Goal: Task Accomplishment & Management: Complete application form

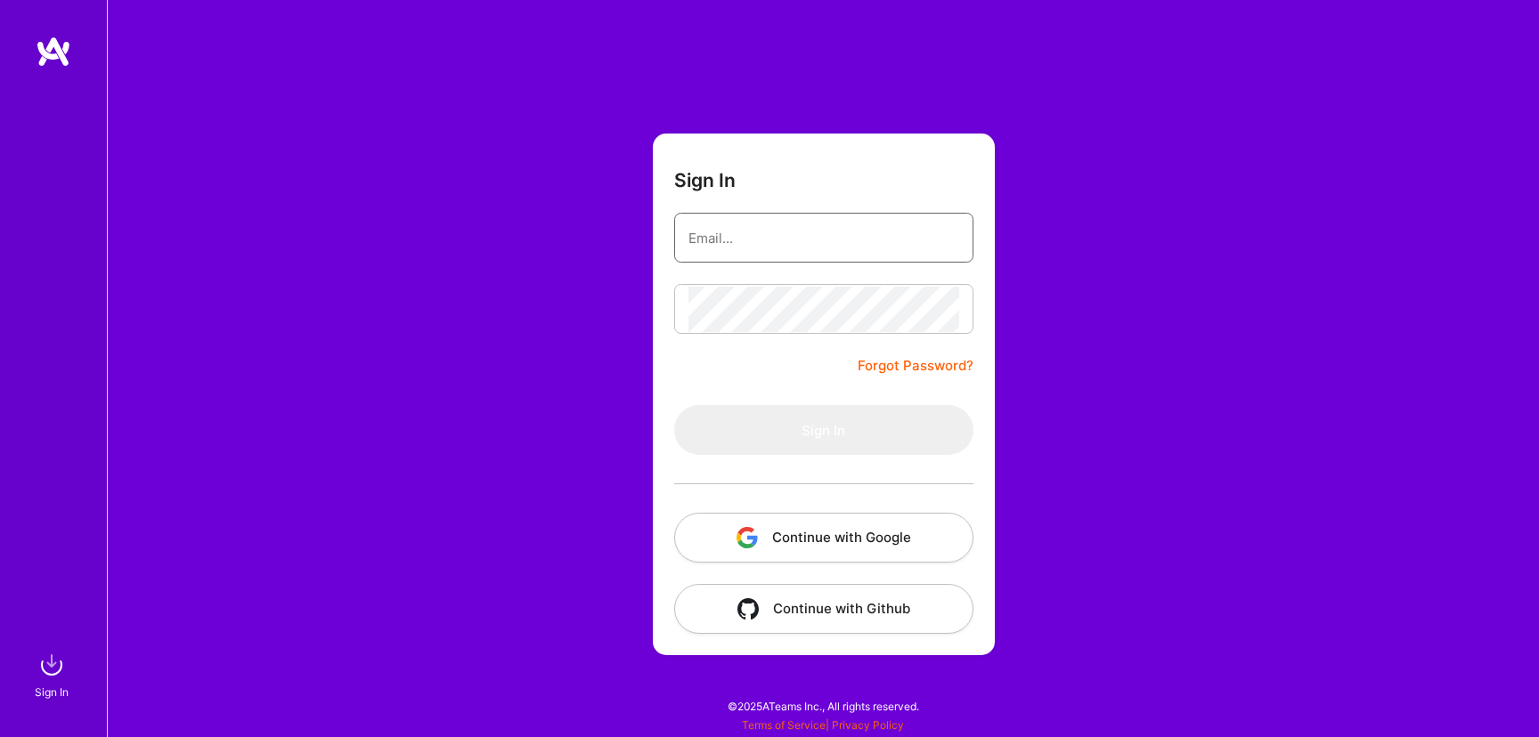
click at [752, 249] on input "email" at bounding box center [823, 238] width 271 height 45
type input "[PERSON_NAME][EMAIL_ADDRESS][DOMAIN_NAME]"
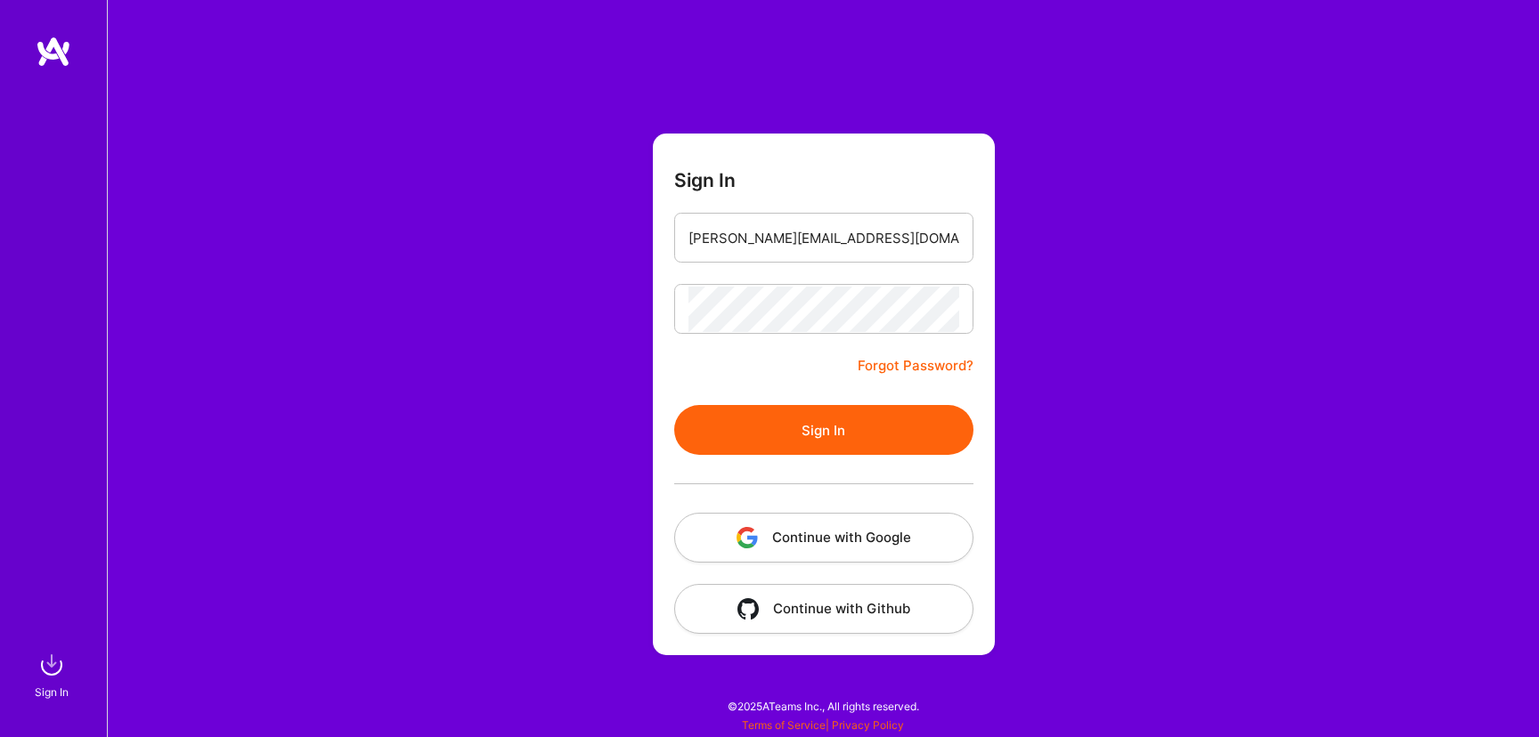
click at [825, 435] on button "Sign In" at bounding box center [823, 430] width 299 height 50
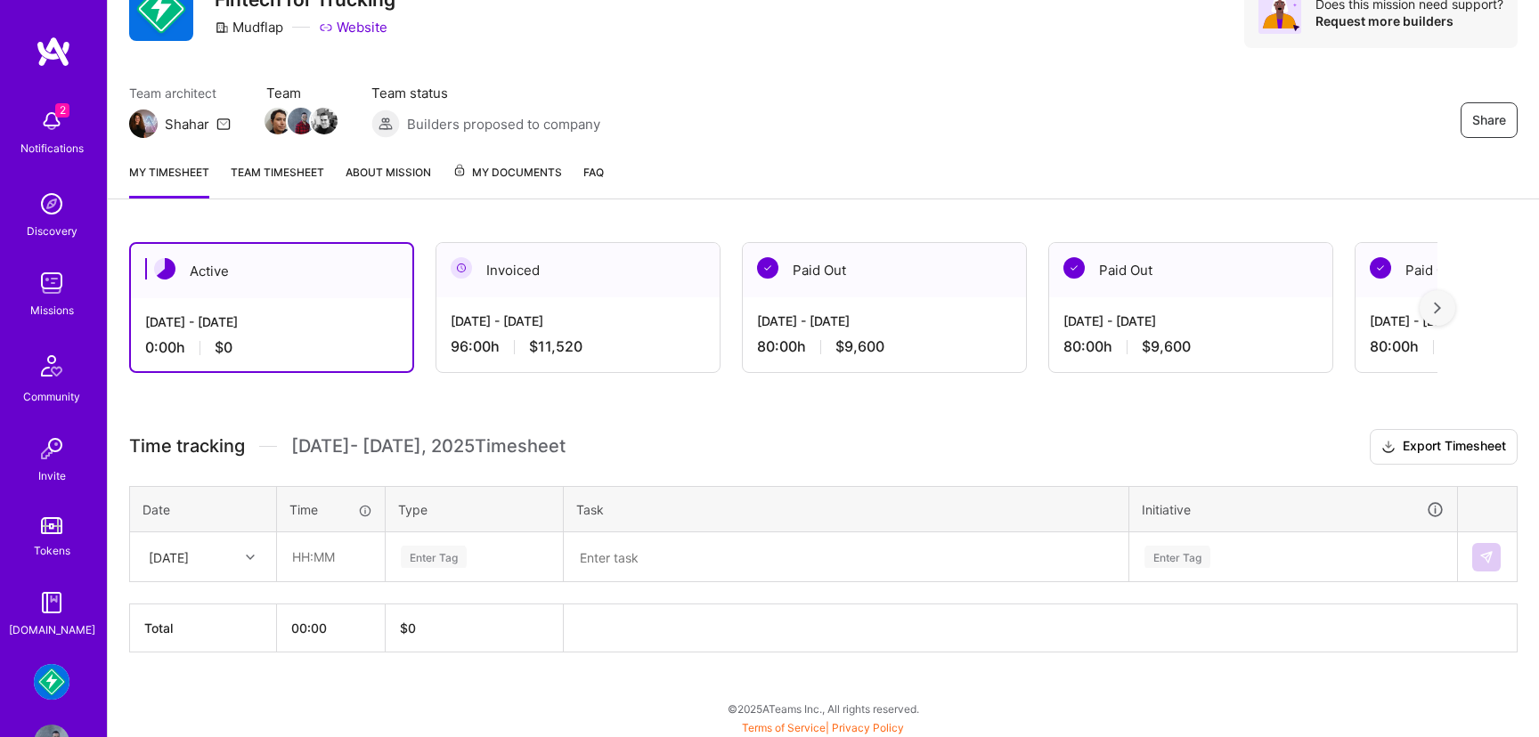
scroll to position [87, 0]
click at [55, 279] on img at bounding box center [52, 283] width 36 height 36
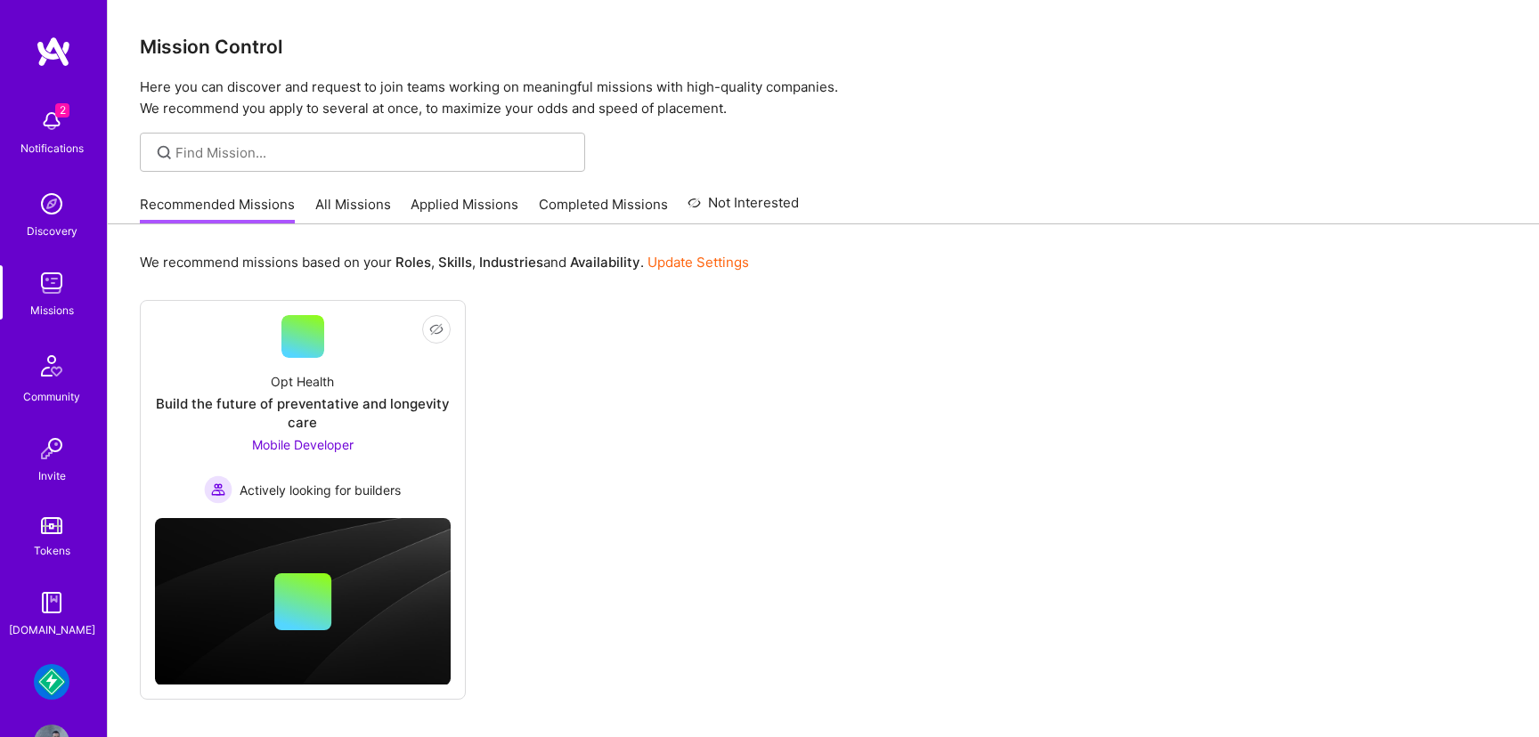
click at [54, 675] on img at bounding box center [52, 682] width 36 height 36
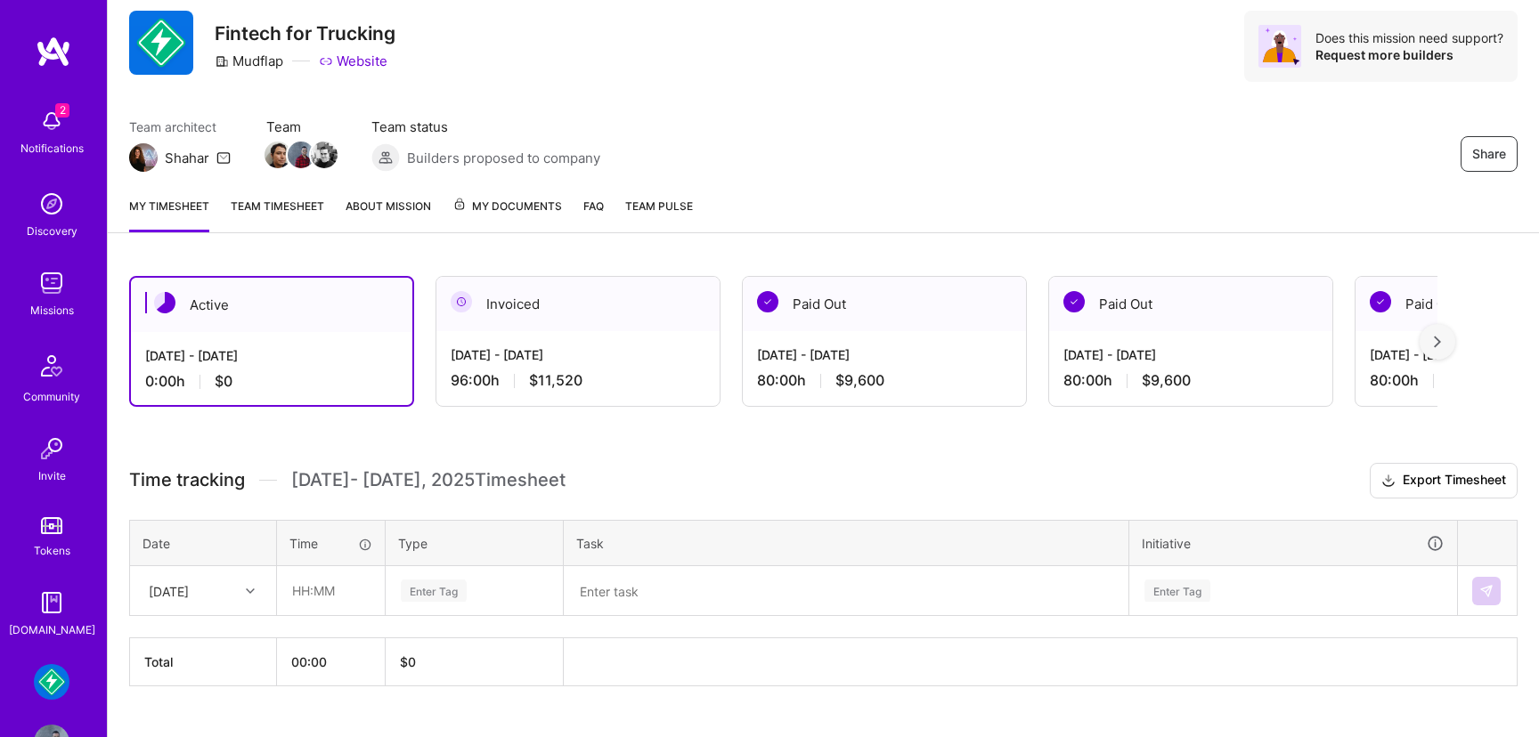
scroll to position [87, 0]
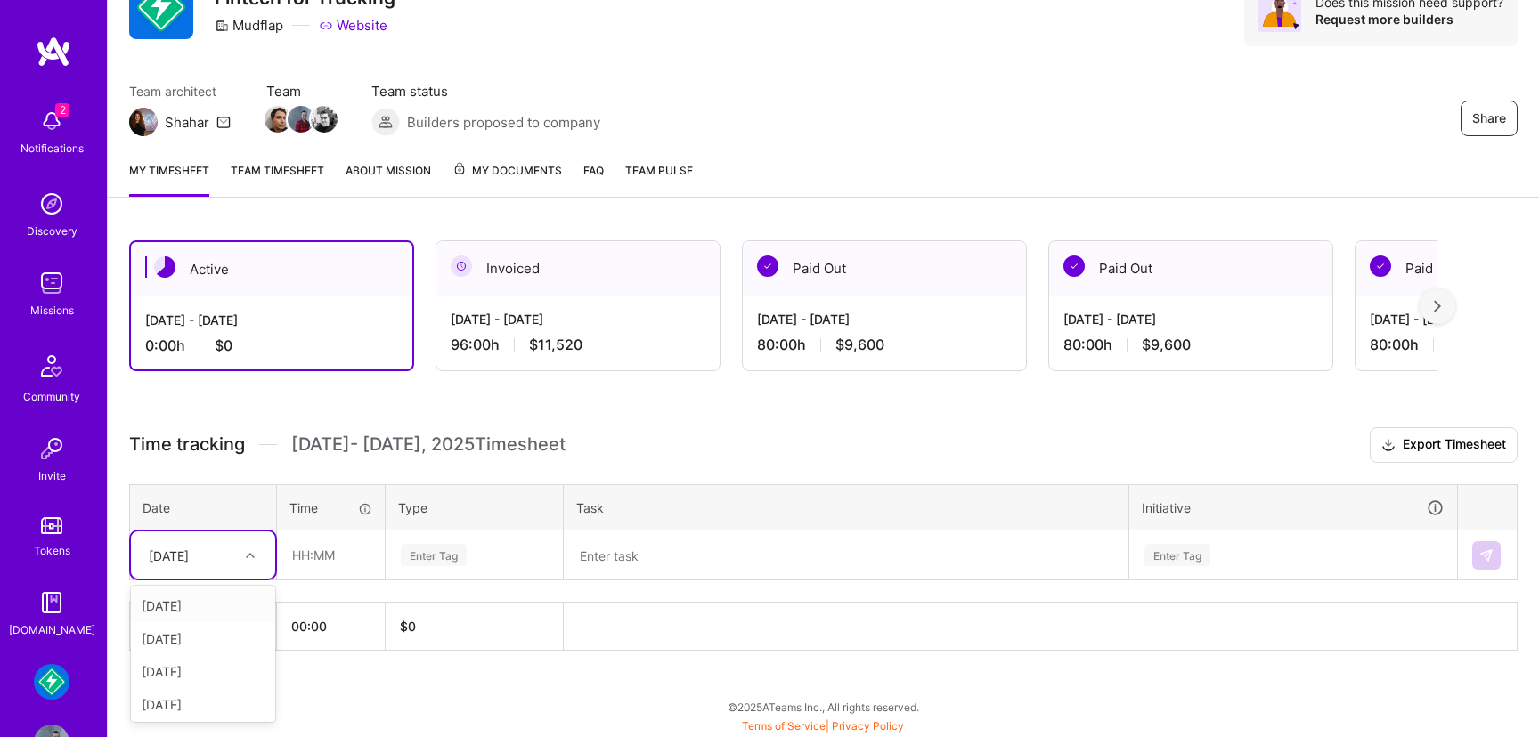
click at [246, 554] on icon at bounding box center [250, 555] width 9 height 9
click at [212, 609] on div "[DATE]" at bounding box center [203, 606] width 144 height 33
click at [326, 558] on input "text" at bounding box center [331, 555] width 106 height 47
type input "08:00"
click at [442, 568] on div "Enter Tag" at bounding box center [474, 556] width 175 height 46
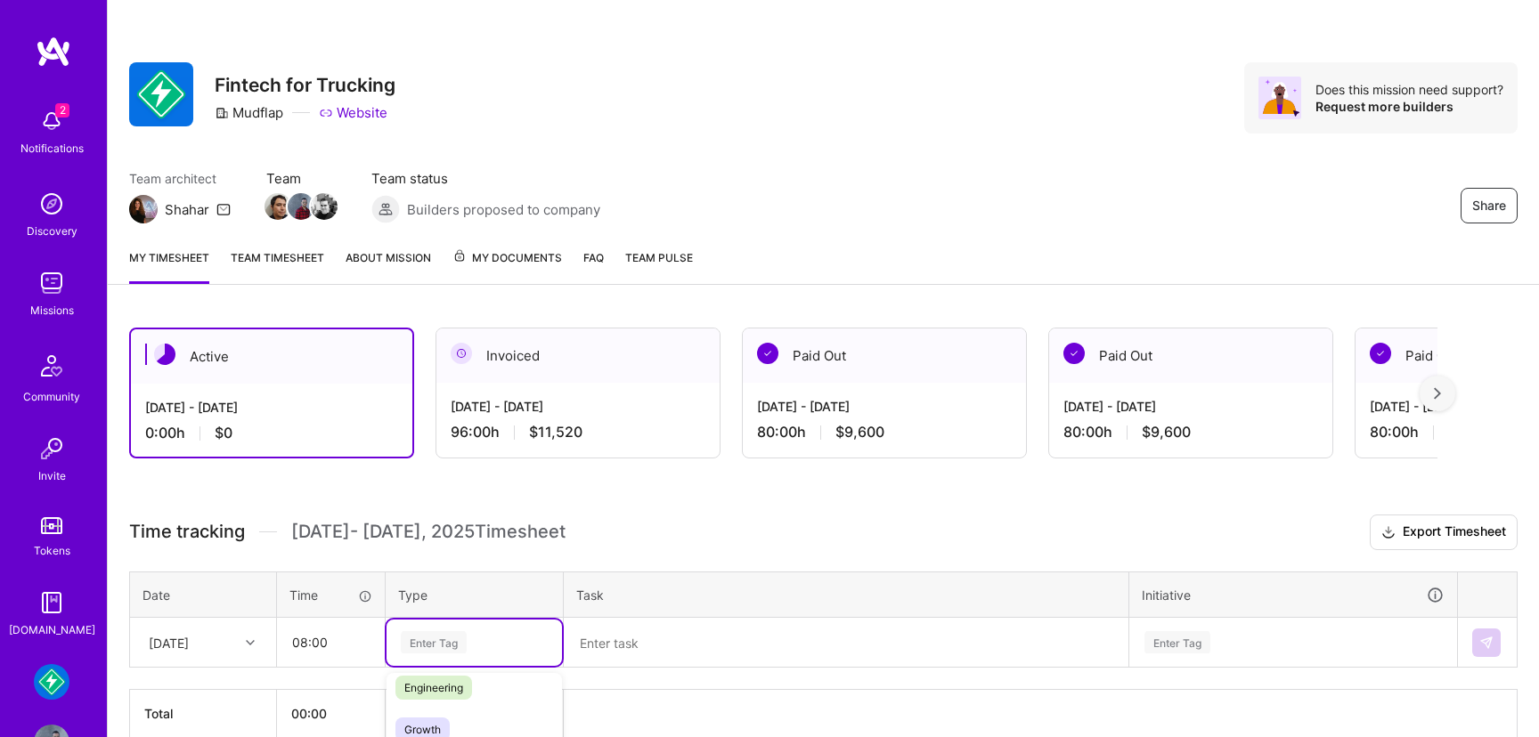
scroll to position [127, 0]
click at [429, 701] on span "Engineering" at bounding box center [433, 700] width 77 height 24
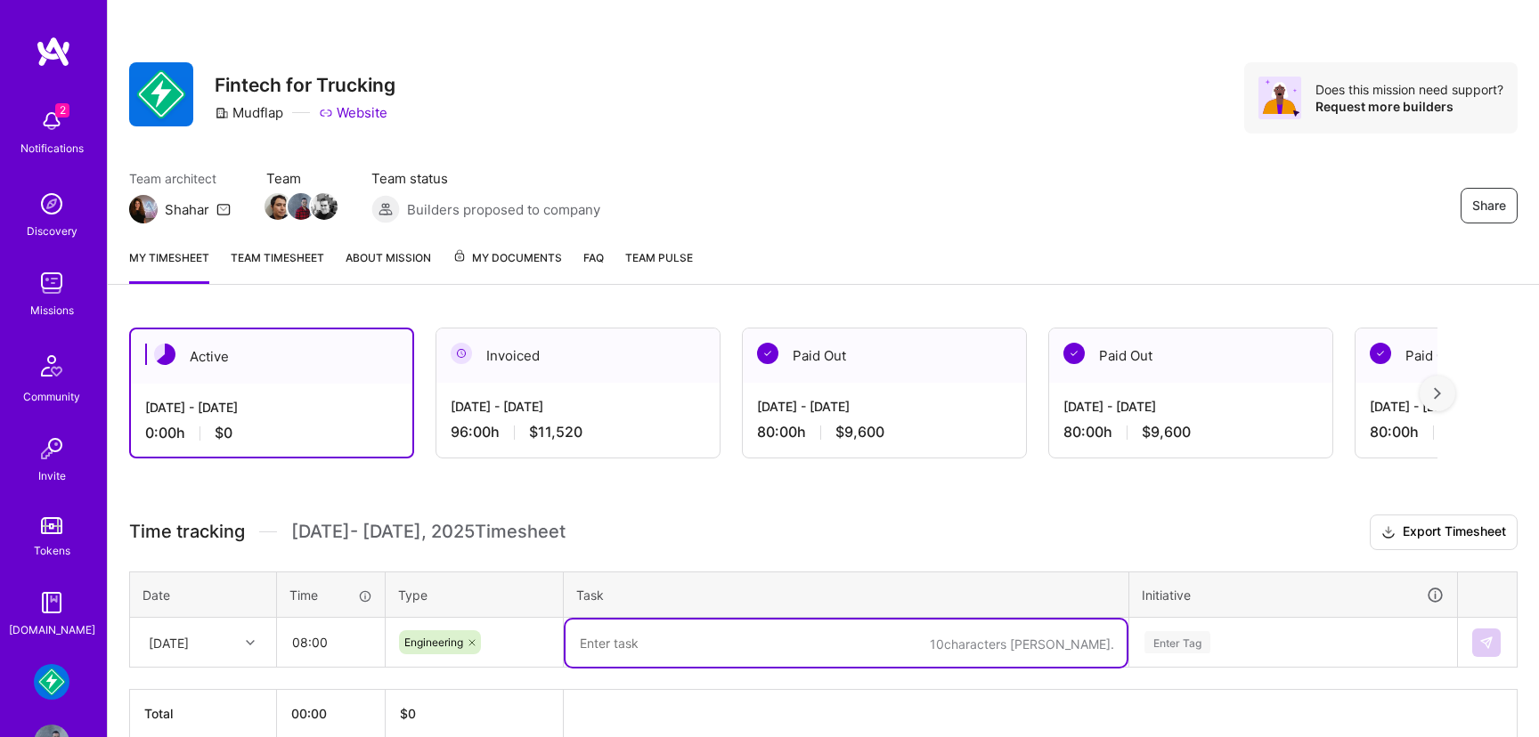
click at [616, 641] on textarea at bounding box center [846, 643] width 561 height 47
drag, startPoint x: 797, startPoint y: 646, endPoint x: 566, endPoint y: 645, distance: 231.6
click at [566, 646] on textarea "Navigation focused Onboarding" at bounding box center [846, 643] width 561 height 47
type textarea "Navigation focused Onboarding"
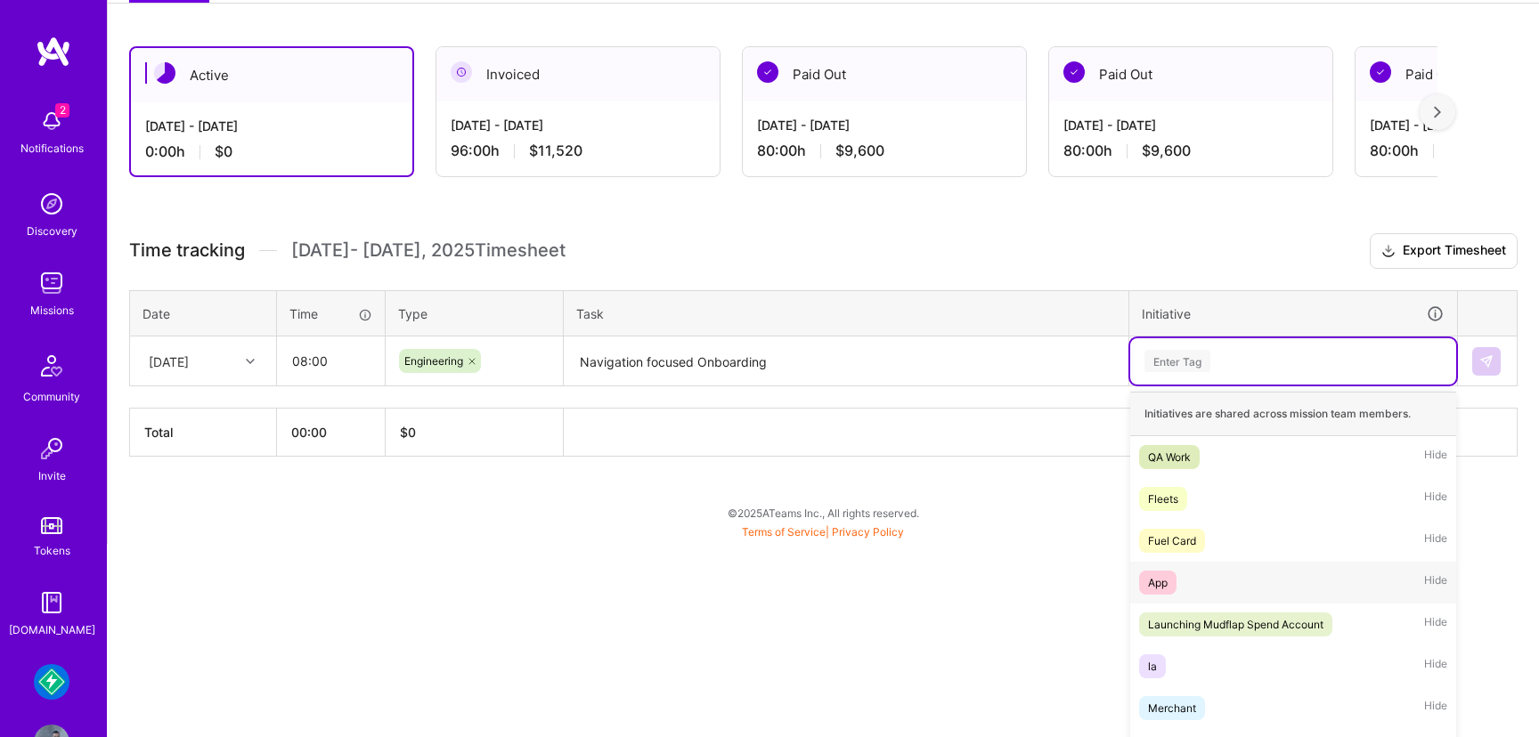
click at [1177, 385] on div "option App focused, 4 of 24. 24 results available. Use Up and Down to choose op…" at bounding box center [1293, 361] width 326 height 46
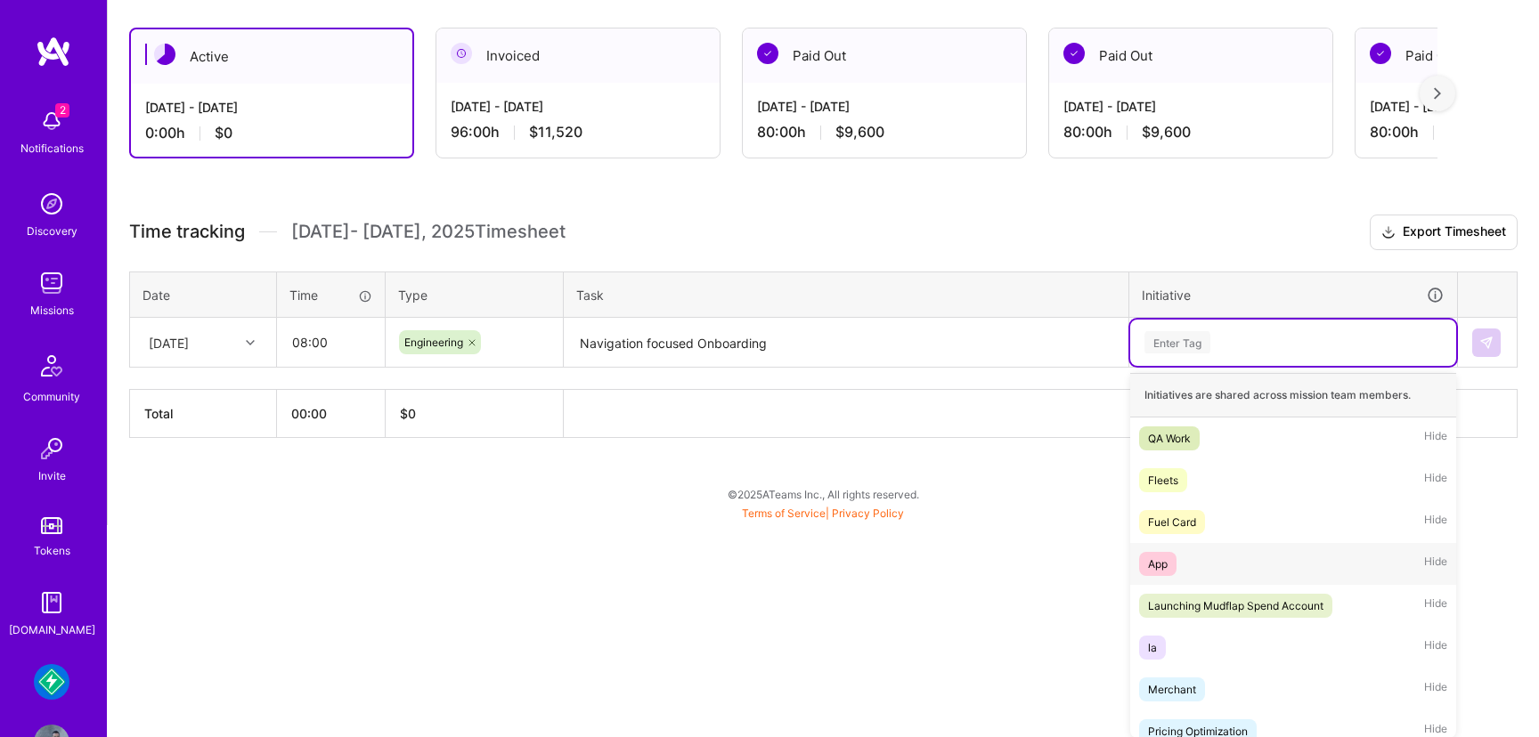
click at [1170, 564] on span "App" at bounding box center [1157, 564] width 37 height 24
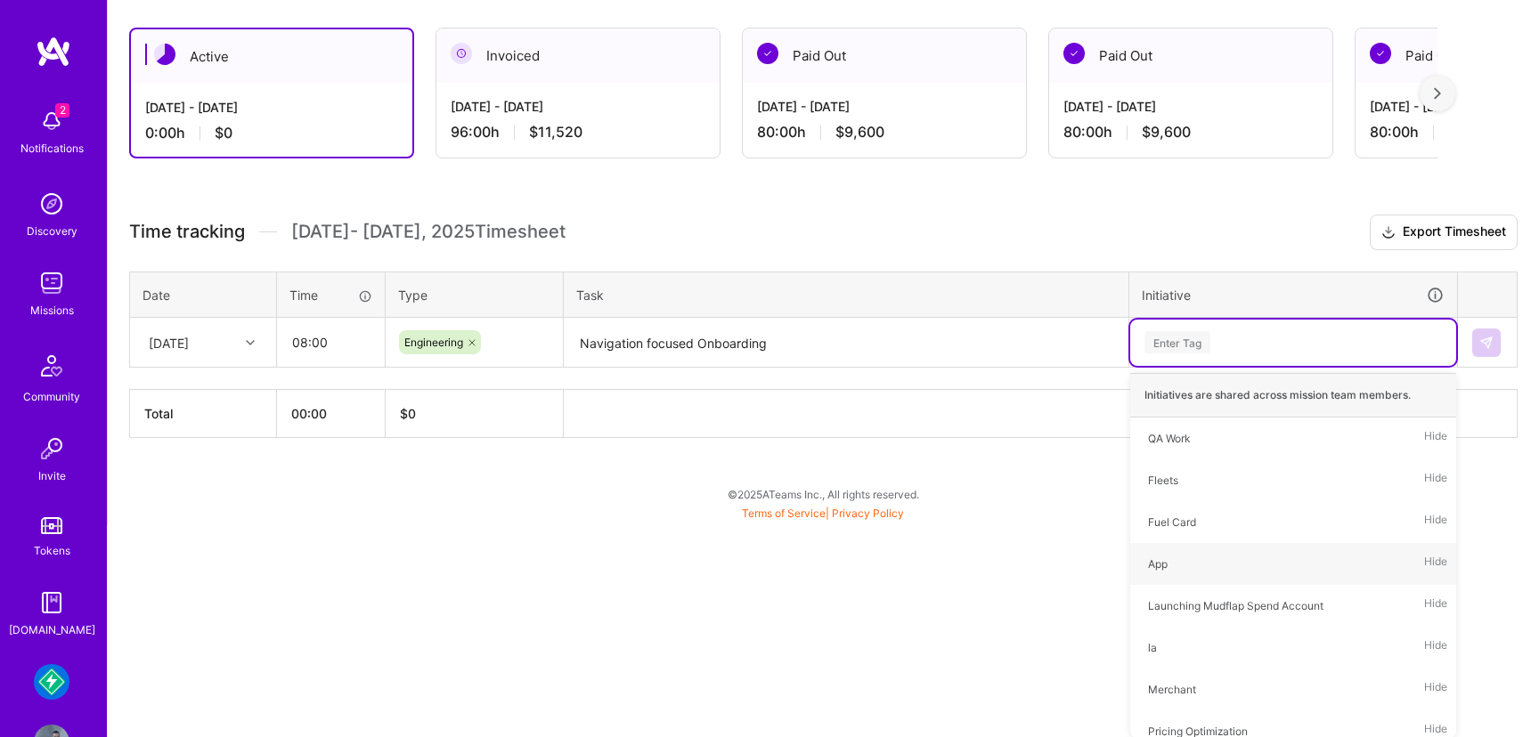
scroll to position [87, 0]
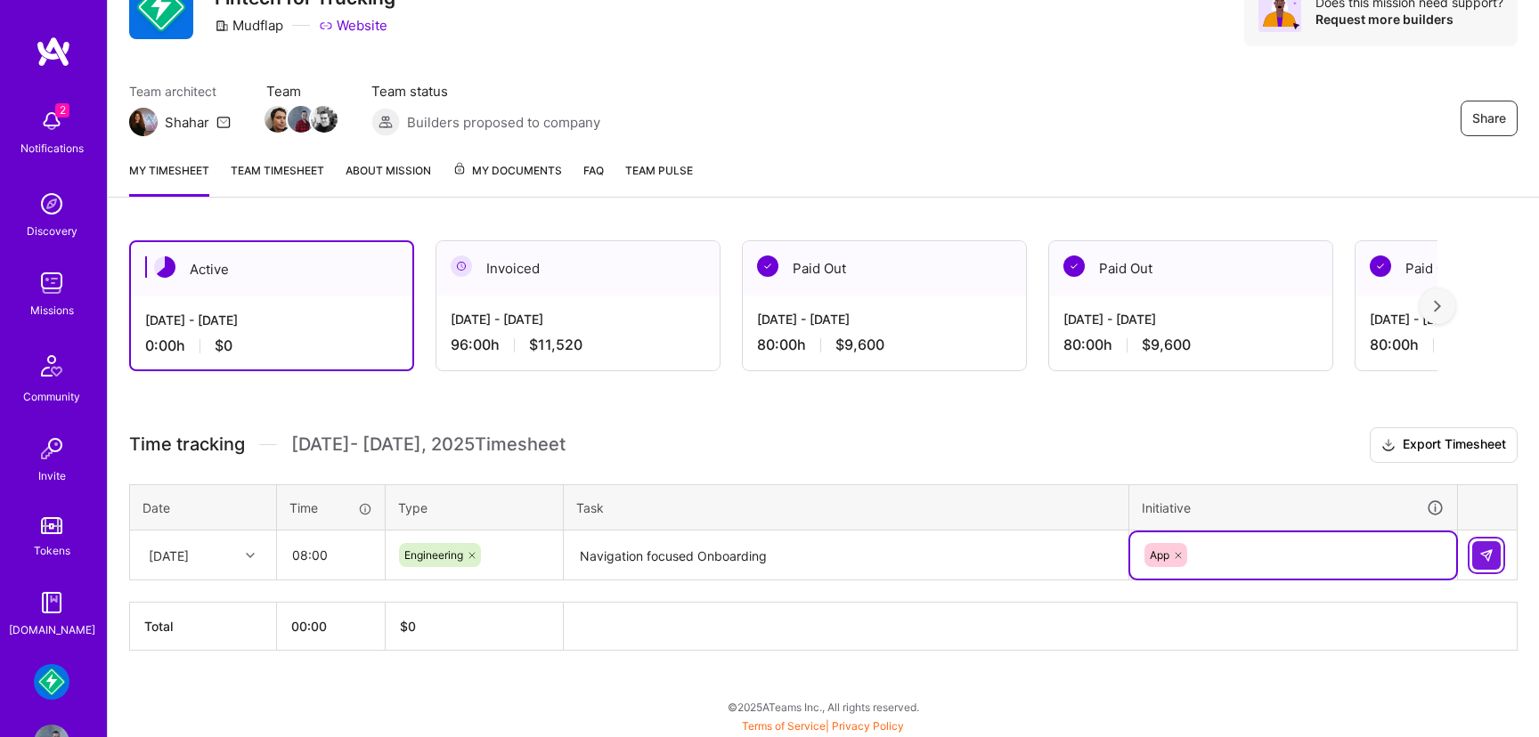
click at [1489, 557] on img at bounding box center [1486, 556] width 14 height 14
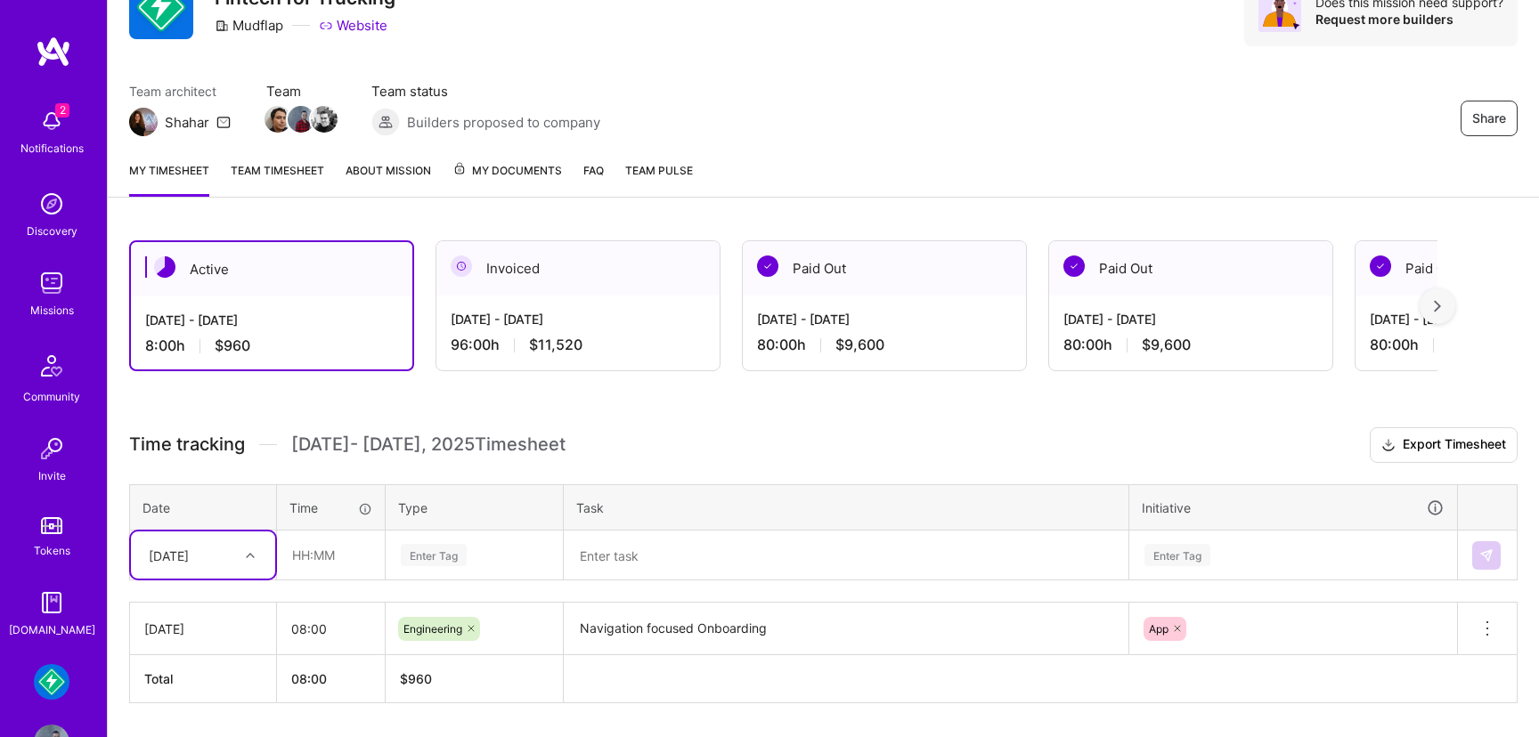
scroll to position [140, 0]
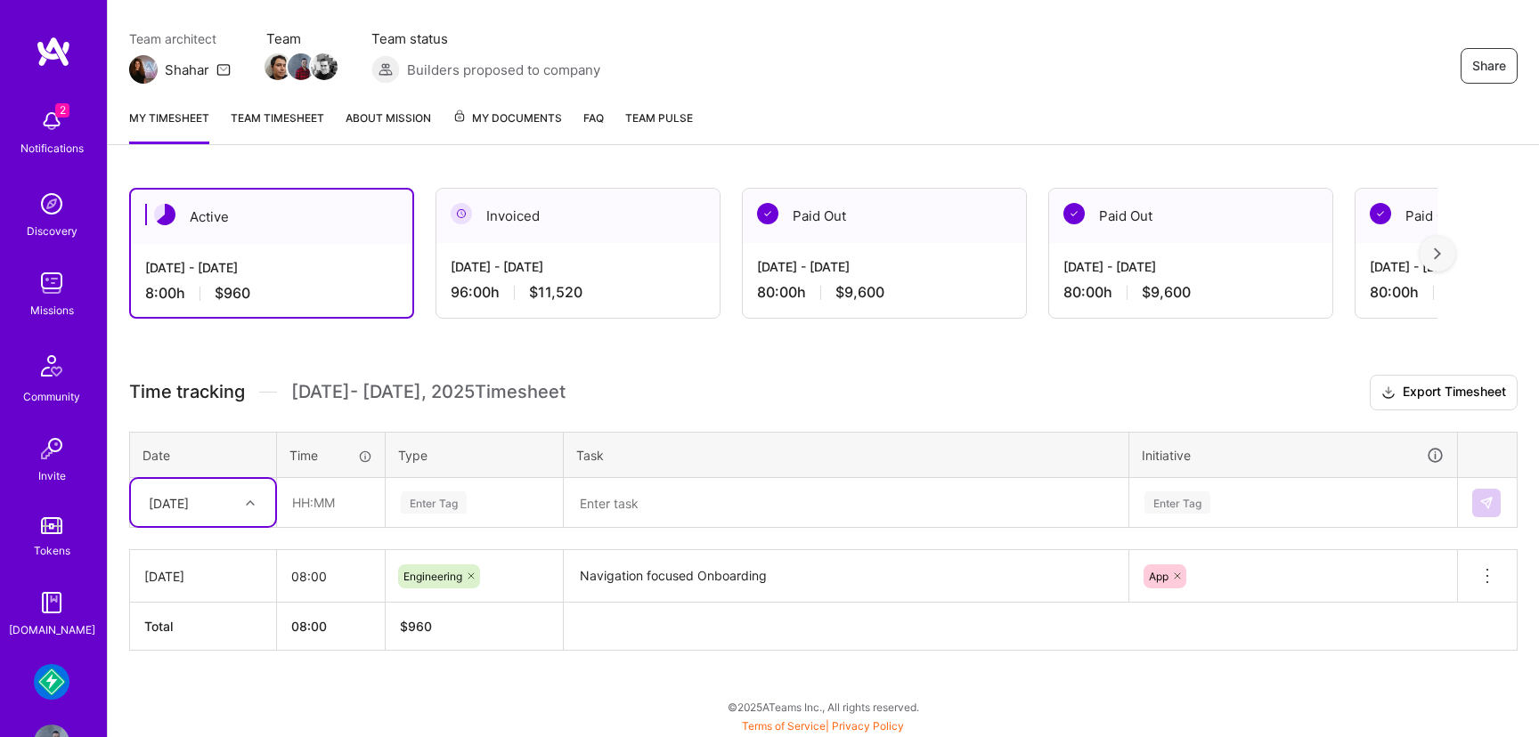
click at [250, 495] on div at bounding box center [253, 503] width 28 height 23
click at [206, 610] on div "[DATE]" at bounding box center [203, 619] width 144 height 33
click at [354, 503] on input "text" at bounding box center [331, 502] width 106 height 47
type input "08:00"
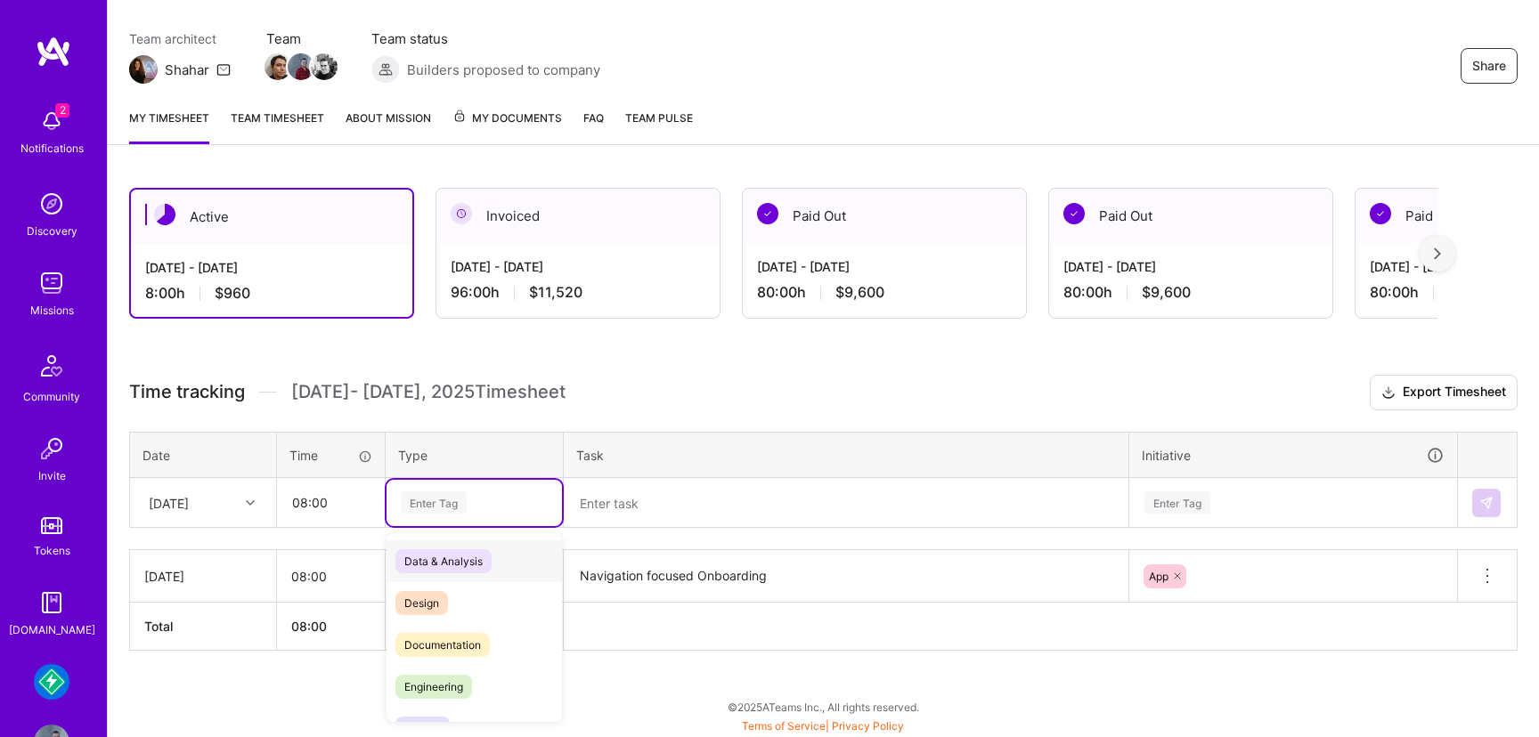
click at [454, 492] on div "Enter Tag" at bounding box center [434, 503] width 66 height 28
click at [458, 695] on span "Engineering" at bounding box center [433, 687] width 77 height 24
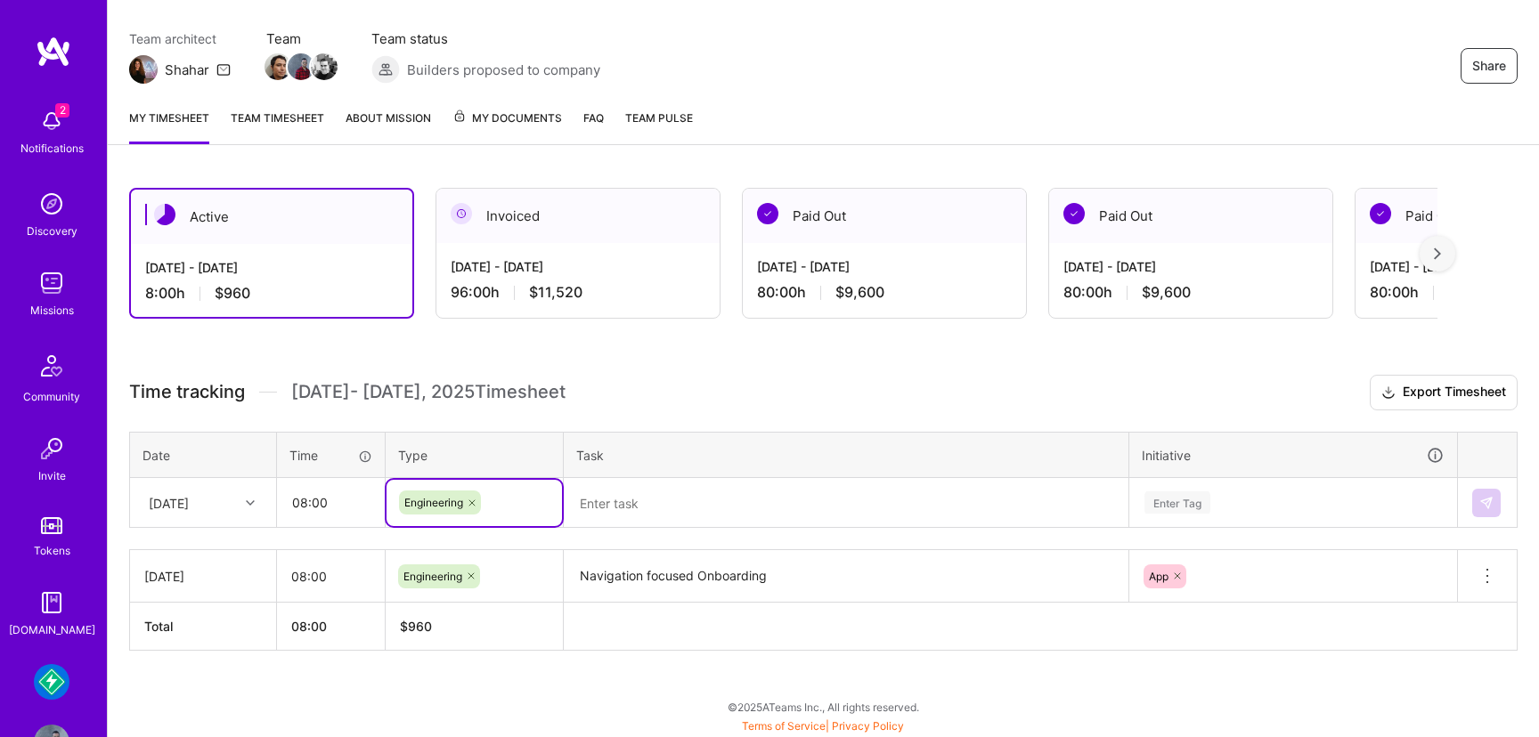
click at [644, 510] on textarea at bounding box center [846, 503] width 561 height 47
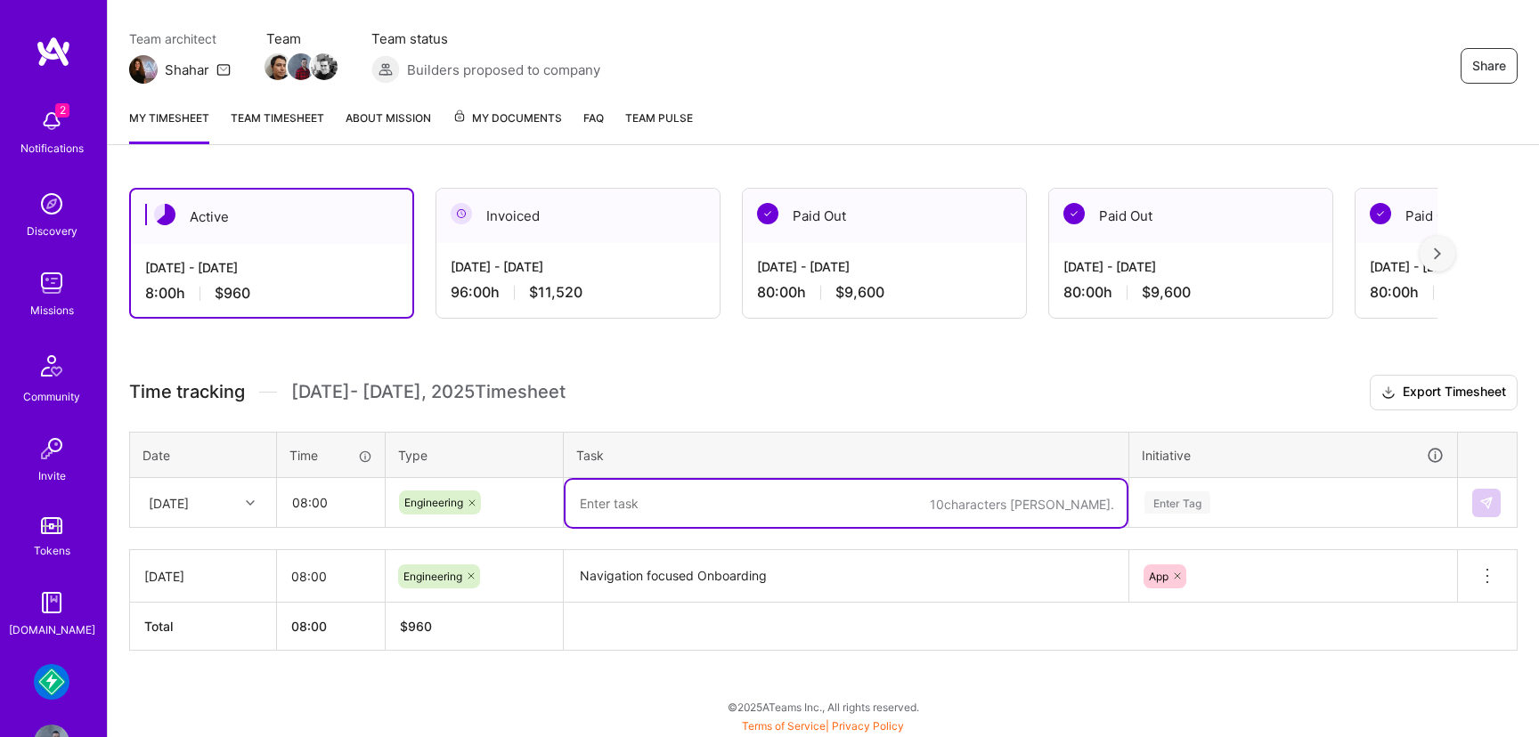
click at [608, 497] on textarea at bounding box center [846, 503] width 561 height 47
paste textarea "Navigation focused Onboarding"
type textarea "Navigation focused Onboarding"
click at [1158, 502] on div "Enter Tag" at bounding box center [1293, 503] width 326 height 46
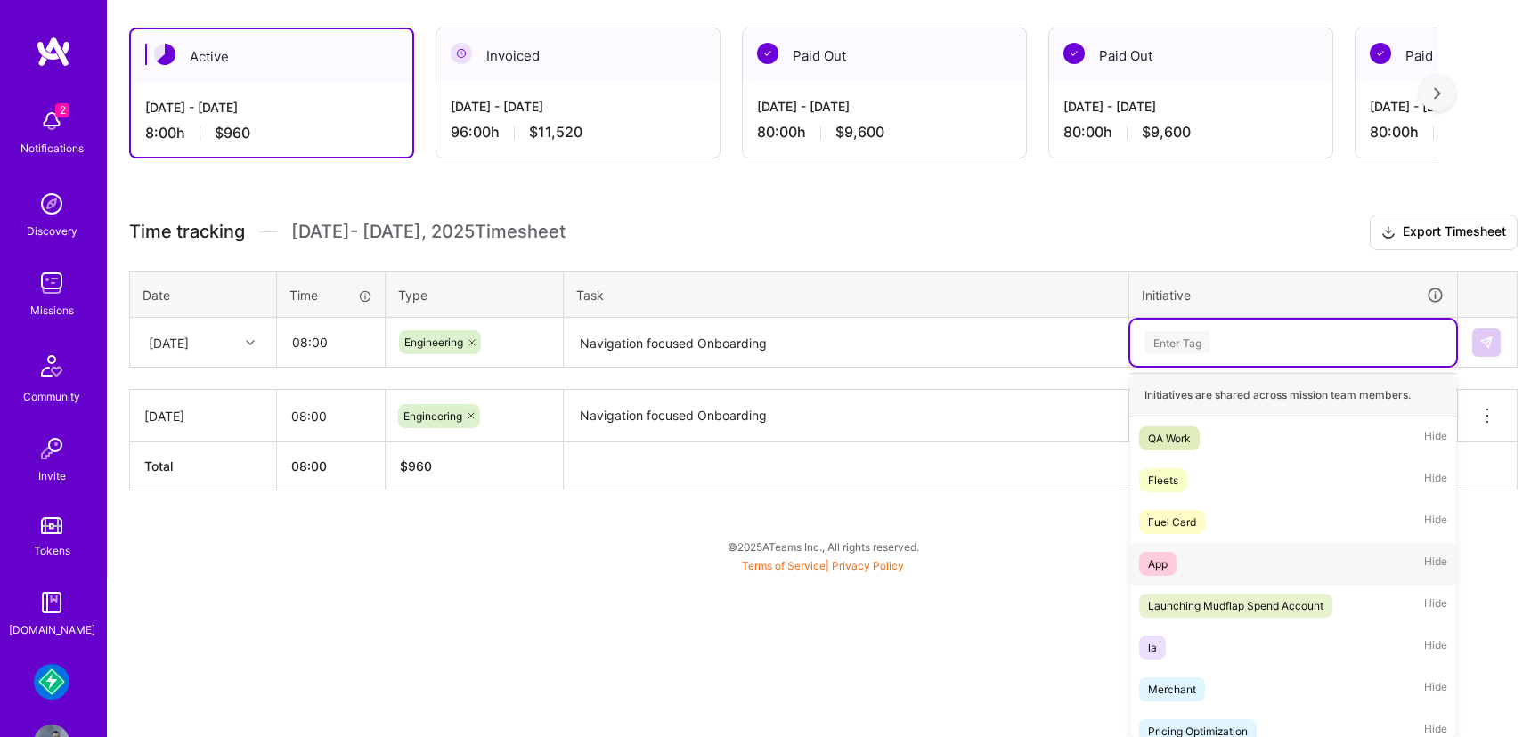
click at [1159, 564] on div "App" at bounding box center [1158, 564] width 20 height 19
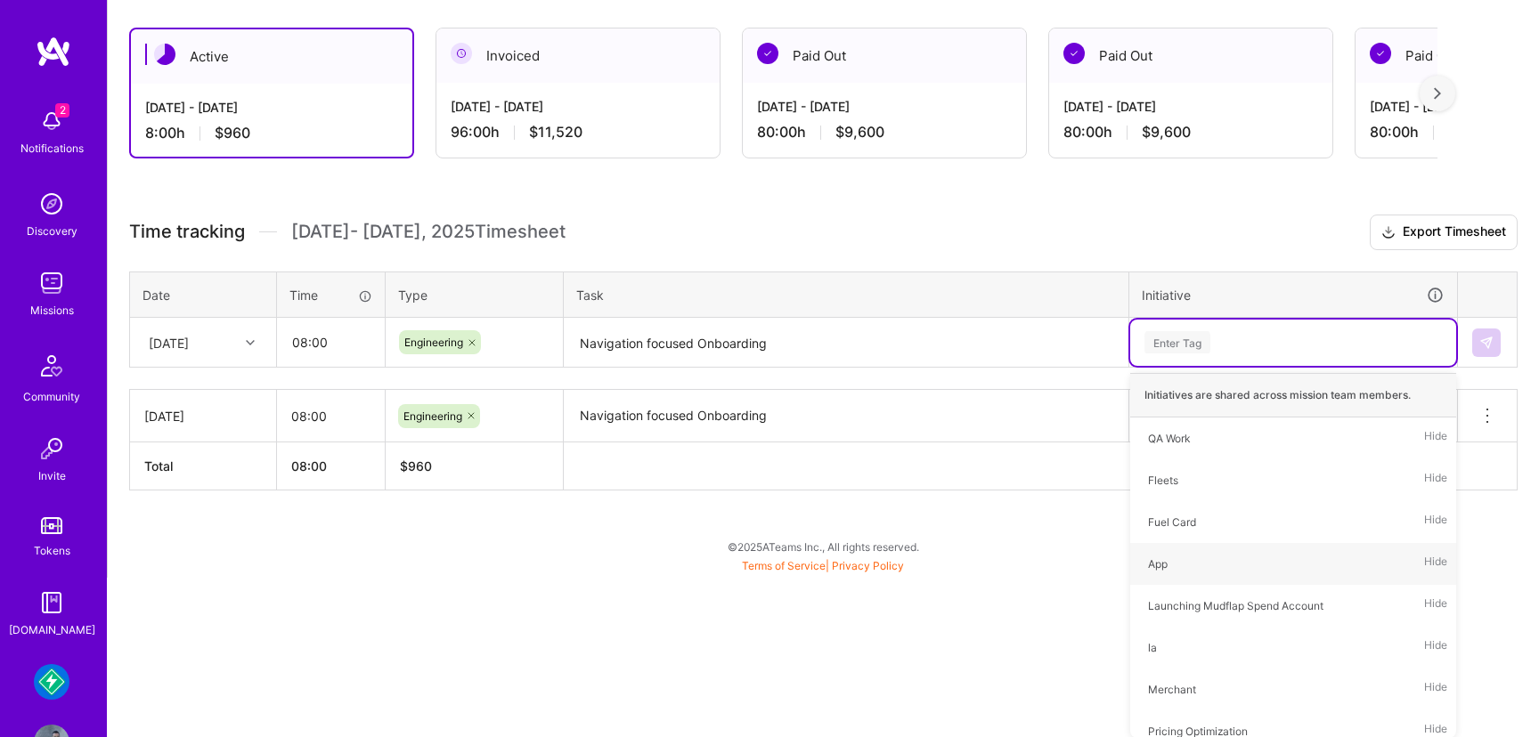
scroll to position [140, 0]
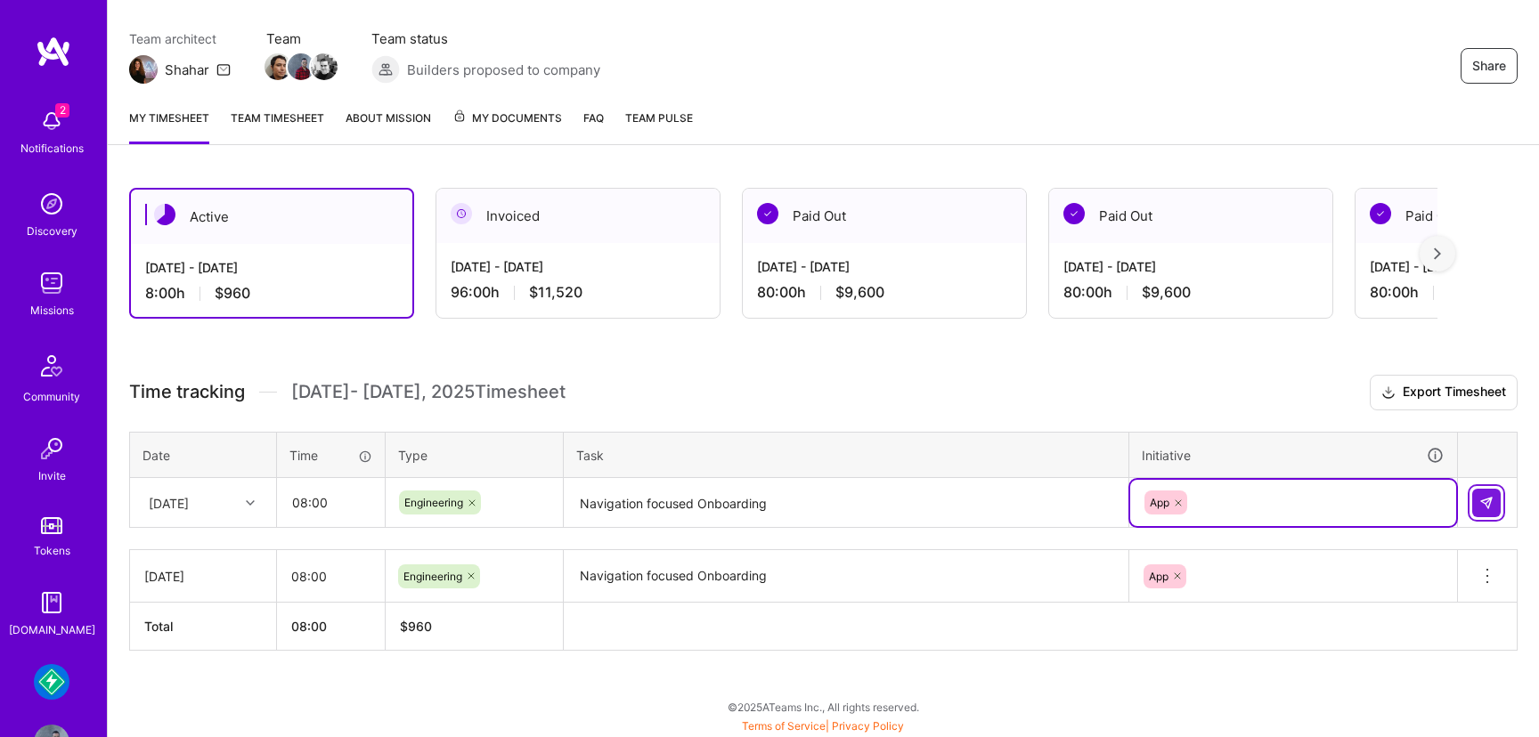
click at [1484, 506] on img at bounding box center [1486, 503] width 14 height 14
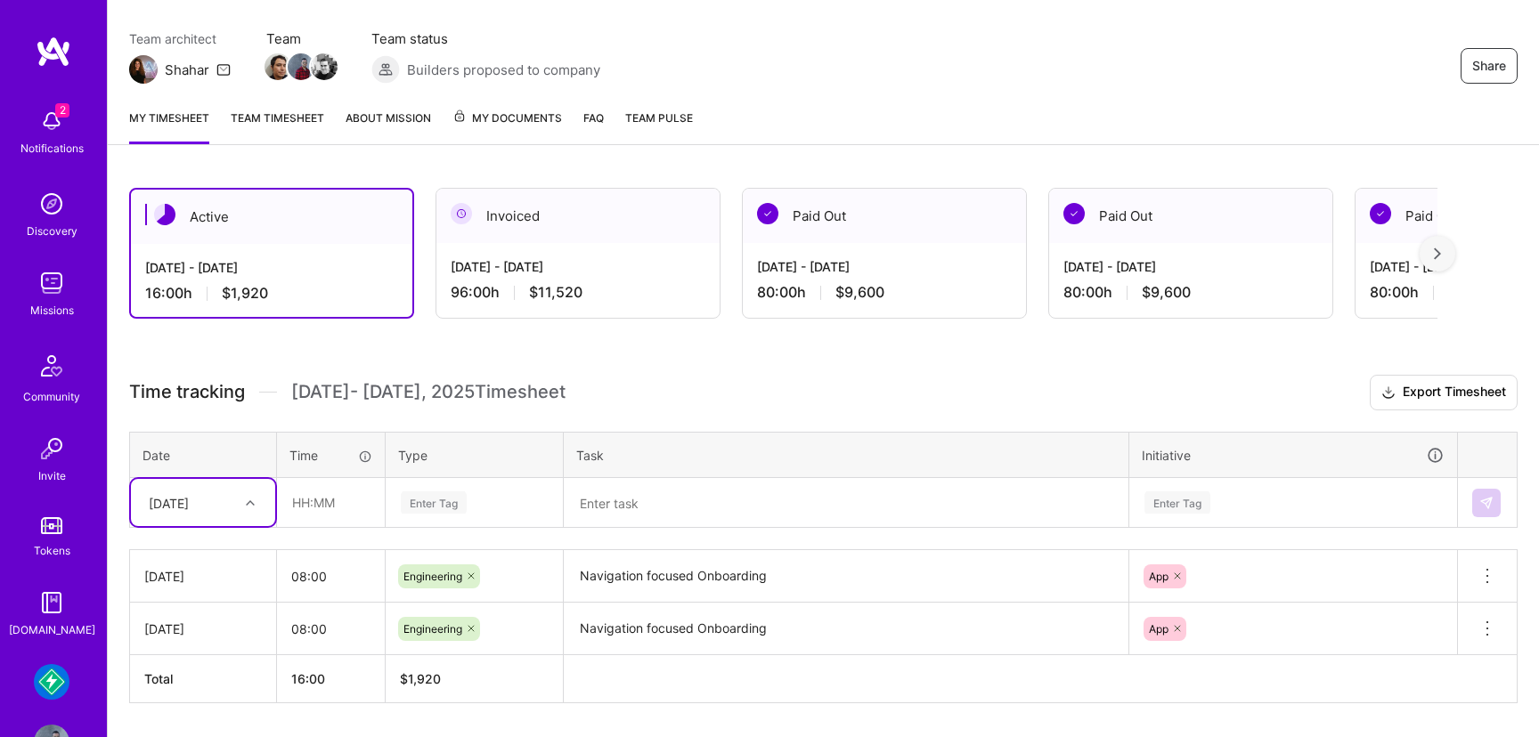
scroll to position [192, 0]
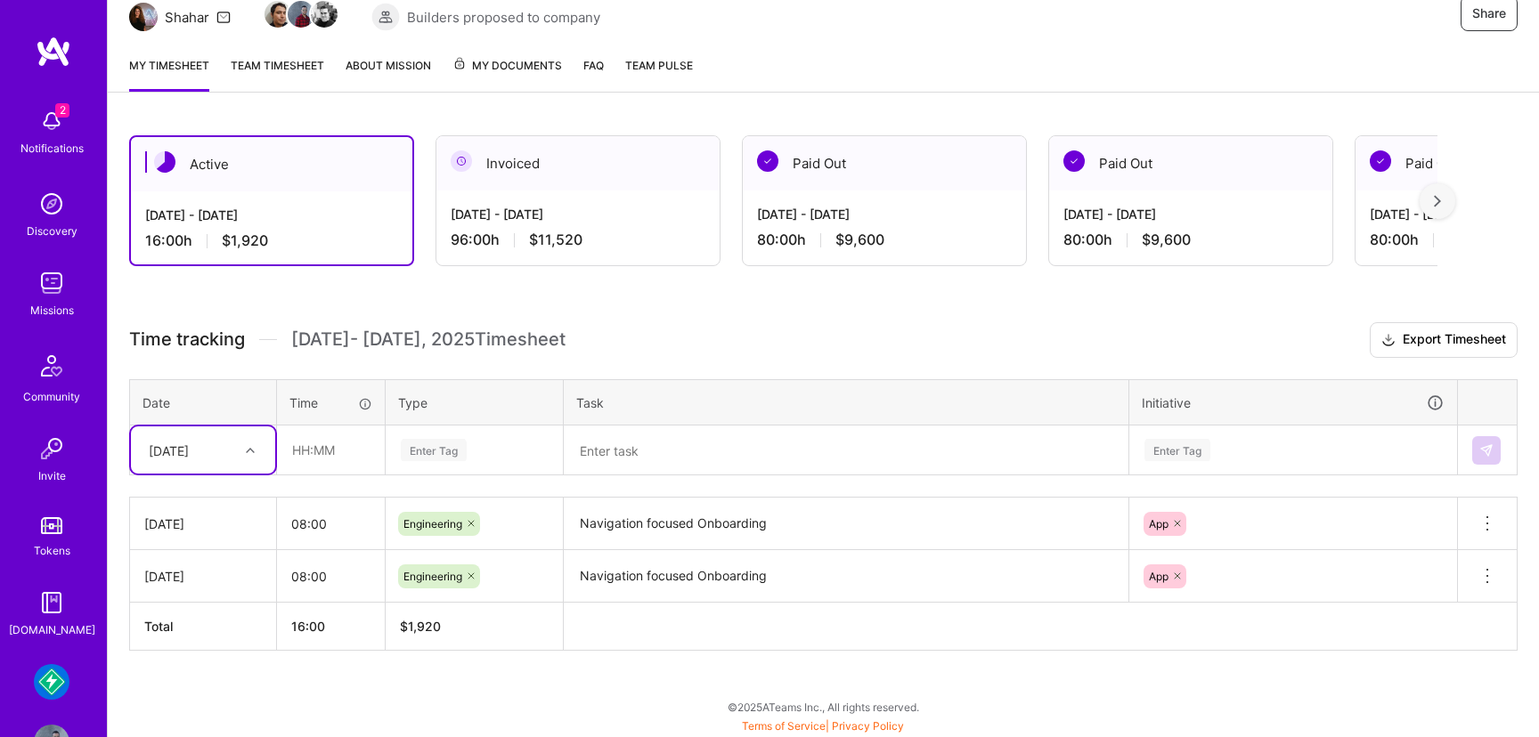
click at [257, 474] on div "option [DATE], selected. Select is focused ,type to refine list, press Down to …" at bounding box center [203, 450] width 144 height 47
click at [216, 607] on div "[DATE]" at bounding box center [203, 599] width 144 height 33
click at [322, 463] on input "text" at bounding box center [331, 450] width 106 height 47
type input "08:00"
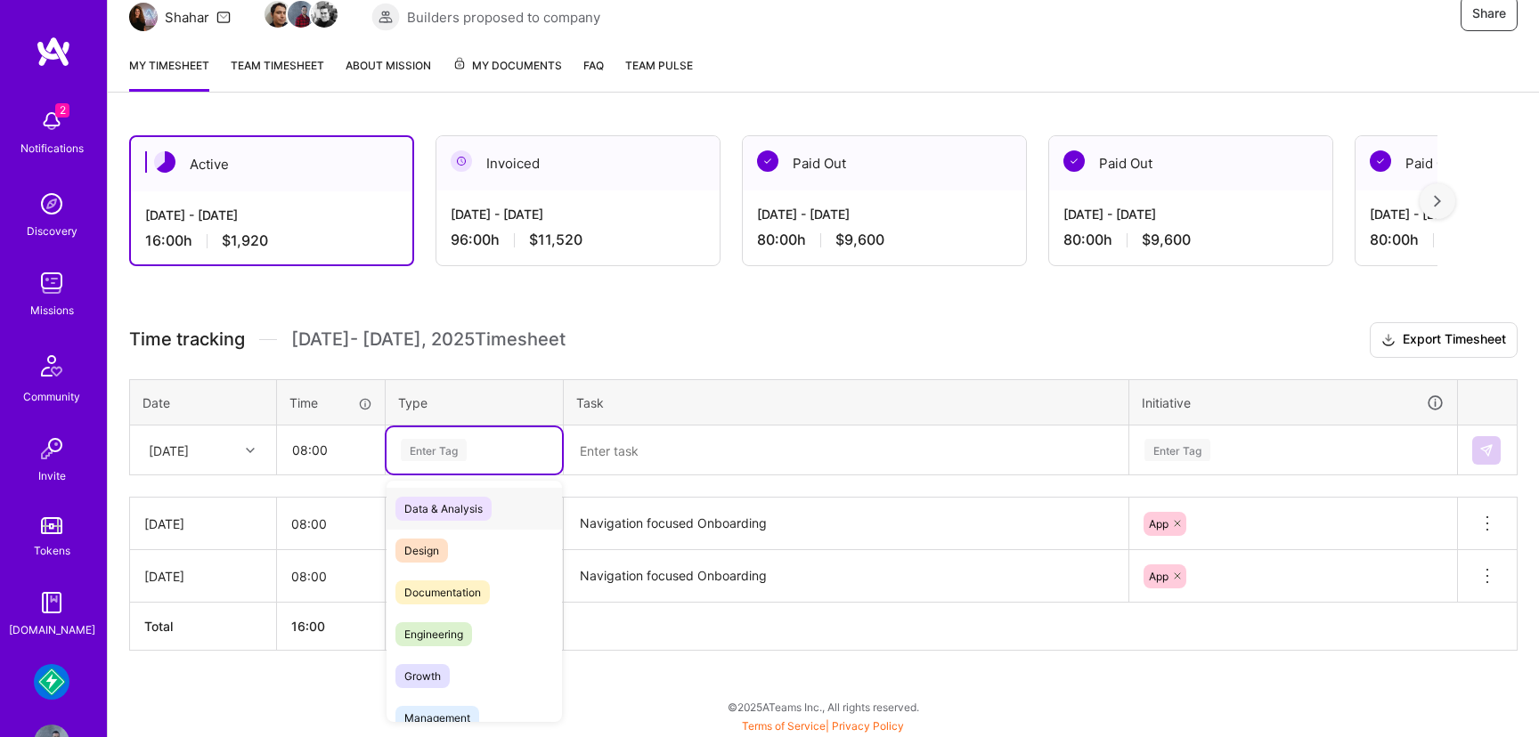
click at [453, 452] on div "Enter Tag" at bounding box center [434, 450] width 66 height 28
click at [445, 638] on span "Engineering" at bounding box center [433, 635] width 77 height 24
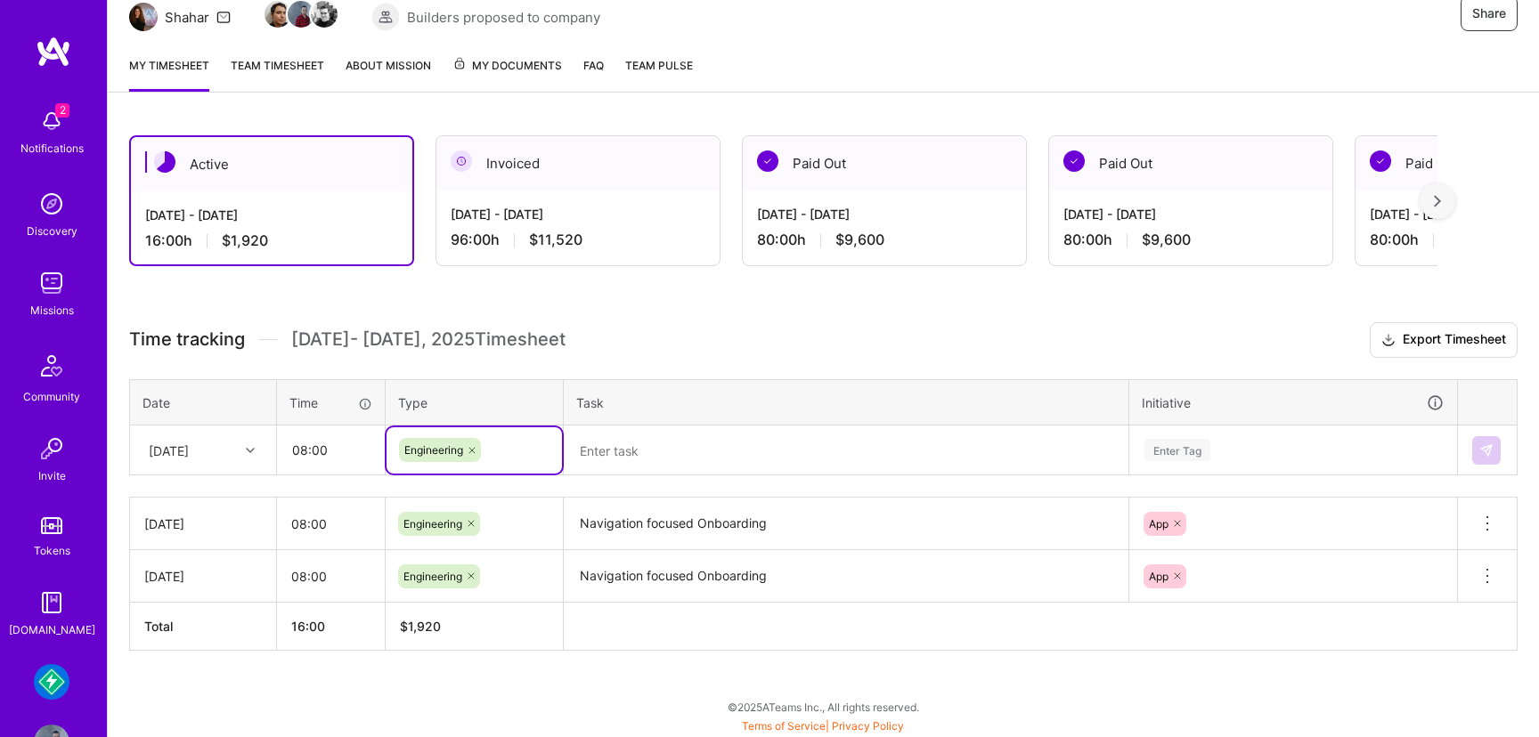
click at [653, 444] on textarea at bounding box center [846, 451] width 561 height 47
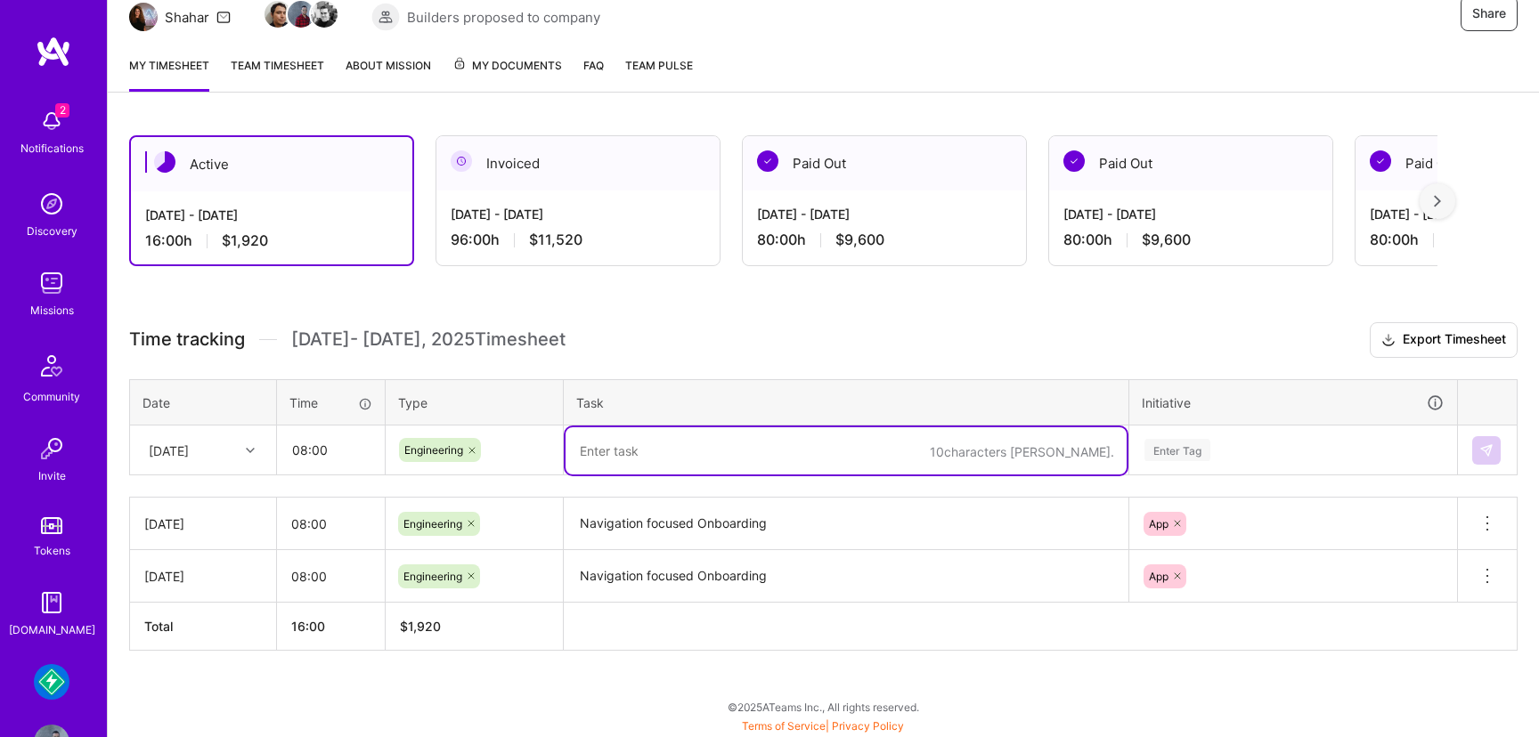
paste textarea "Navigation focused Onboarding"
type textarea "Navigation focused Onboarding"
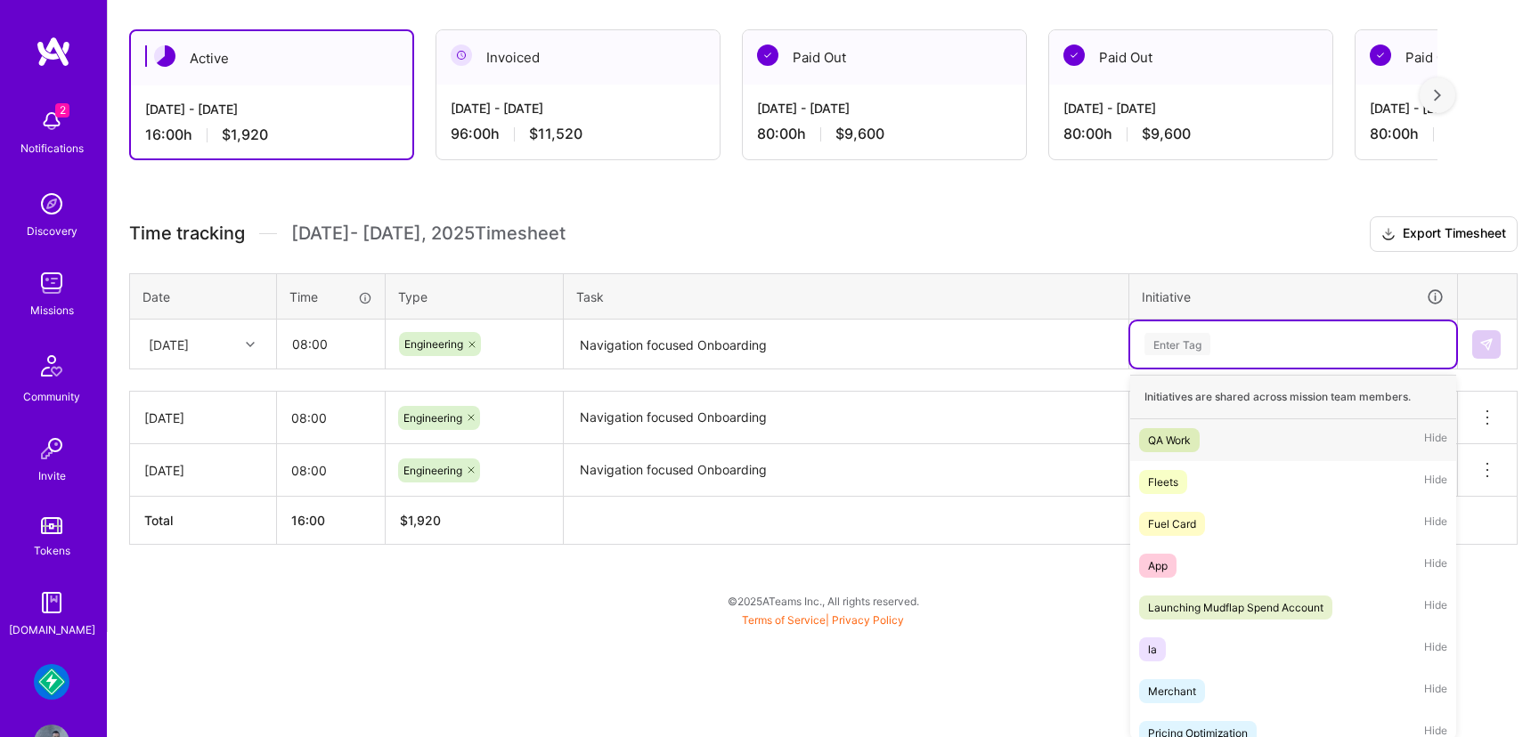
click at [1197, 368] on div "option App, selected. option QA Work focused, 1 of 24. 24 results available. Us…" at bounding box center [1293, 345] width 326 height 46
click at [1170, 558] on span "App" at bounding box center [1157, 564] width 37 height 24
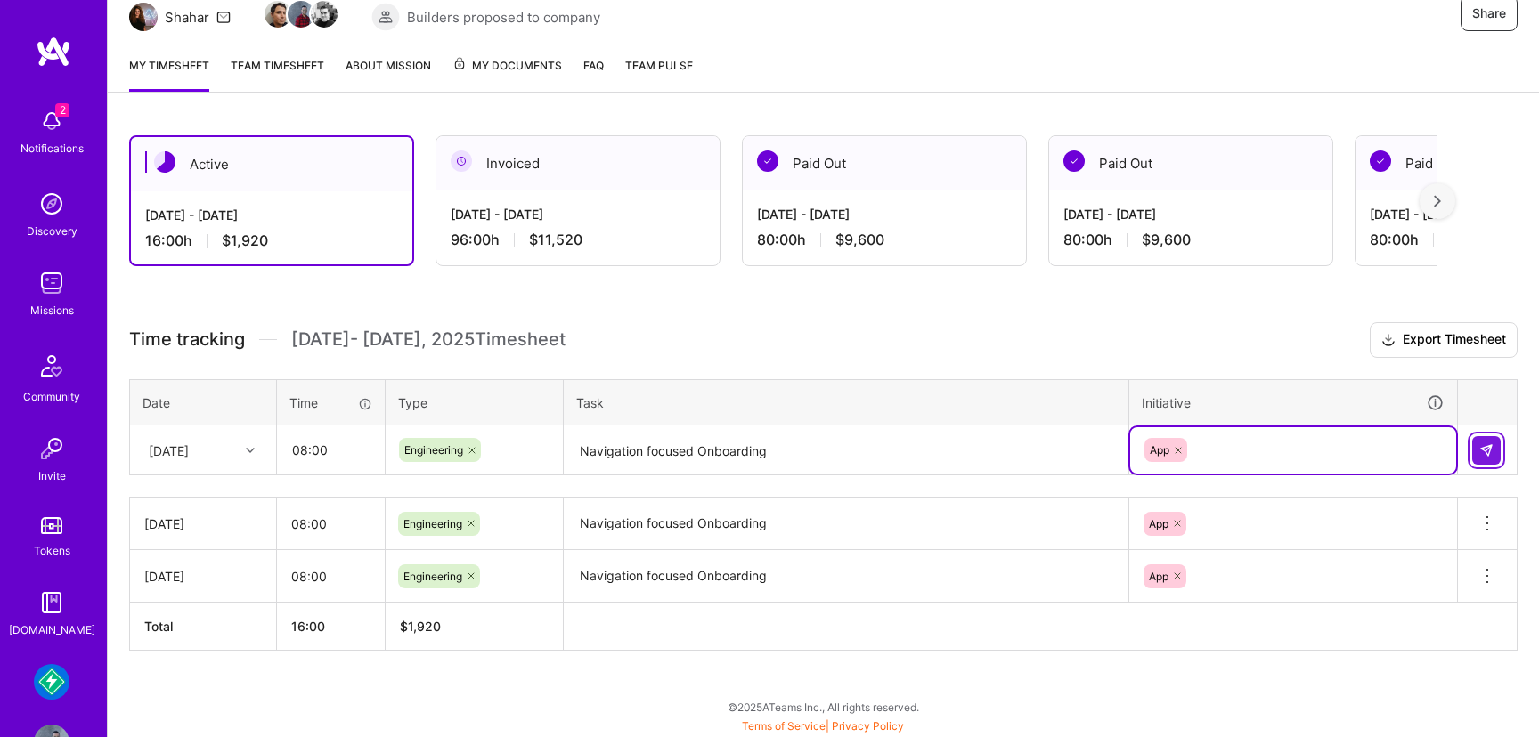
click at [1495, 445] on button at bounding box center [1486, 450] width 29 height 29
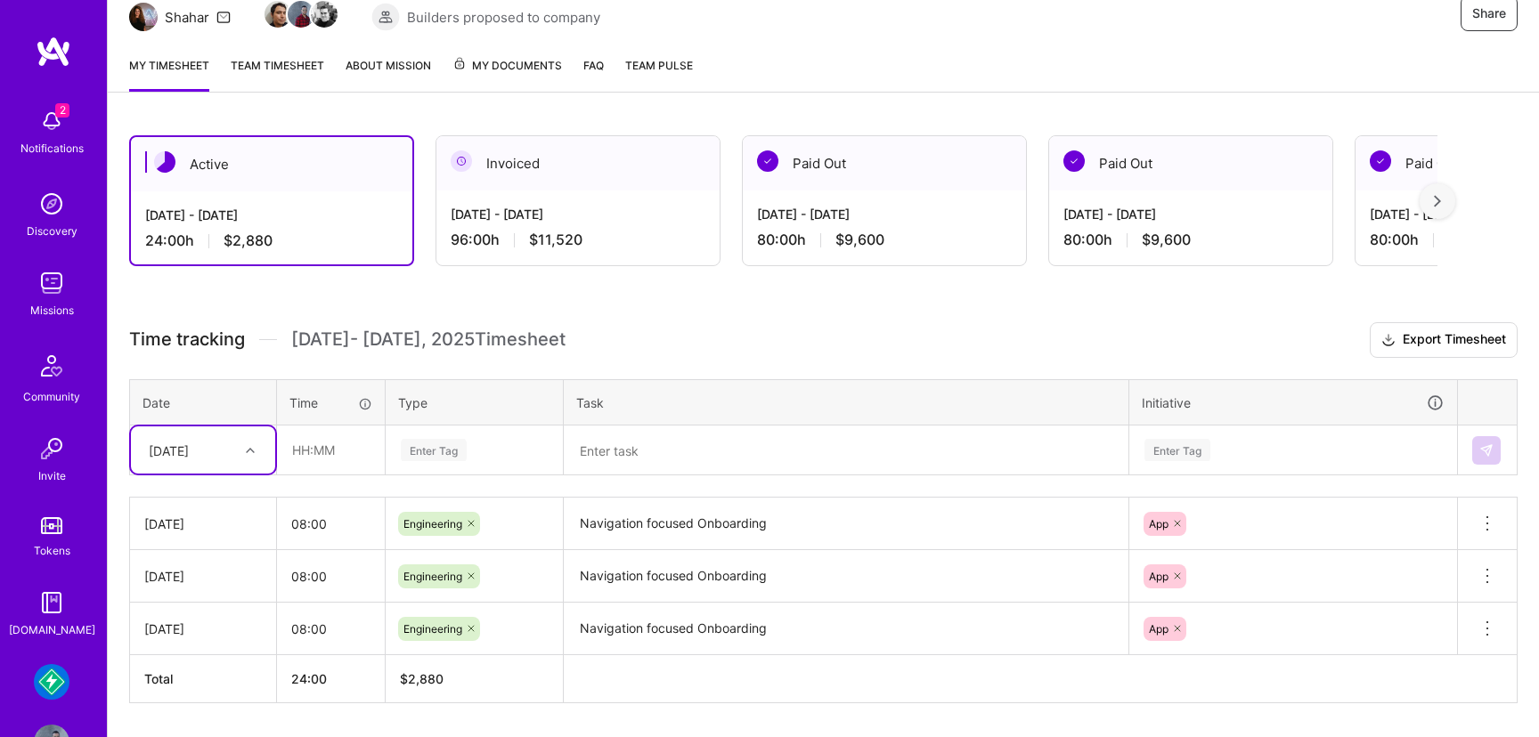
scroll to position [209, 0]
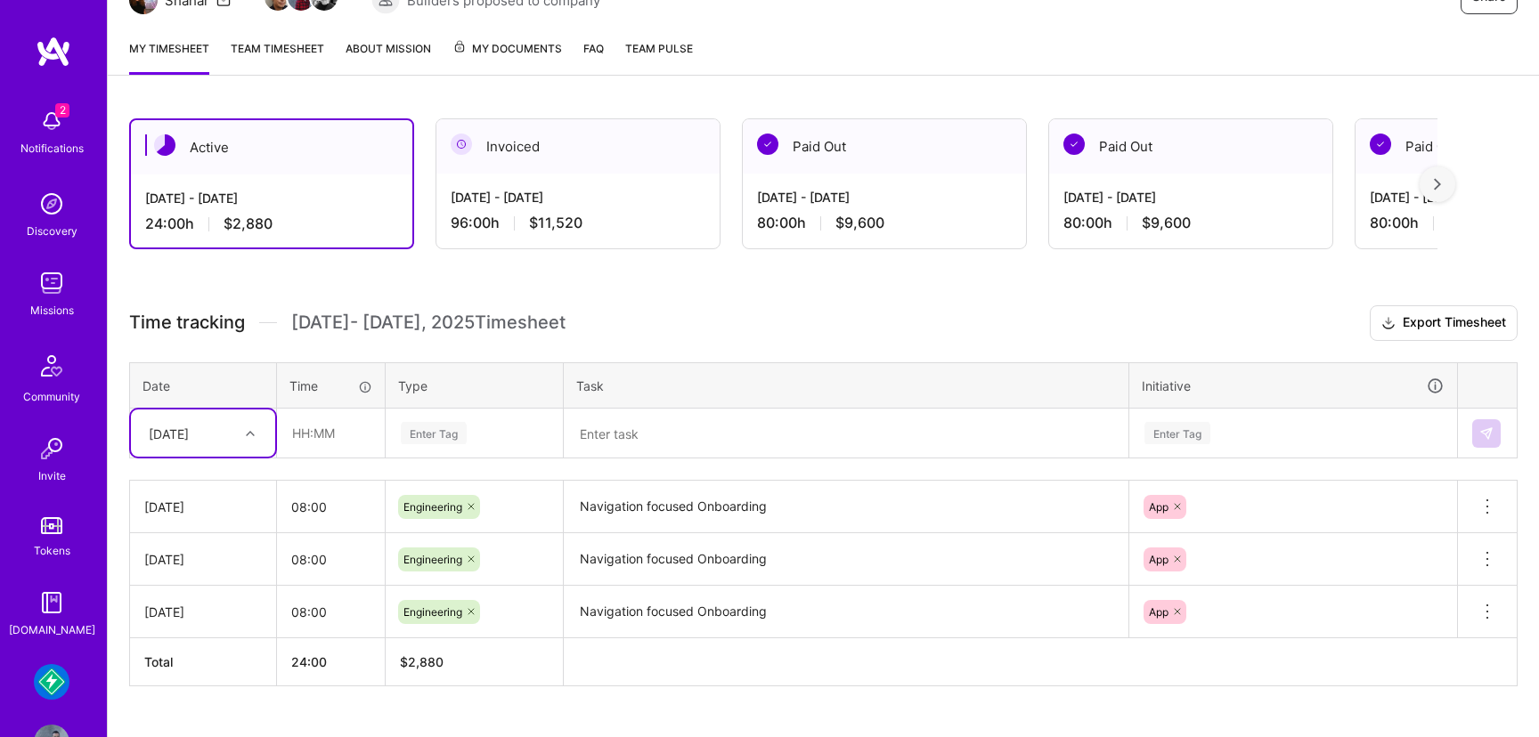
click at [244, 458] on div "Time tracking [DATE] - [DATE] Timesheet Export Timesheet Date Time Type Task In…" at bounding box center [823, 495] width 1388 height 381
click at [211, 615] on div "[DATE]" at bounding box center [203, 615] width 144 height 33
click at [348, 433] on input "text" at bounding box center [331, 433] width 106 height 47
type input "08:00"
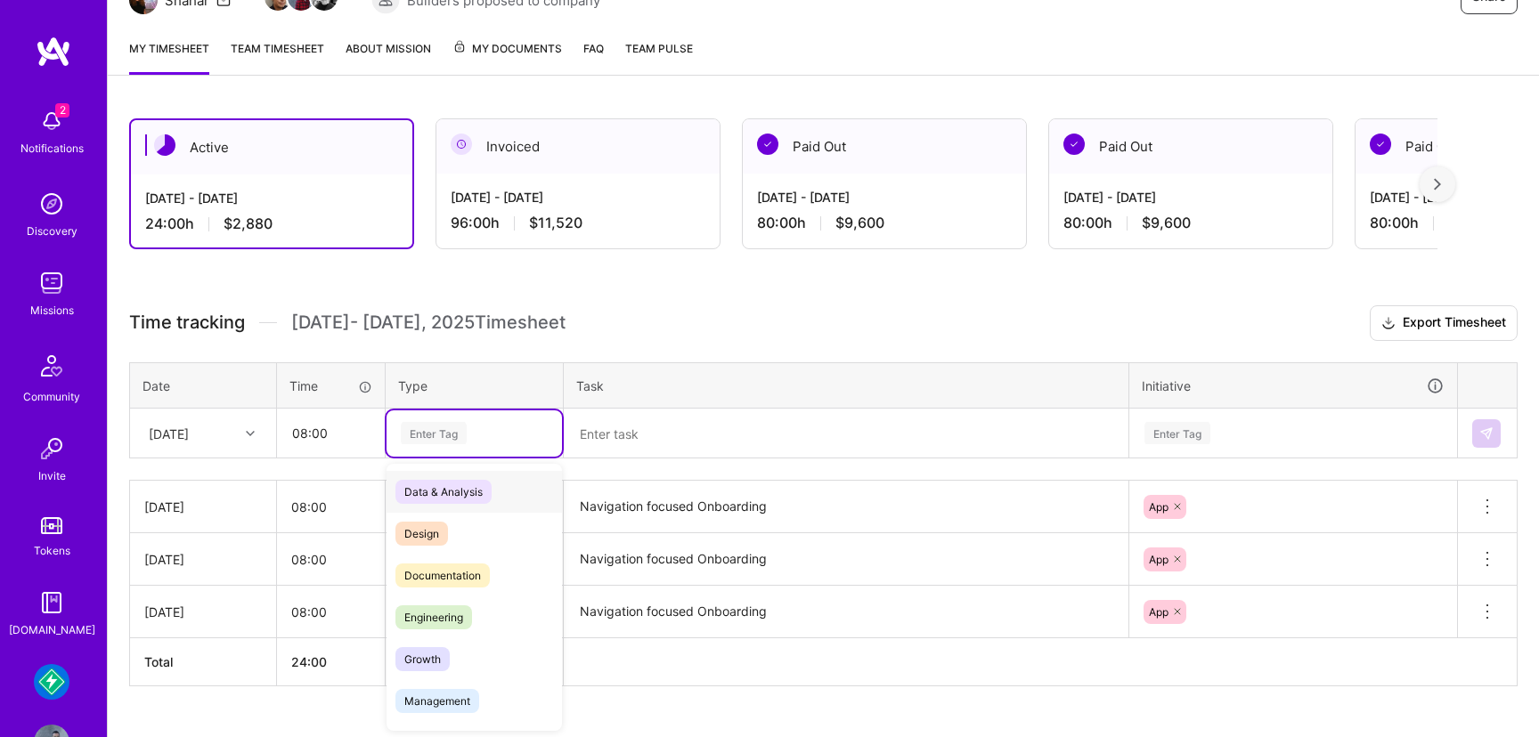
click at [456, 437] on div "Enter Tag" at bounding box center [434, 433] width 66 height 28
click at [454, 601] on div "Engineering" at bounding box center [474, 618] width 175 height 42
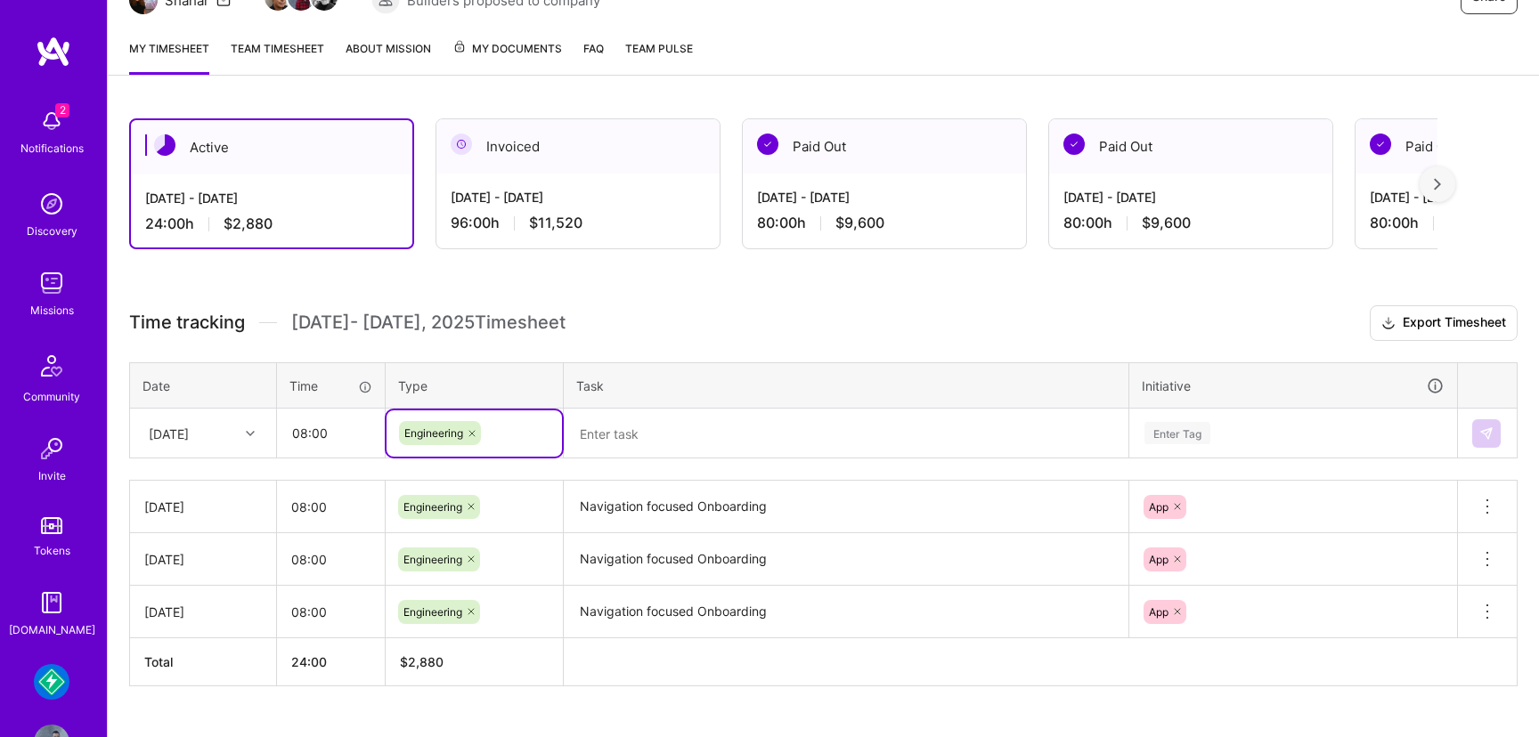
click at [683, 419] on textarea at bounding box center [846, 434] width 561 height 47
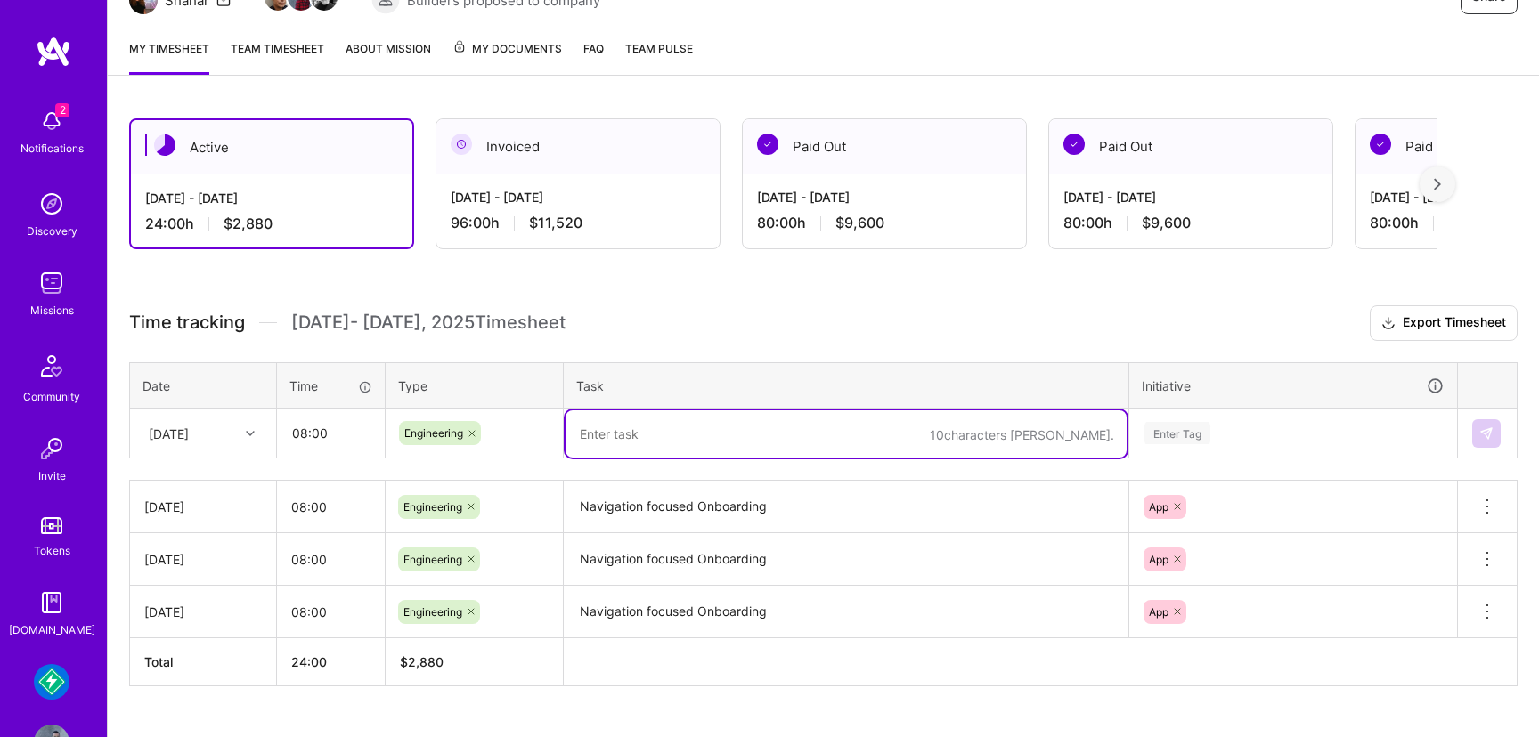
paste textarea "Navigation focused Onboarding"
type textarea "Navigation focused Onboarding"
click at [1194, 432] on div "Enter Tag" at bounding box center [1293, 434] width 326 height 46
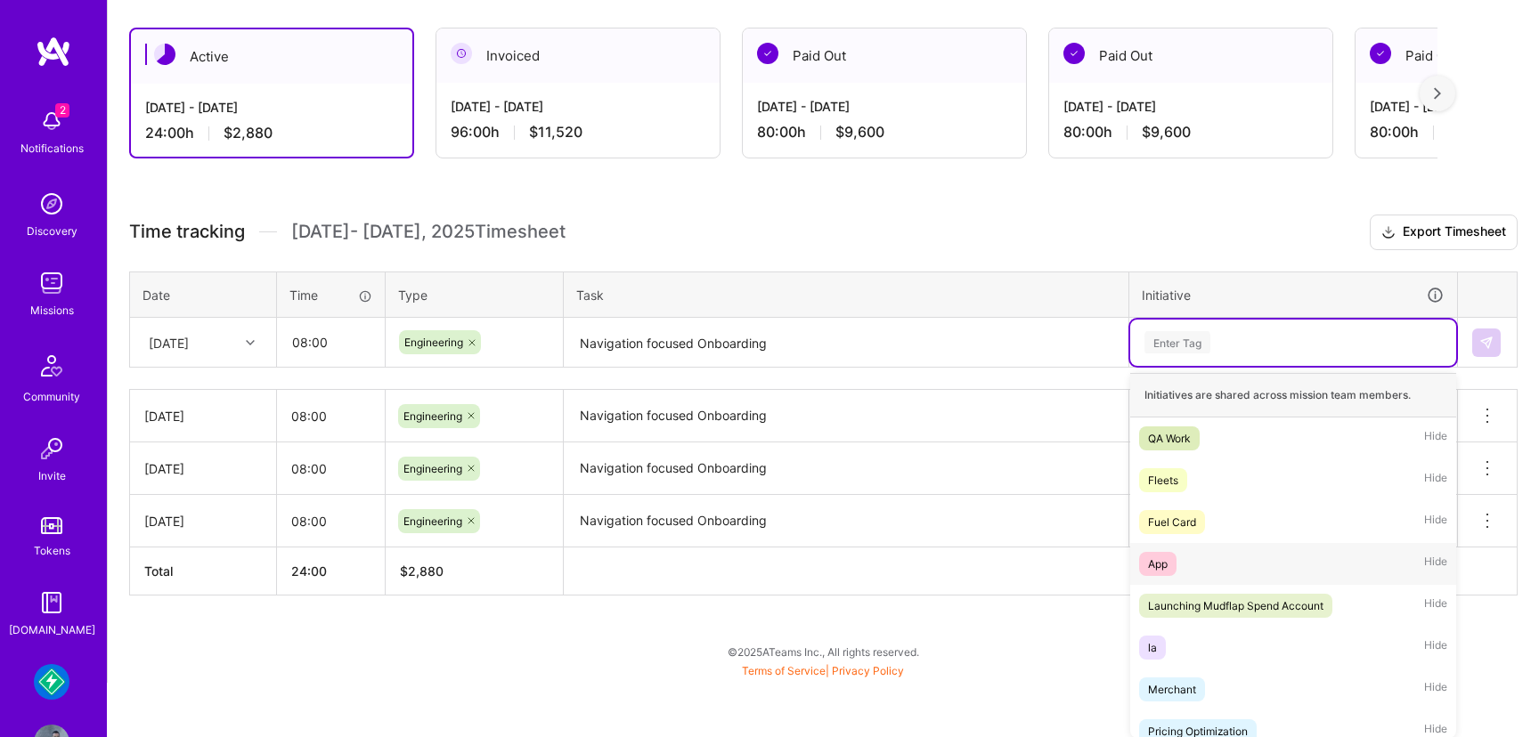
click at [1178, 563] on div "App Hide" at bounding box center [1293, 564] width 326 height 42
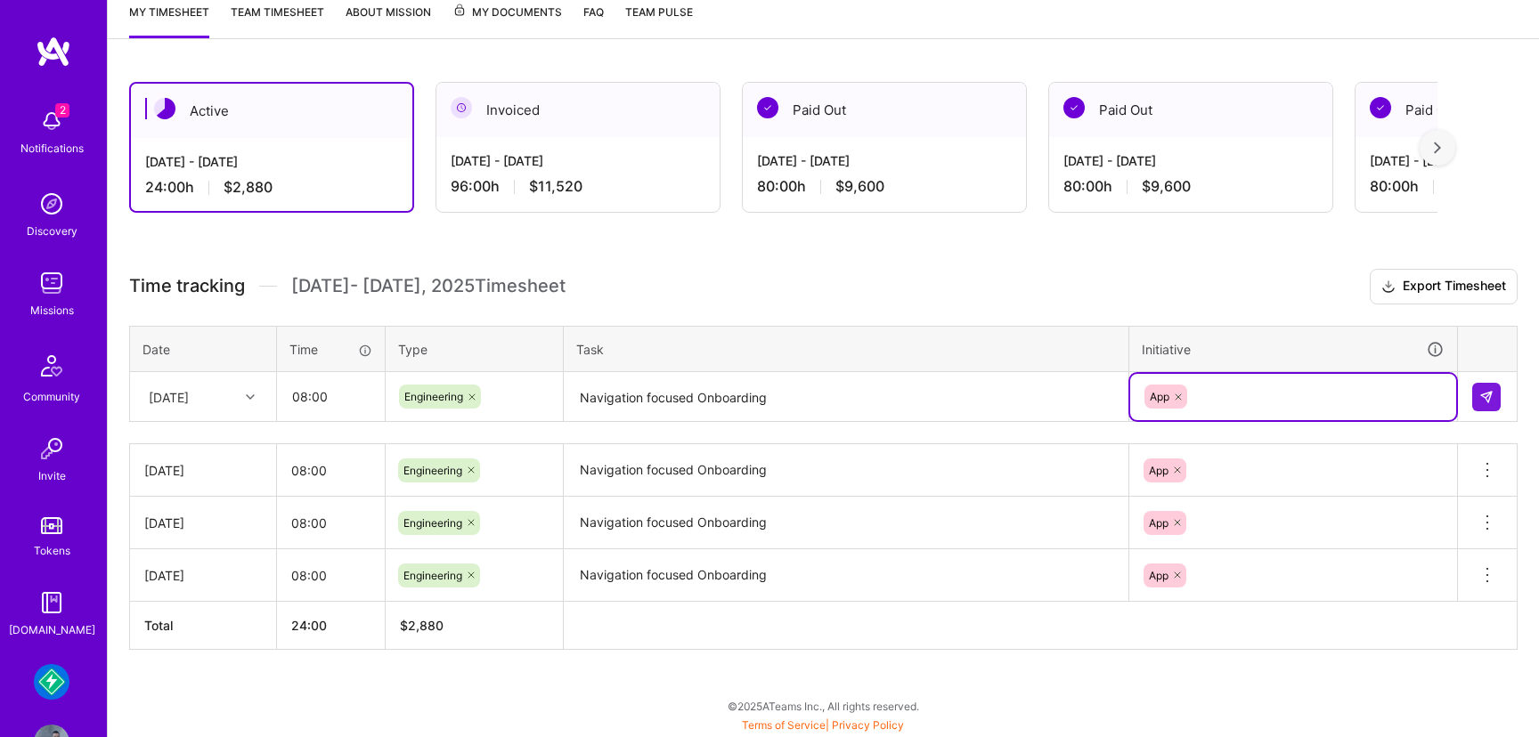
scroll to position [245, 0]
click at [1488, 401] on img at bounding box center [1486, 398] width 14 height 14
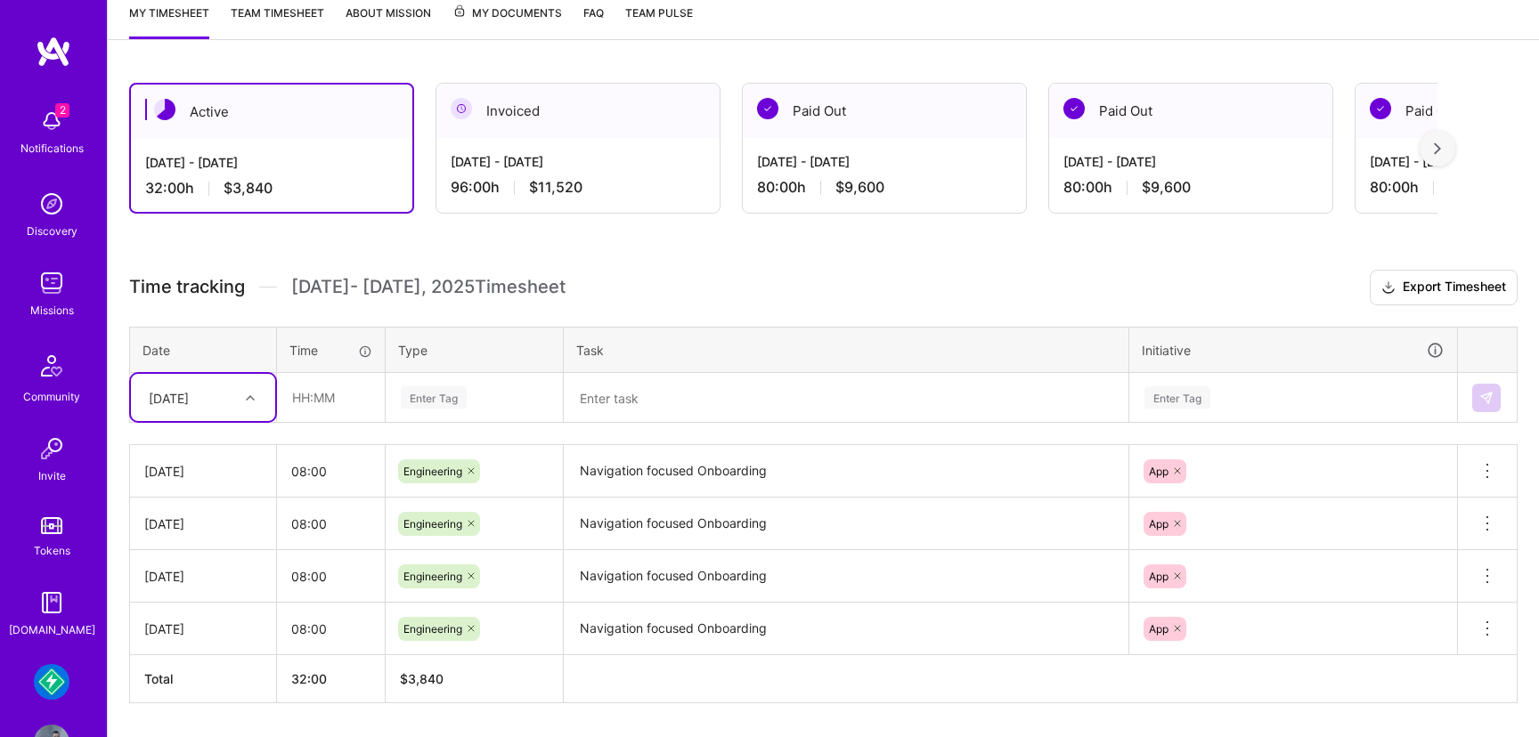
click at [244, 387] on div at bounding box center [253, 398] width 28 height 23
click at [207, 611] on div "[DATE]" at bounding box center [203, 613] width 144 height 33
click at [356, 403] on input "text" at bounding box center [331, 397] width 106 height 47
type input "08:00"
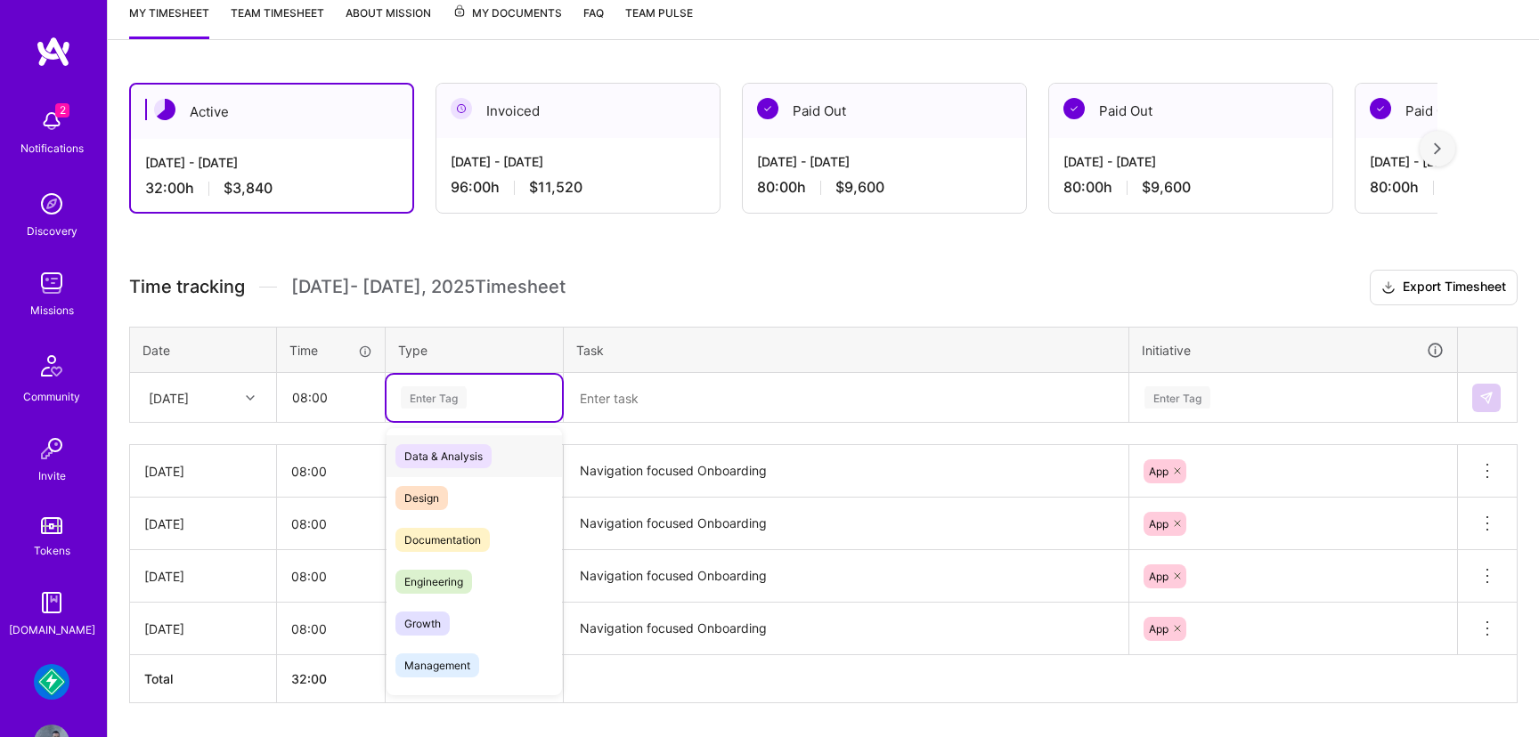
click at [434, 405] on div "Enter Tag" at bounding box center [434, 398] width 66 height 28
click at [447, 582] on span "Engineering" at bounding box center [433, 582] width 77 height 24
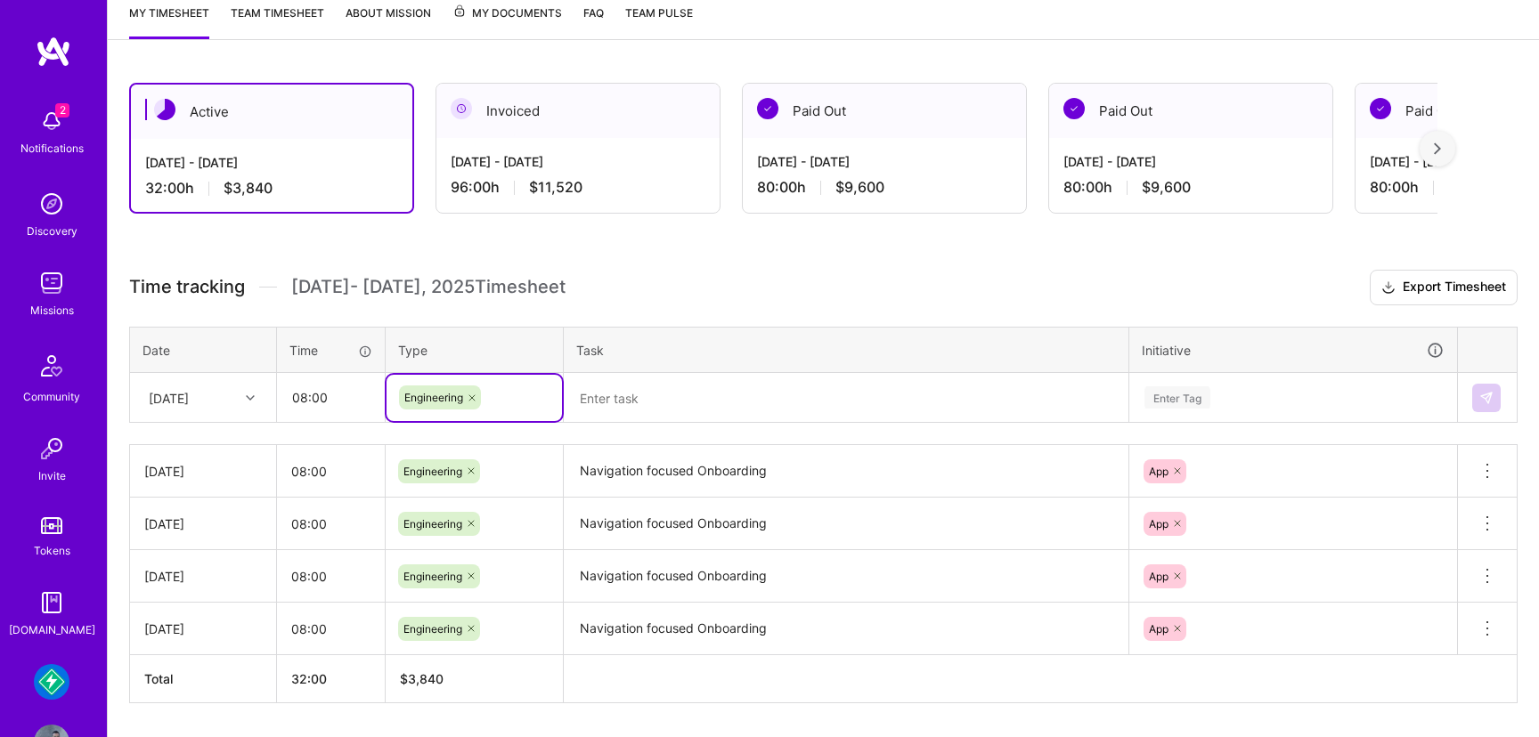
click at [680, 405] on textarea at bounding box center [846, 398] width 561 height 47
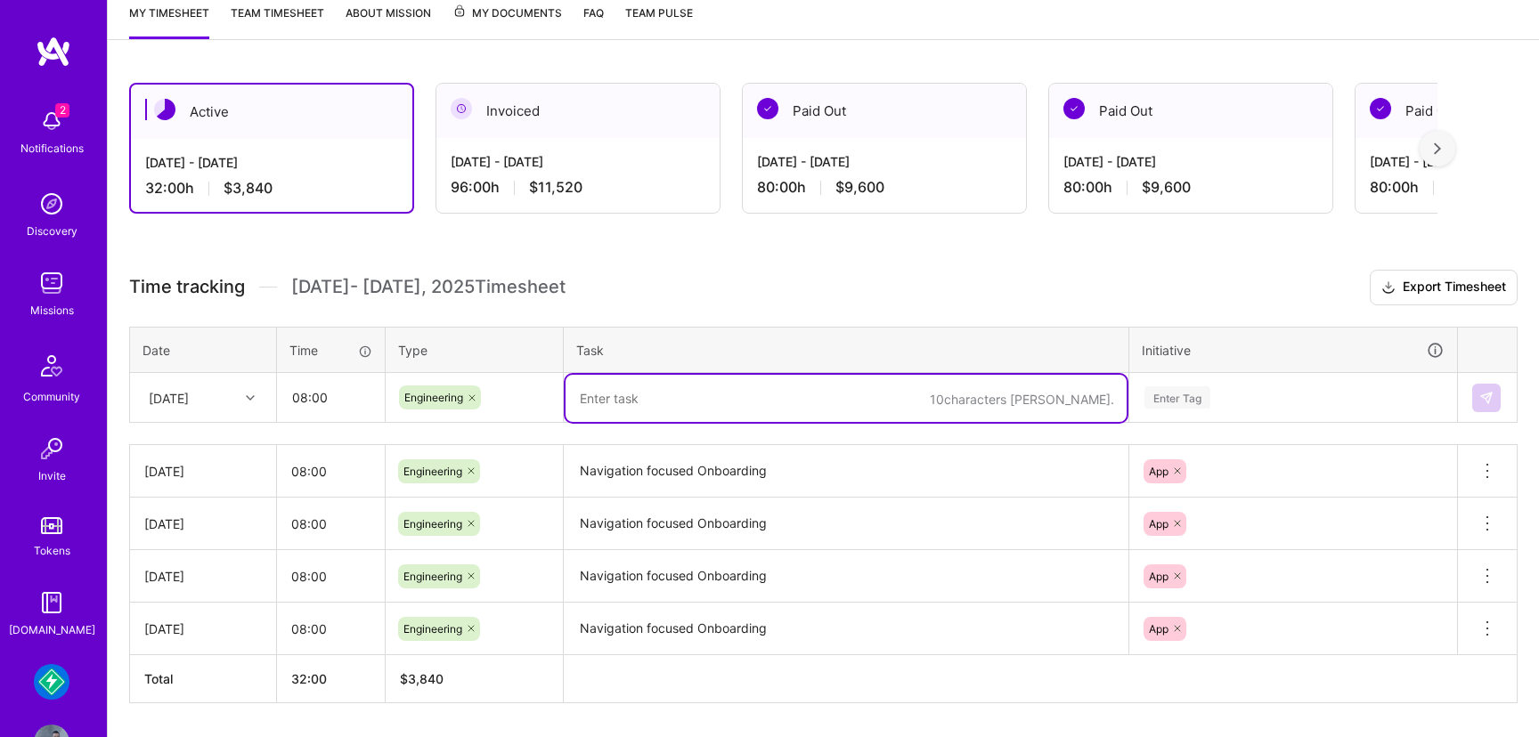
click at [631, 391] on textarea at bounding box center [846, 398] width 561 height 47
paste textarea "Navigation focused Onboarding"
type textarea "Navigation focused Onboarding"
click at [1191, 387] on div "Enter Tag" at bounding box center [1293, 398] width 326 height 46
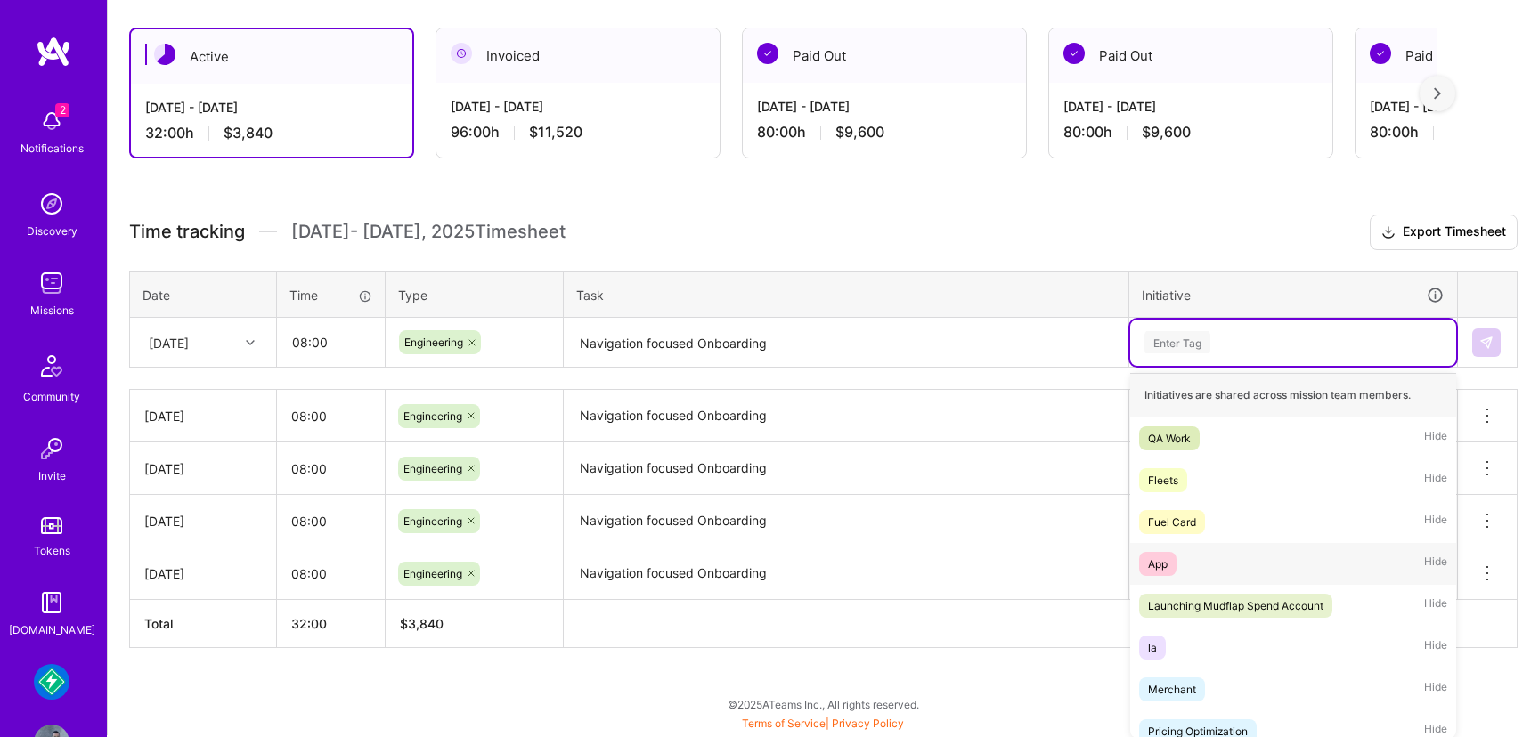
click at [1161, 564] on div "App" at bounding box center [1158, 564] width 20 height 19
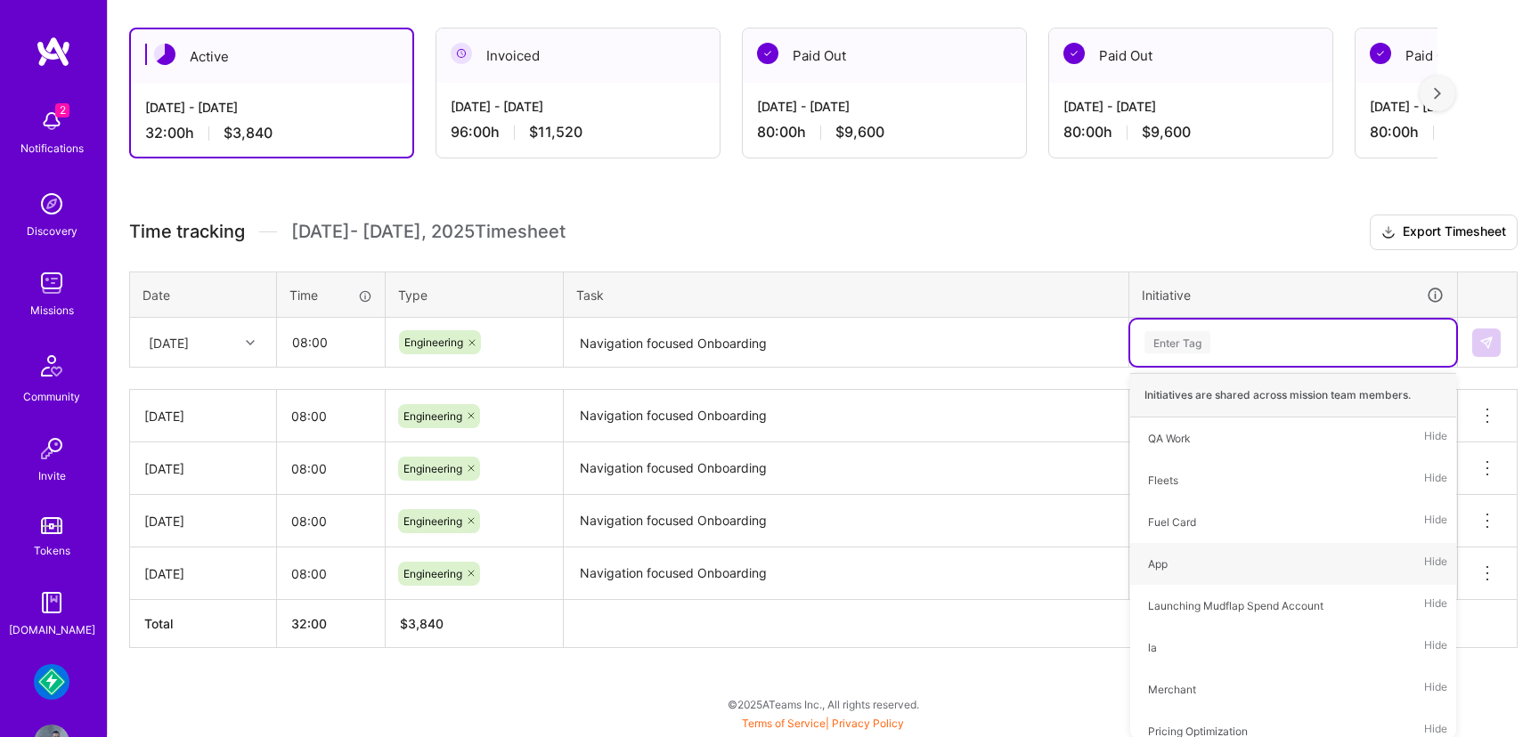
scroll to position [297, 0]
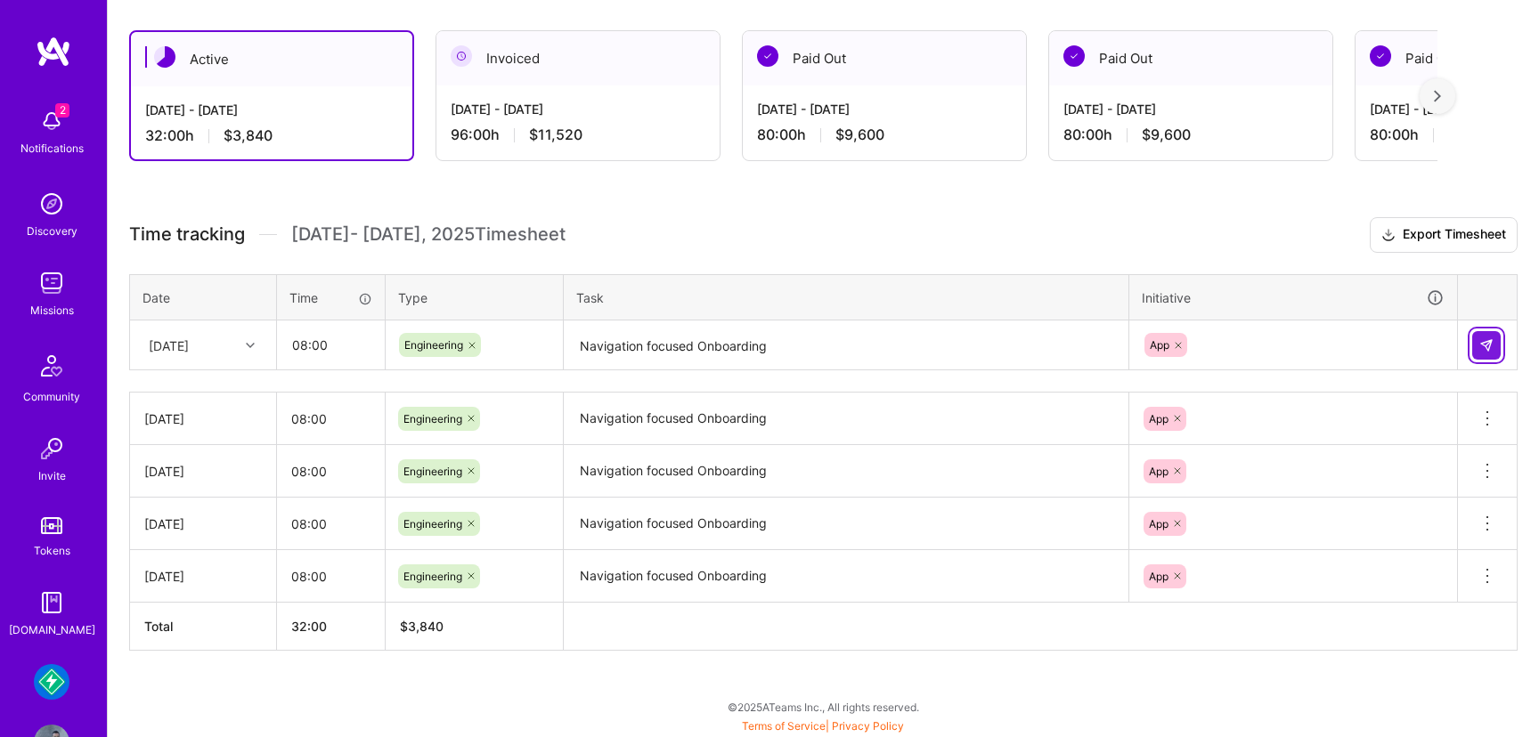
click at [1486, 354] on button at bounding box center [1486, 345] width 29 height 29
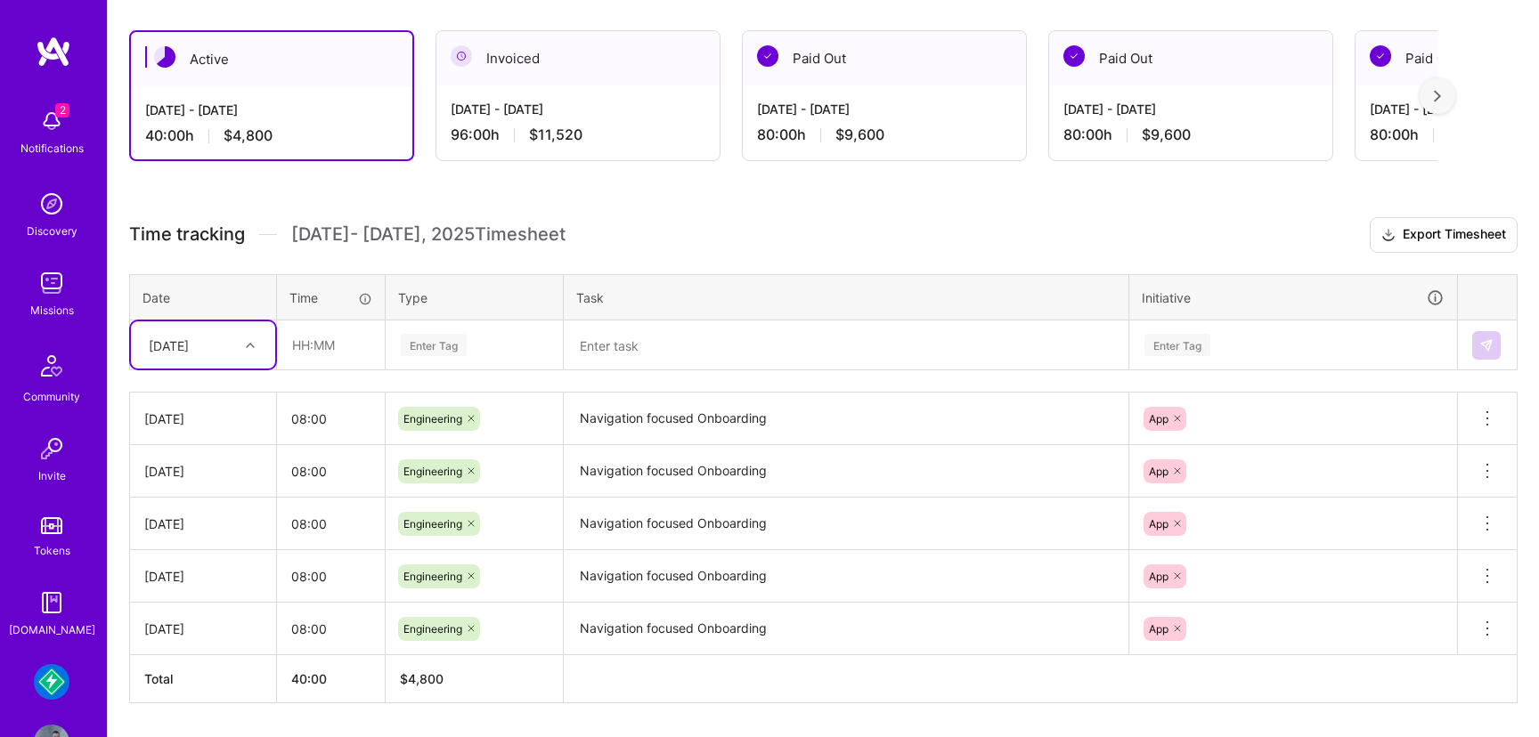
click at [256, 346] on div at bounding box center [253, 345] width 28 height 23
click at [206, 592] on div "[DATE]" at bounding box center [203, 593] width 144 height 33
click at [346, 349] on input "text" at bounding box center [331, 345] width 106 height 47
type input "08:00"
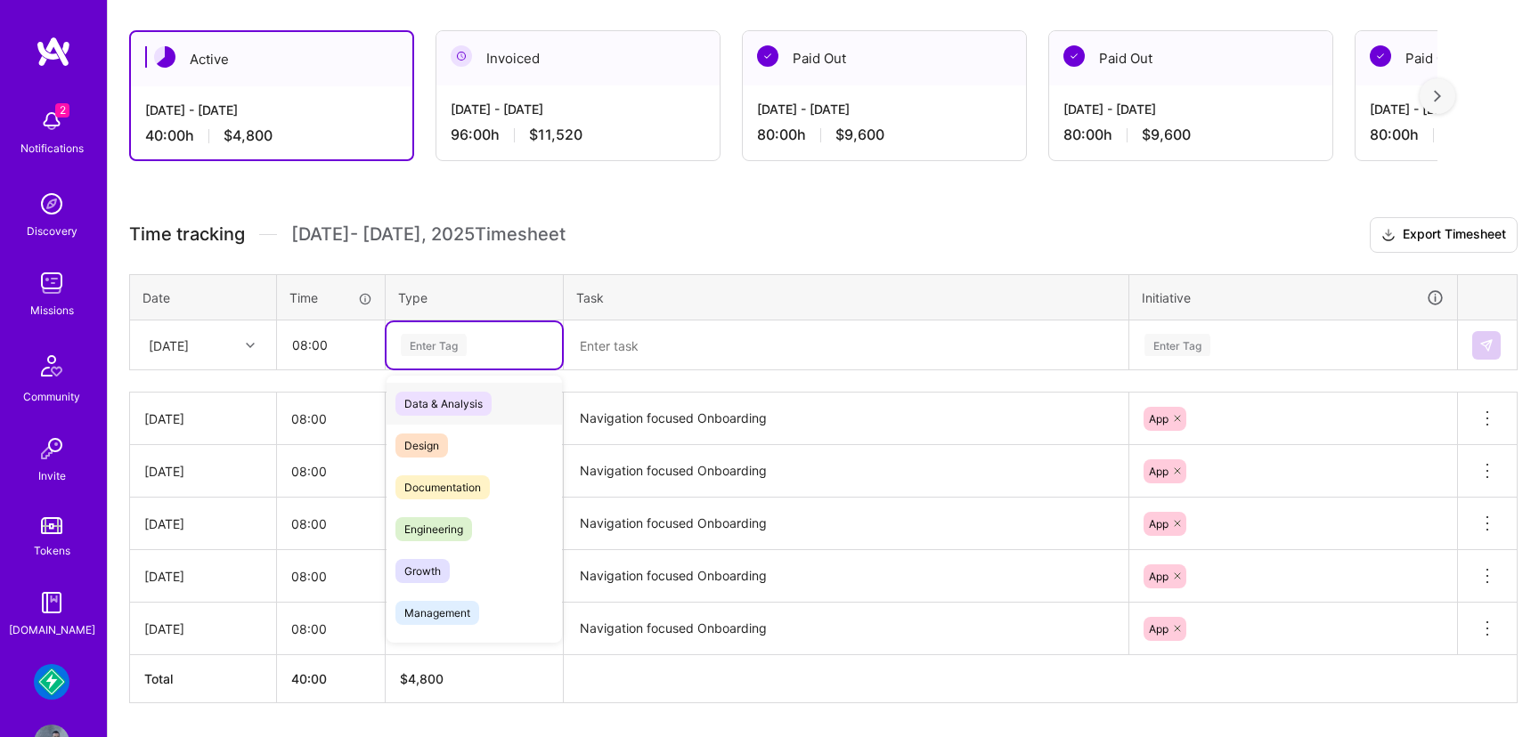
click at [460, 350] on div "Enter Tag" at bounding box center [434, 345] width 66 height 28
click at [459, 529] on span "Engineering" at bounding box center [433, 529] width 77 height 24
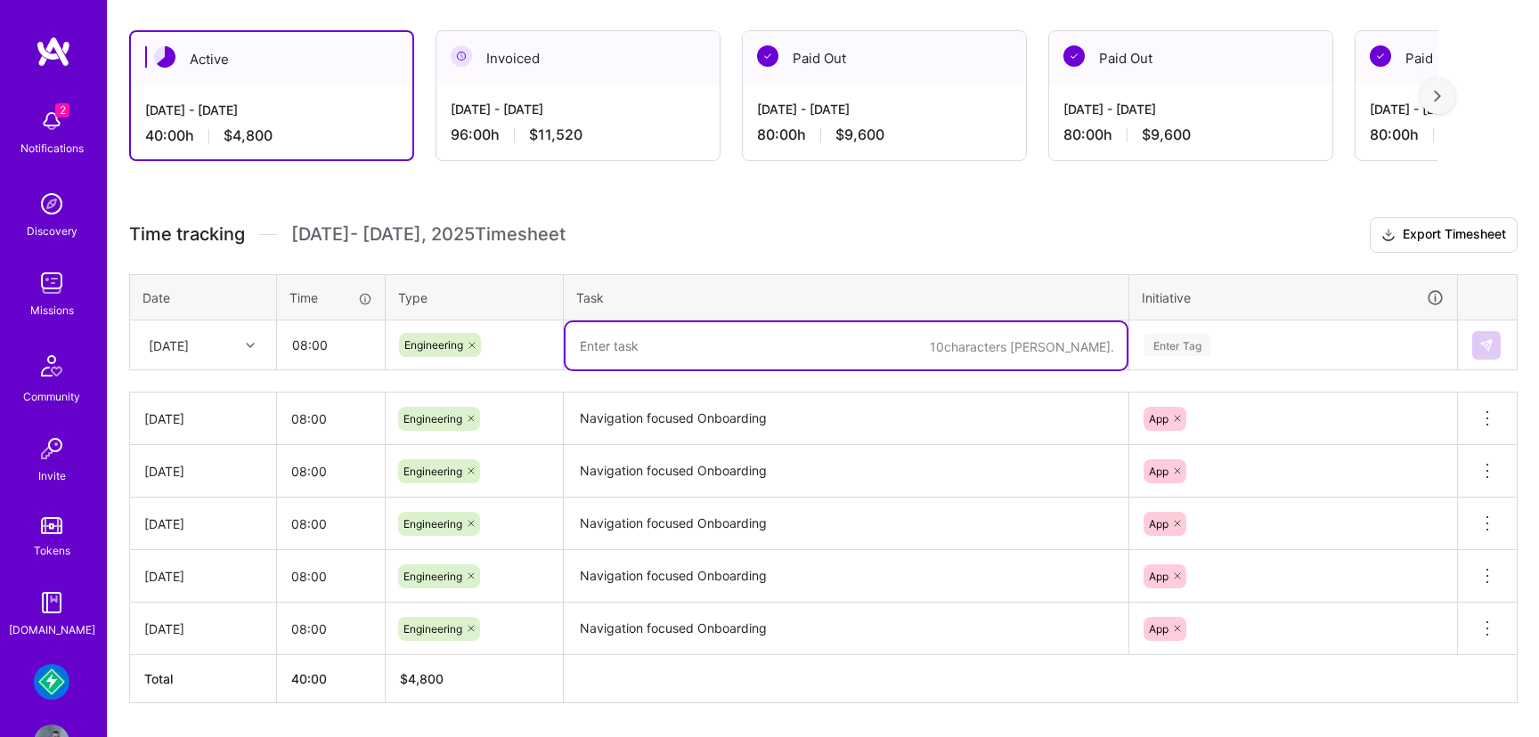
click at [632, 348] on textarea at bounding box center [846, 345] width 561 height 47
paste textarea "Navigation focused Onboarding"
type textarea "Navigation focused Onboarding"
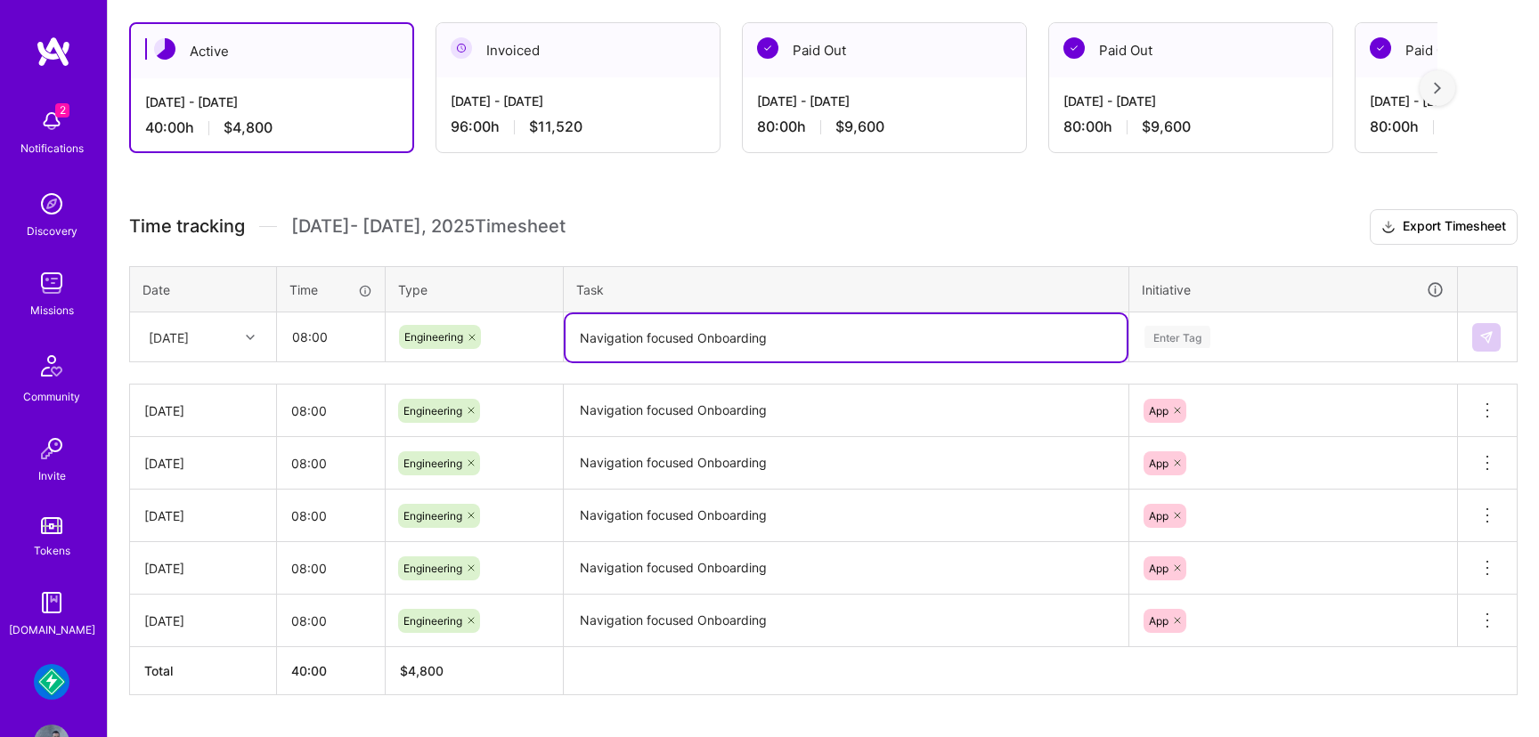
click at [1188, 345] on div "Enter Tag" at bounding box center [1177, 337] width 66 height 28
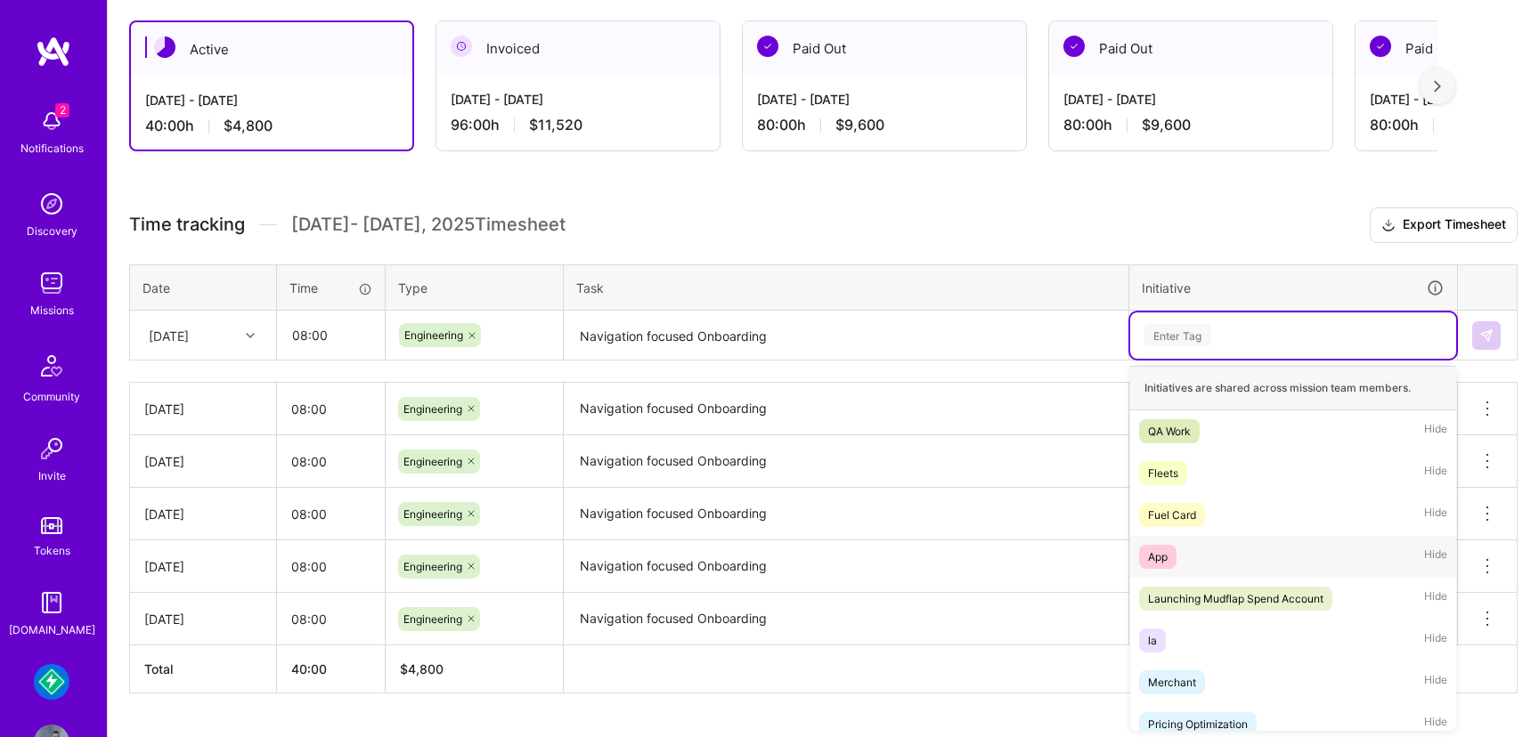
click at [1155, 549] on div "App" at bounding box center [1158, 557] width 20 height 19
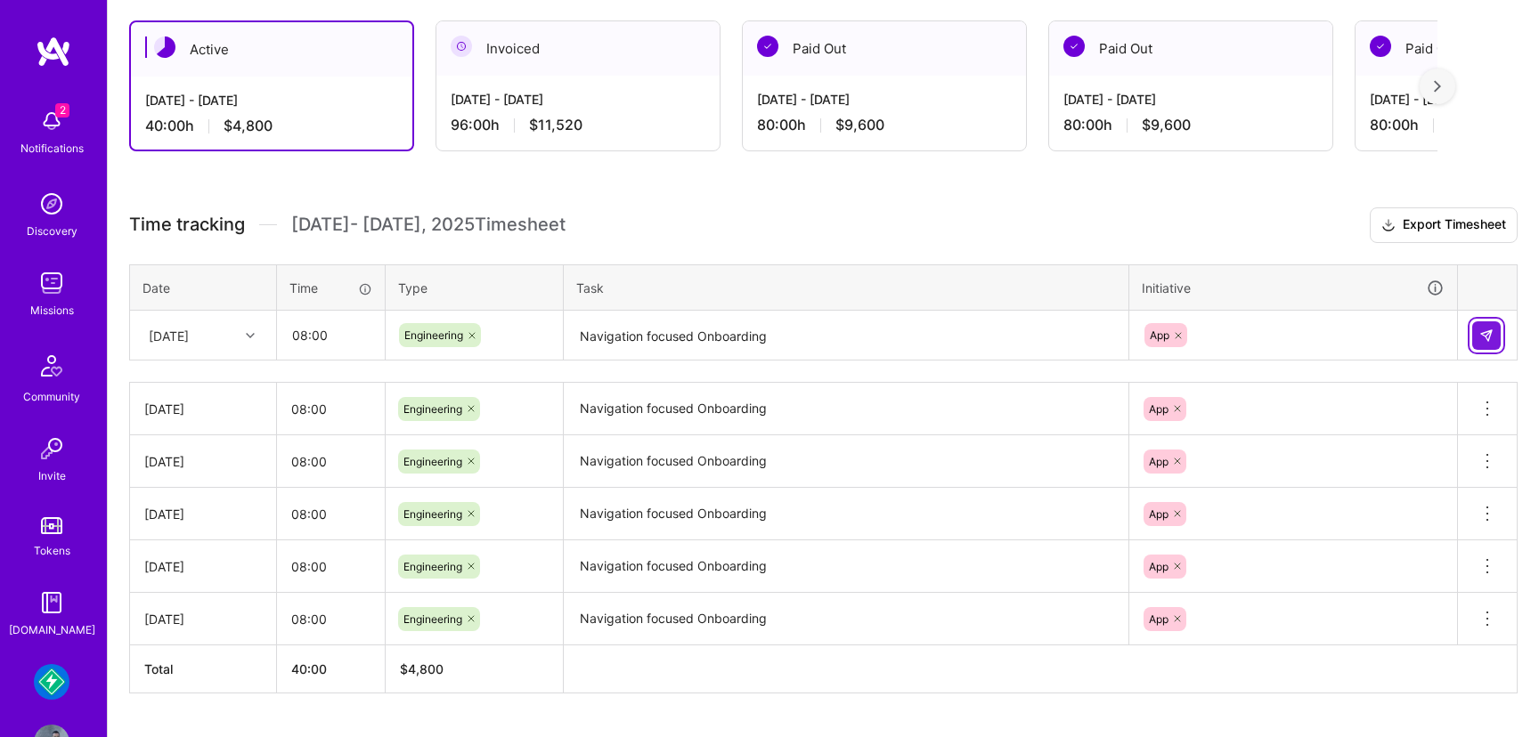
click at [1499, 333] on button at bounding box center [1486, 336] width 29 height 29
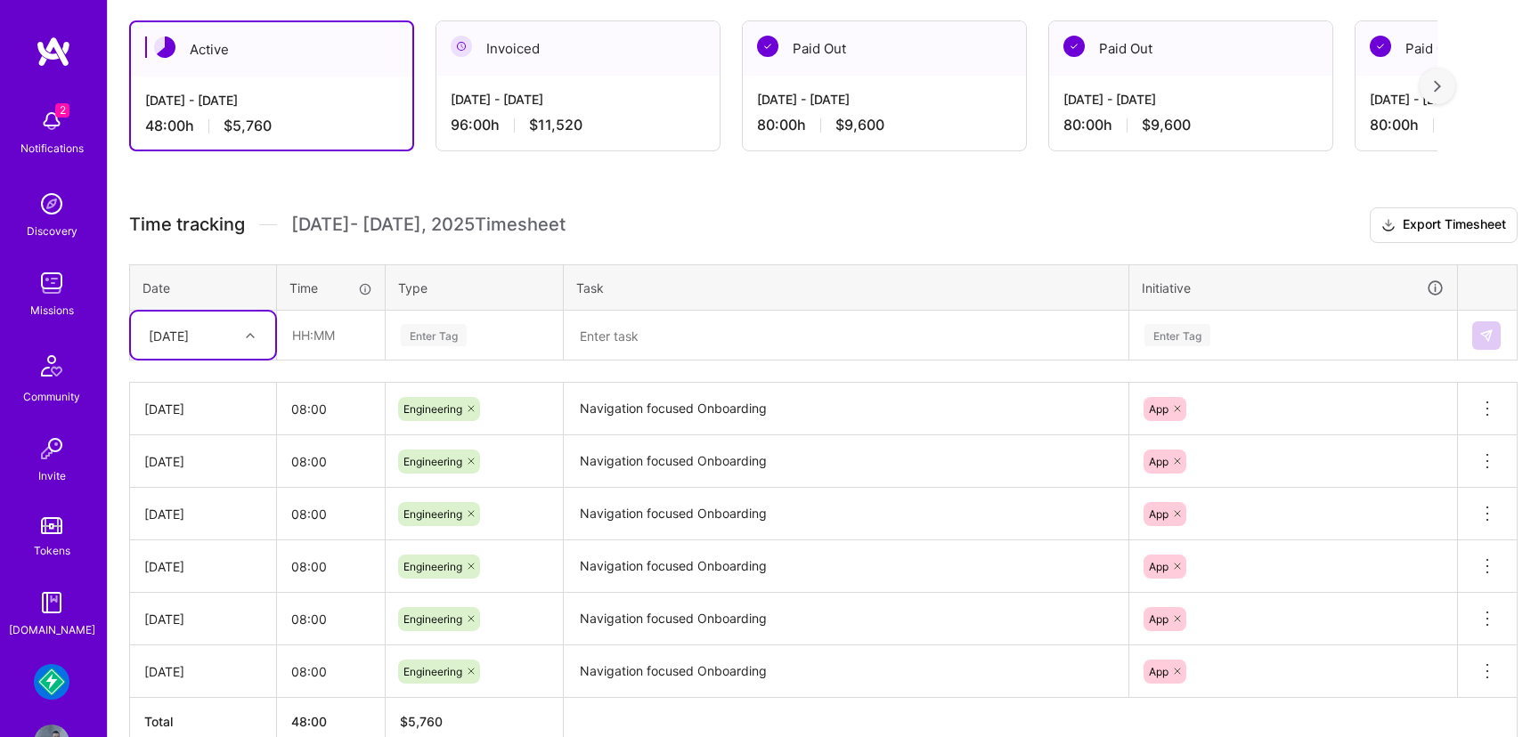
click at [234, 334] on div "[DATE]" at bounding box center [189, 335] width 99 height 29
drag, startPoint x: 205, startPoint y: 552, endPoint x: 294, endPoint y: 372, distance: 200.7
click at [294, 372] on div "Time tracking [DATE] - [DATE] Timesheet Export Timesheet Date Time Type Task In…" at bounding box center [823, 477] width 1388 height 539
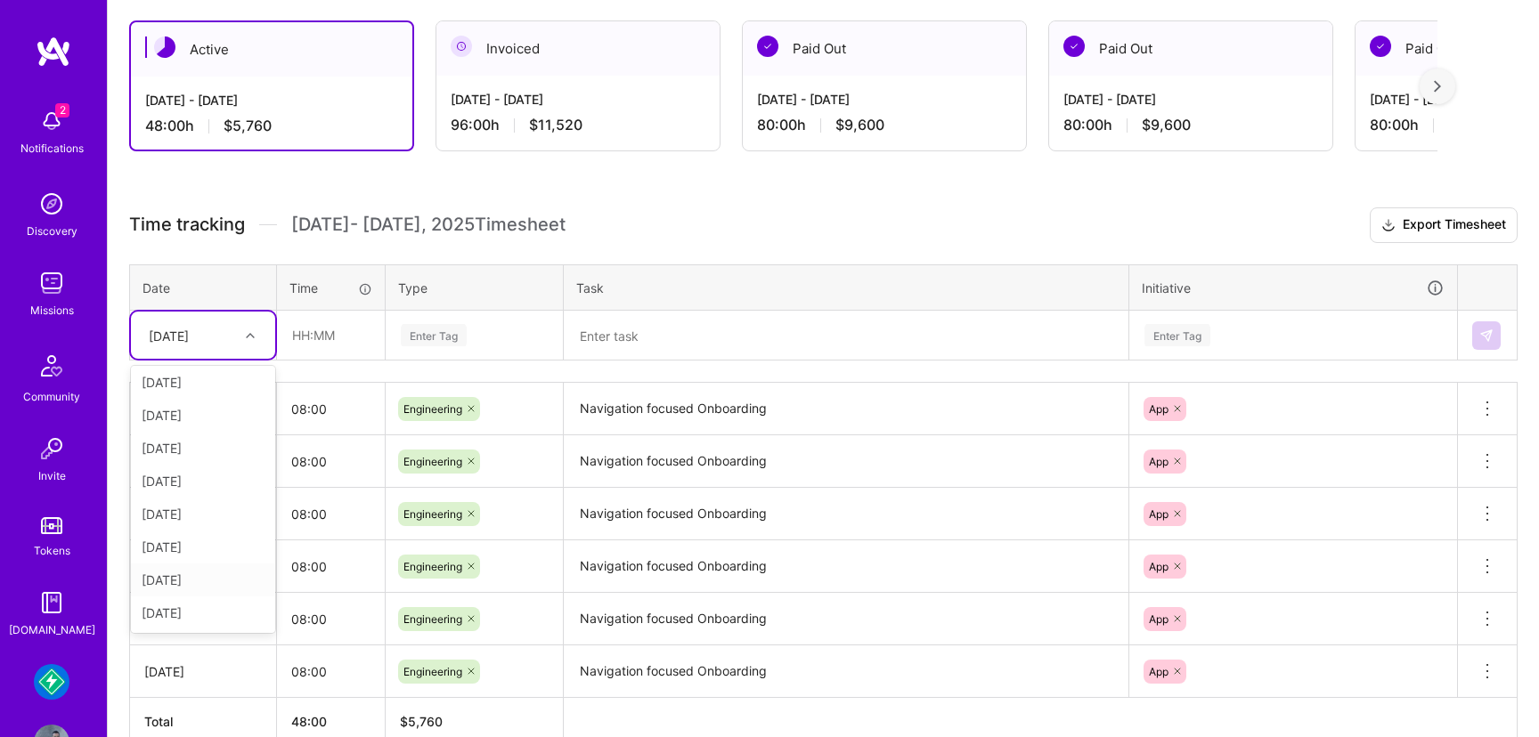
click at [200, 587] on div "[DATE]" at bounding box center [203, 580] width 144 height 33
click at [357, 336] on input "text" at bounding box center [331, 335] width 106 height 47
type input "08:00"
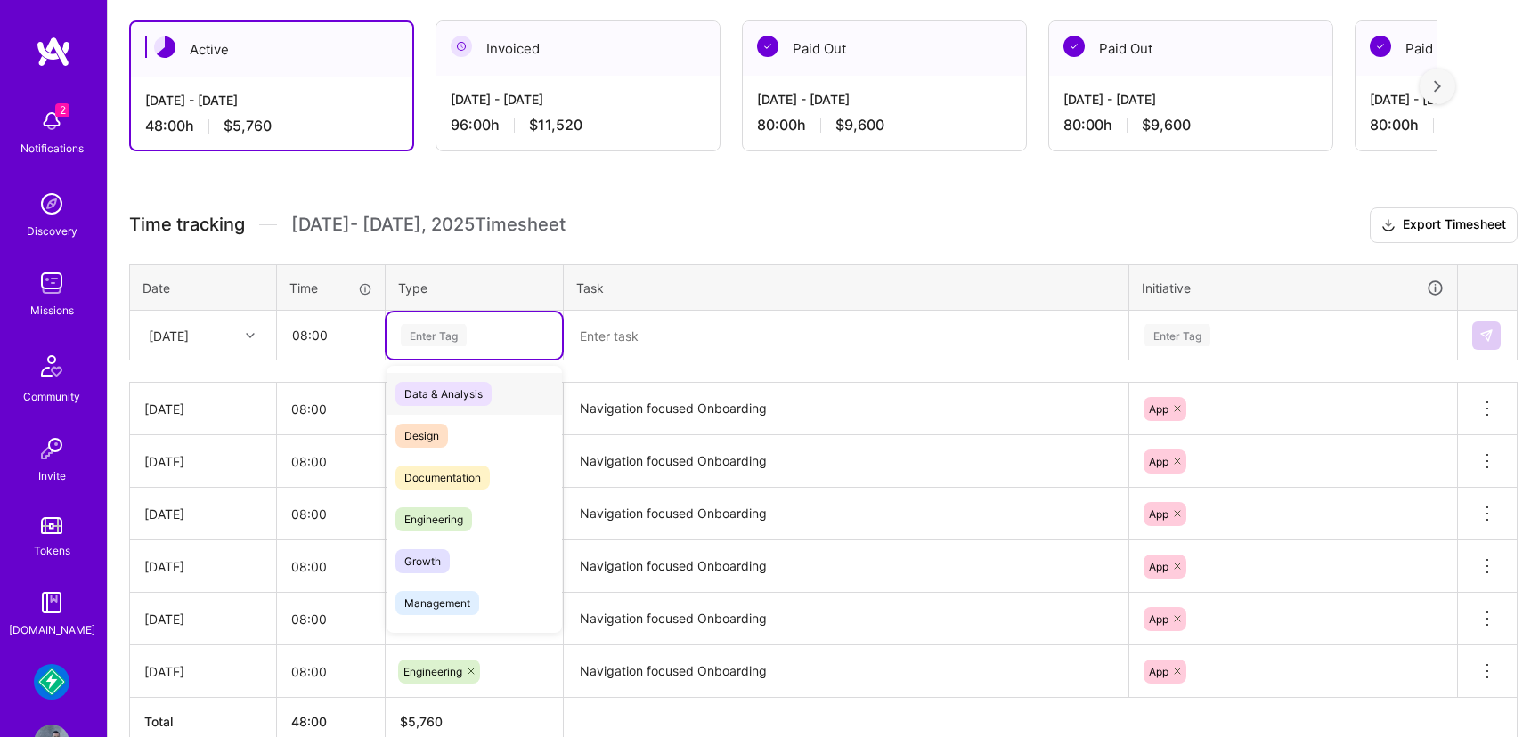
click at [450, 340] on div "Enter Tag" at bounding box center [434, 336] width 66 height 28
click at [448, 529] on span "Engineering" at bounding box center [433, 520] width 77 height 24
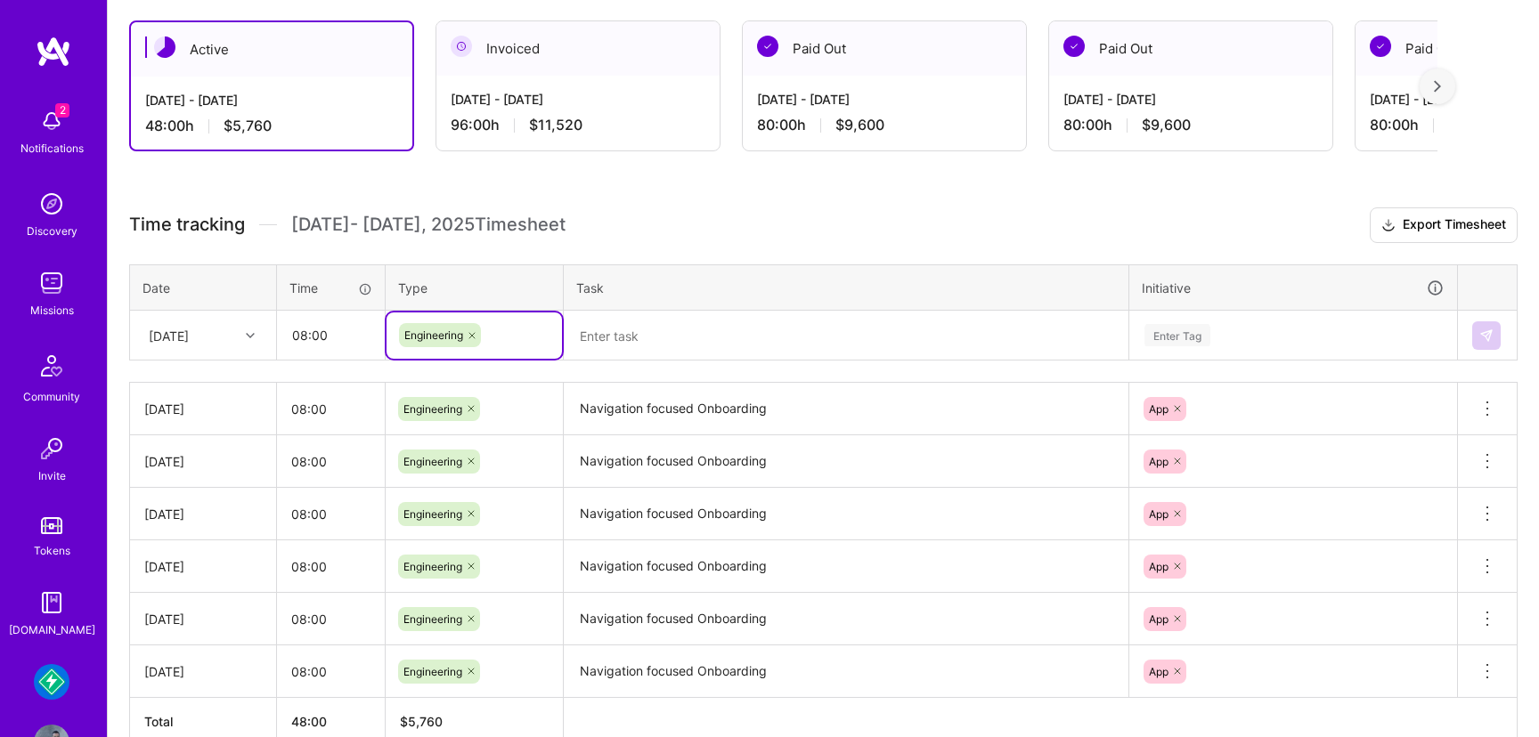
click at [721, 326] on textarea at bounding box center [846, 336] width 561 height 47
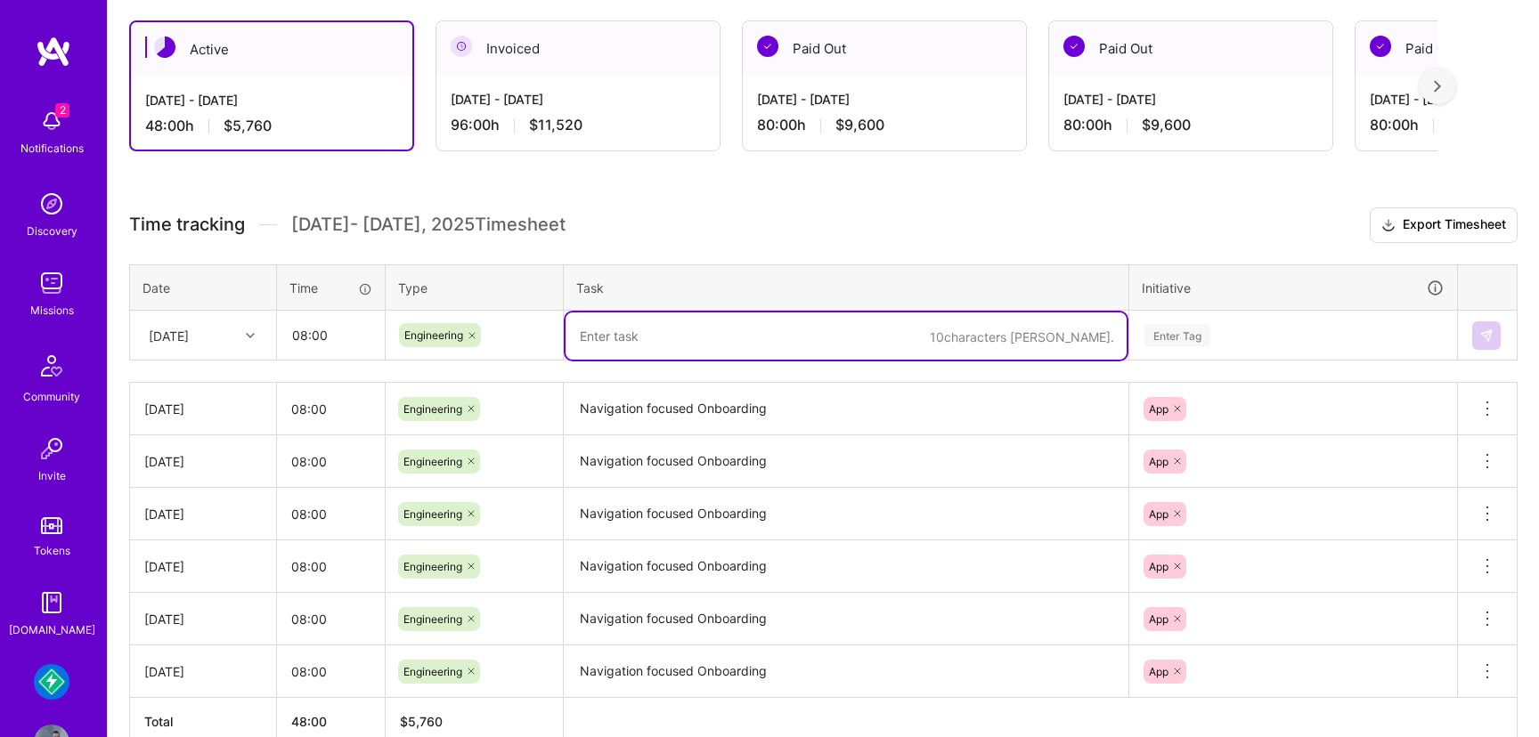
paste textarea "Navigation focused Onboarding"
type textarea "Navigation focused Onboarding"
click at [1257, 346] on div "Enter Tag" at bounding box center [1293, 336] width 326 height 46
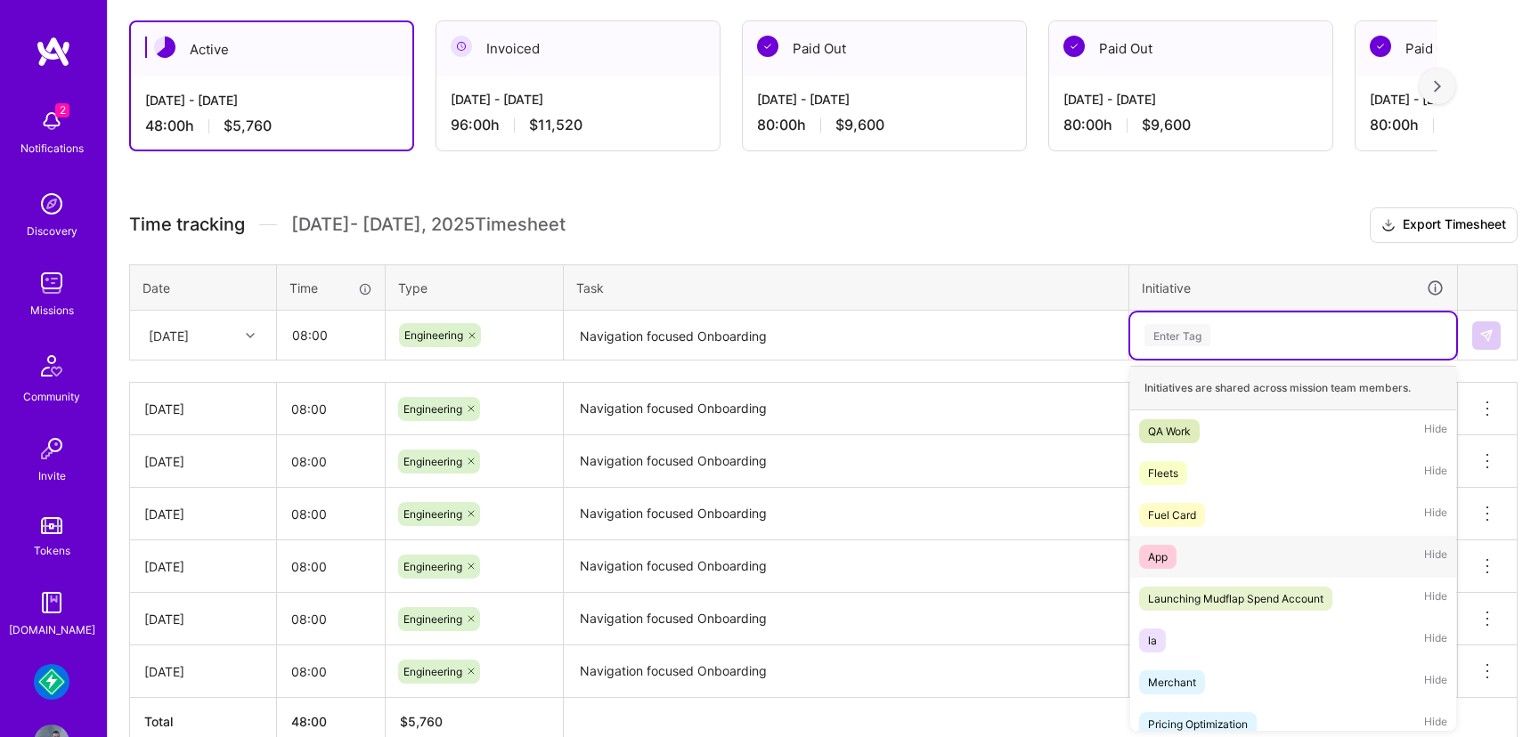
click at [1144, 565] on span "App" at bounding box center [1157, 557] width 37 height 24
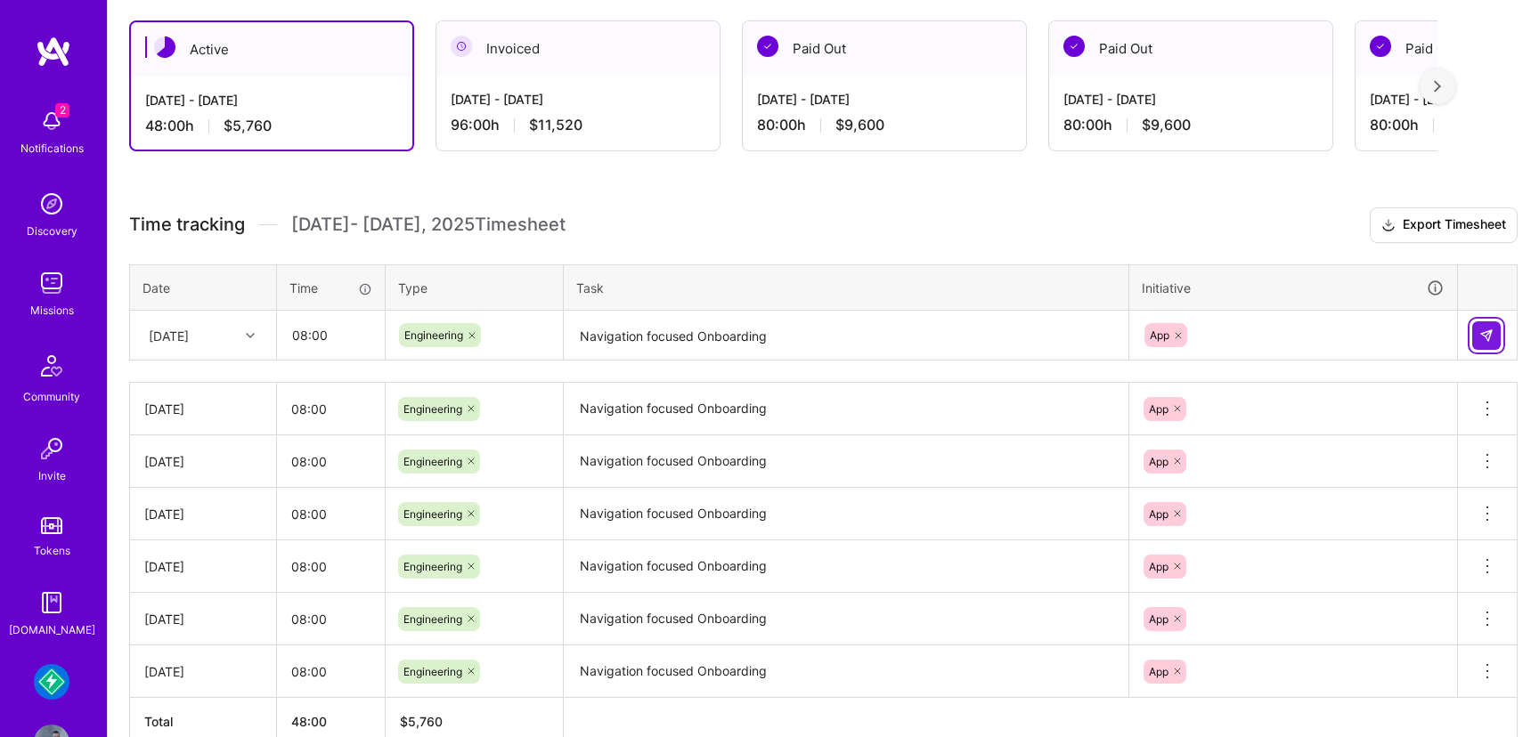
click at [1486, 330] on img at bounding box center [1486, 336] width 14 height 14
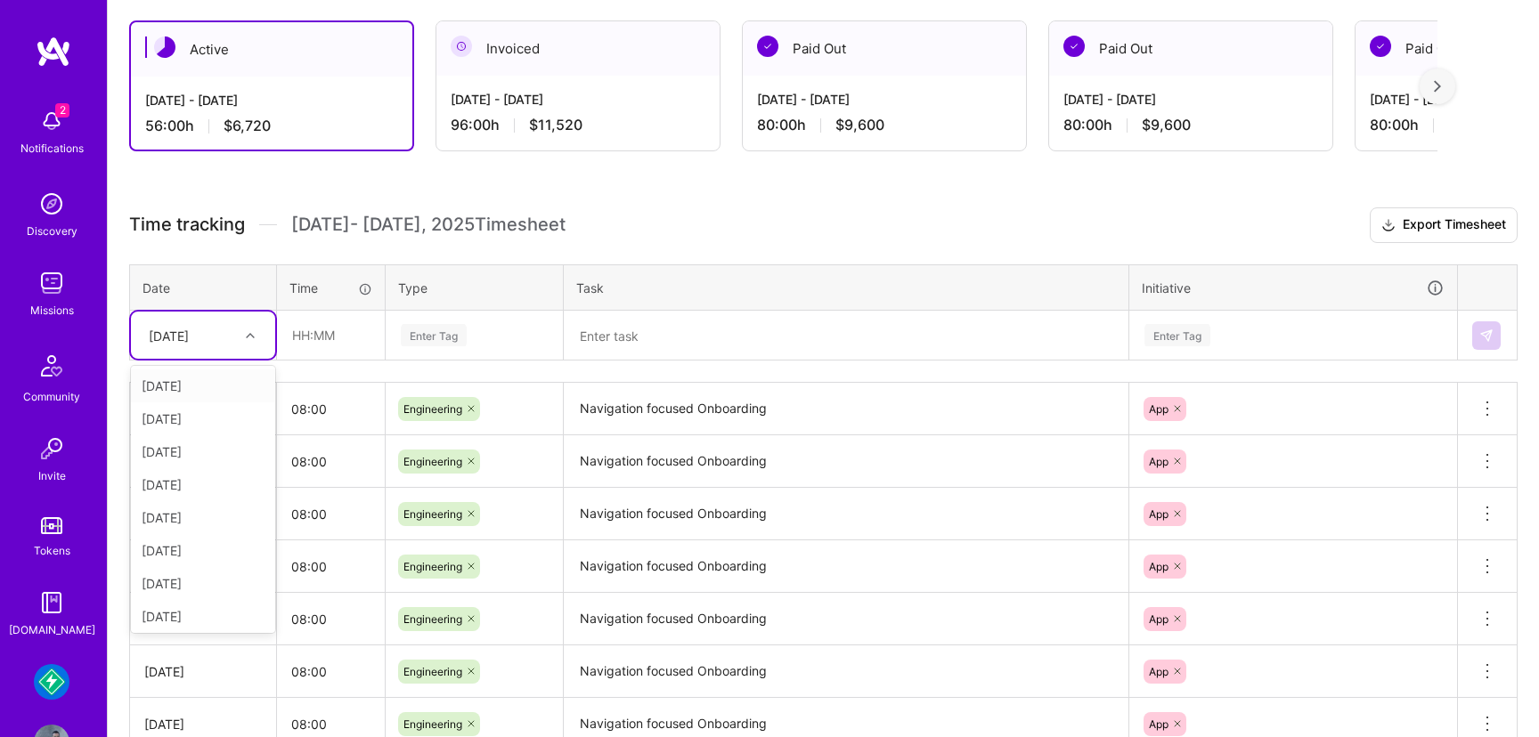
click at [237, 332] on div "[DATE]" at bounding box center [189, 335] width 99 height 29
click at [208, 602] on div "[DATE]" at bounding box center [203, 613] width 144 height 33
click at [314, 334] on input "text" at bounding box center [331, 335] width 106 height 47
type input "08:00"
click at [465, 329] on div "Enter Tag" at bounding box center [434, 336] width 66 height 28
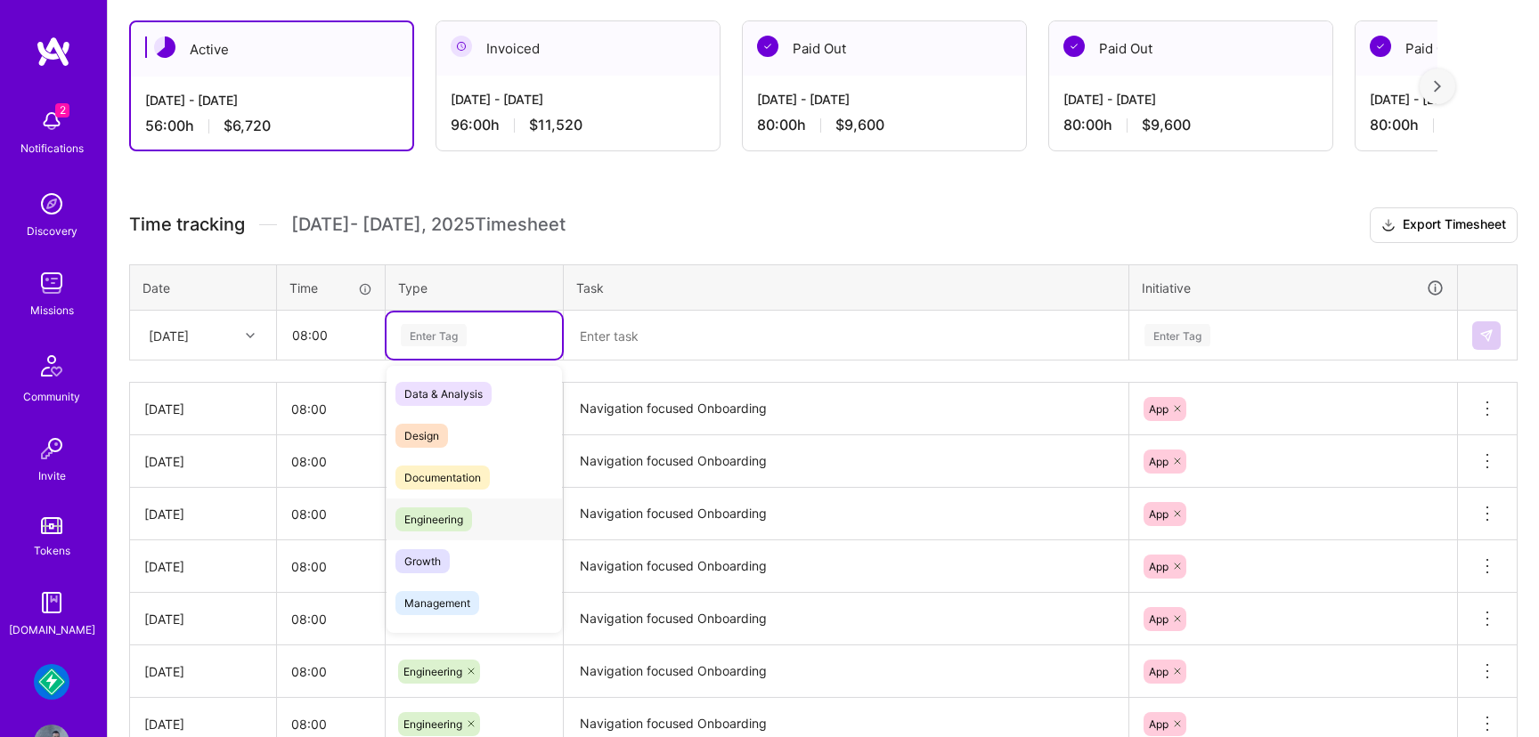
click at [460, 520] on span "Engineering" at bounding box center [433, 520] width 77 height 24
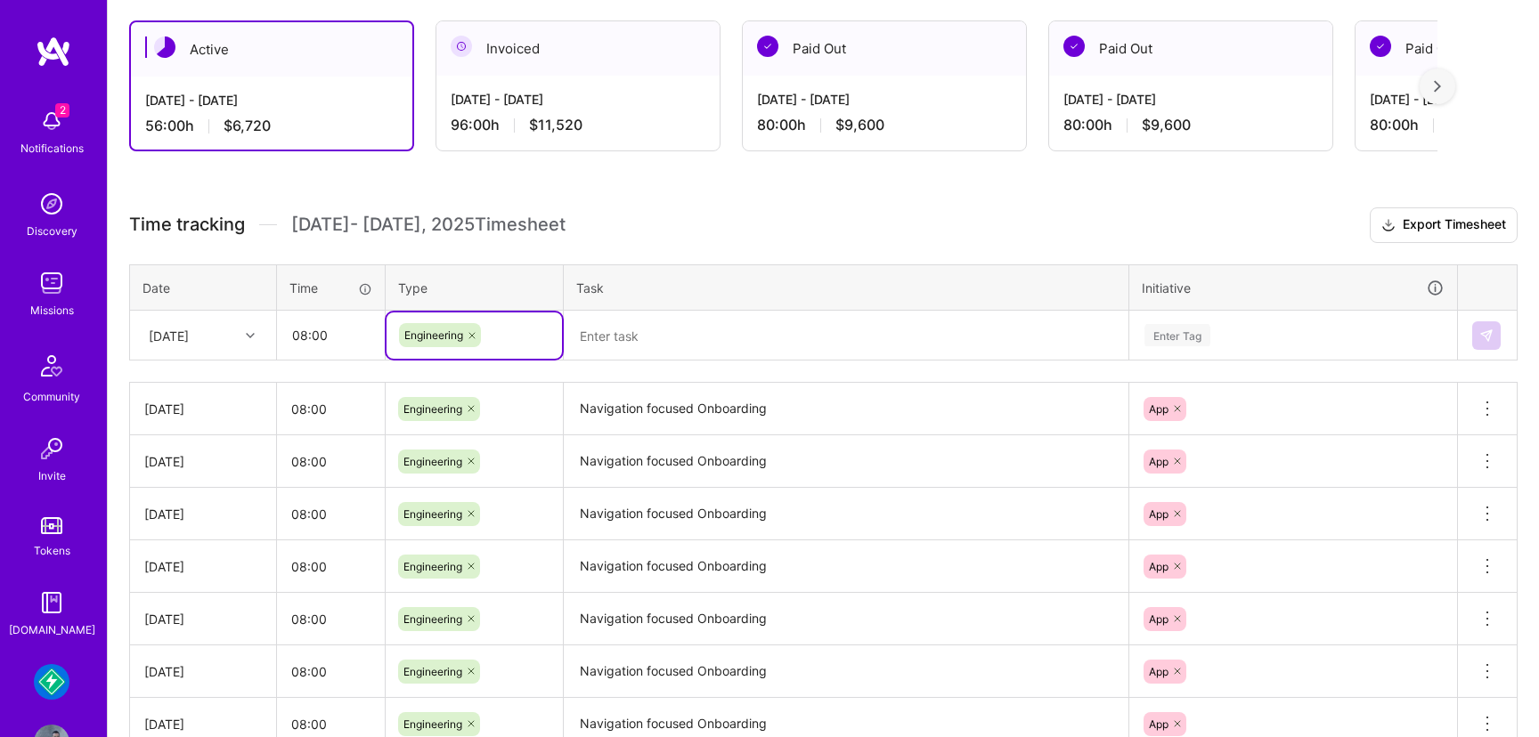
click at [623, 340] on textarea at bounding box center [846, 336] width 561 height 47
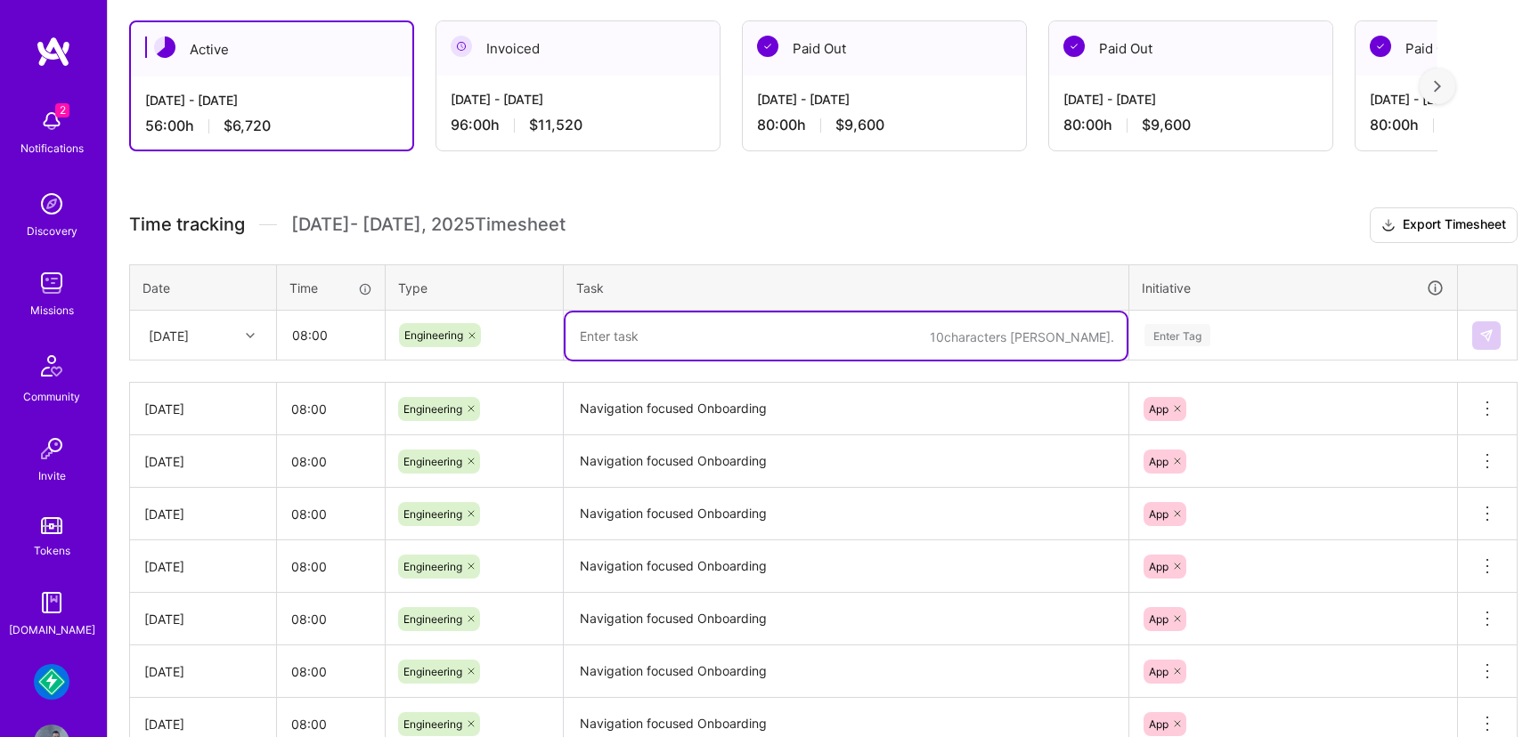
paste textarea "Navigation focused Onboarding"
type textarea "Navigation focused Onboarding"
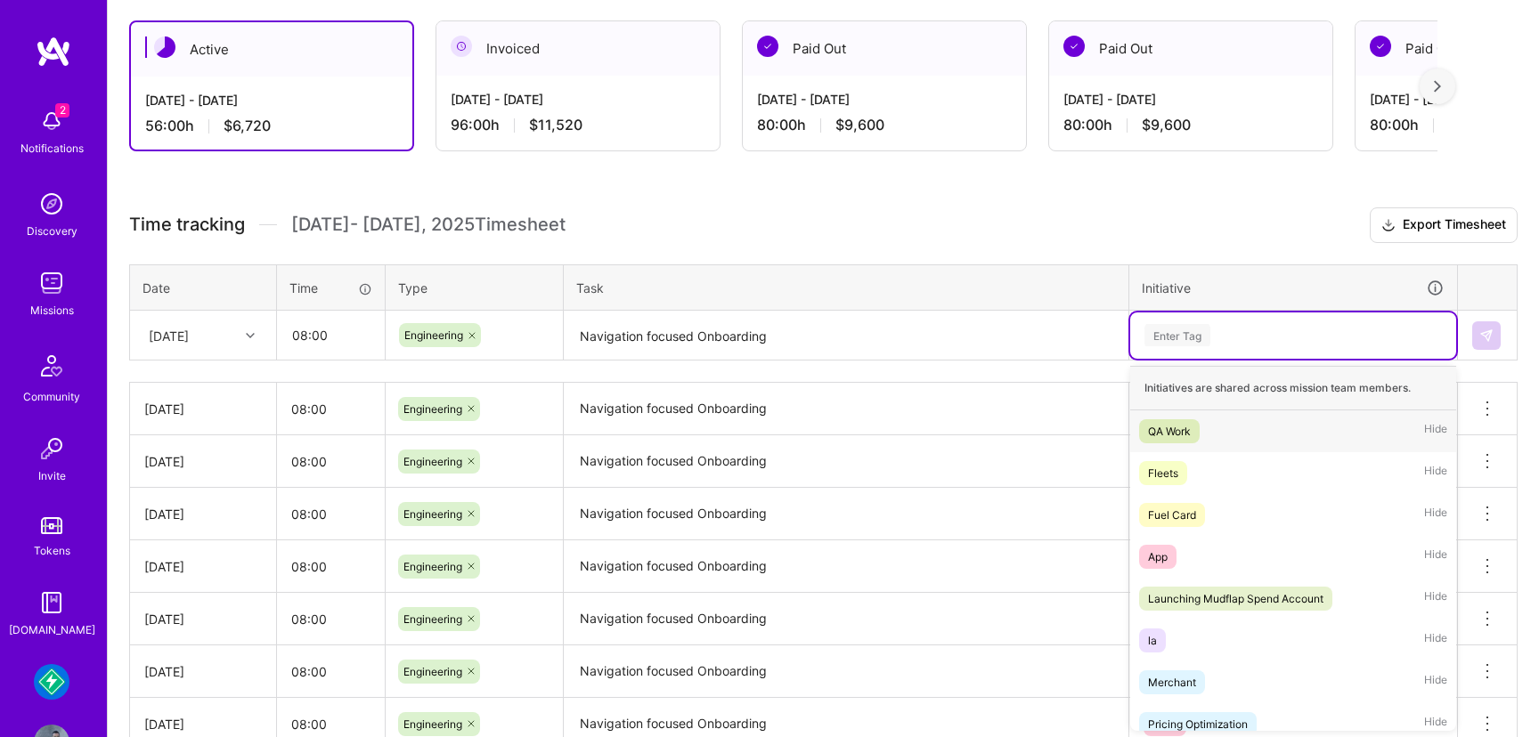
click at [1176, 341] on div "Enter Tag" at bounding box center [1177, 336] width 66 height 28
click at [1171, 557] on span "App" at bounding box center [1157, 557] width 37 height 24
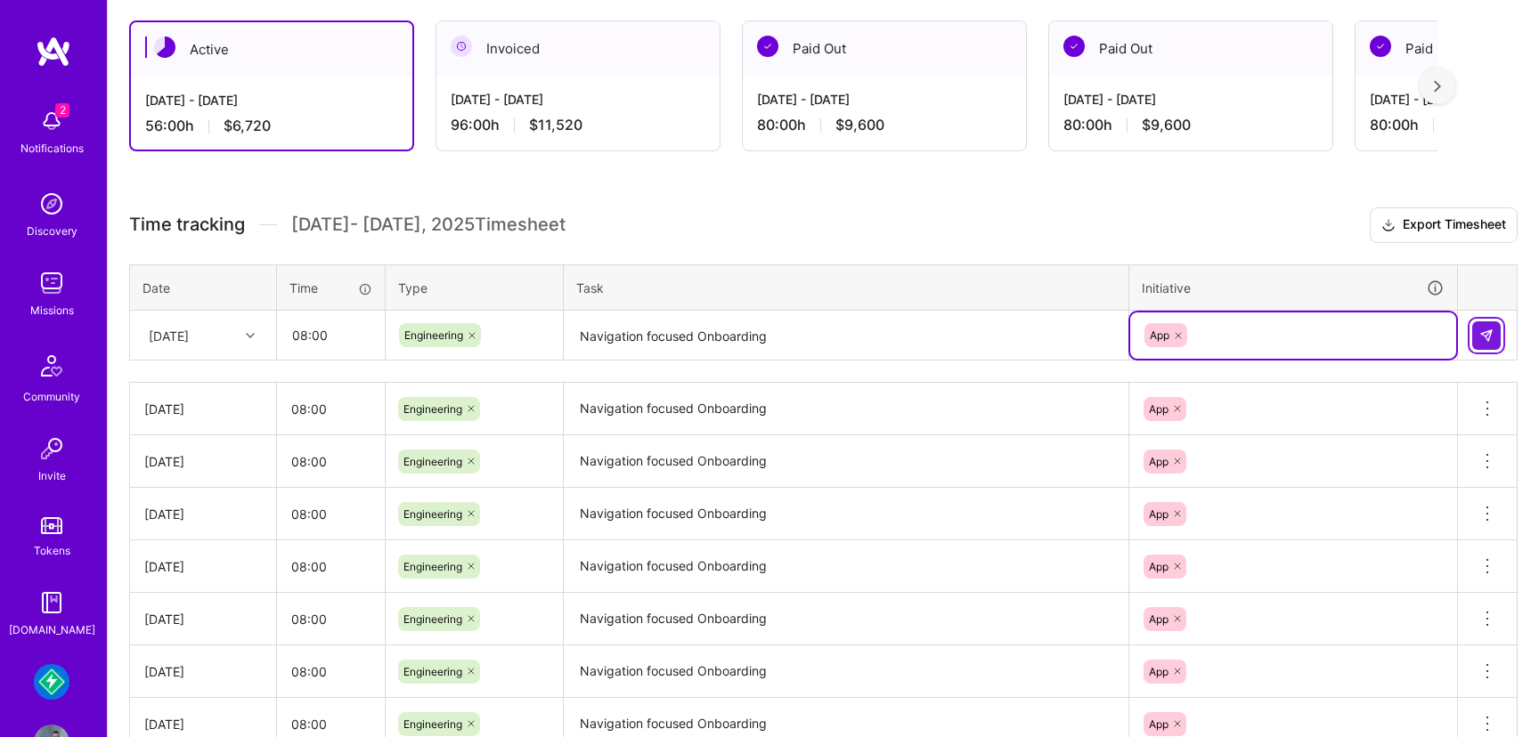
click at [1484, 340] on img at bounding box center [1486, 336] width 14 height 14
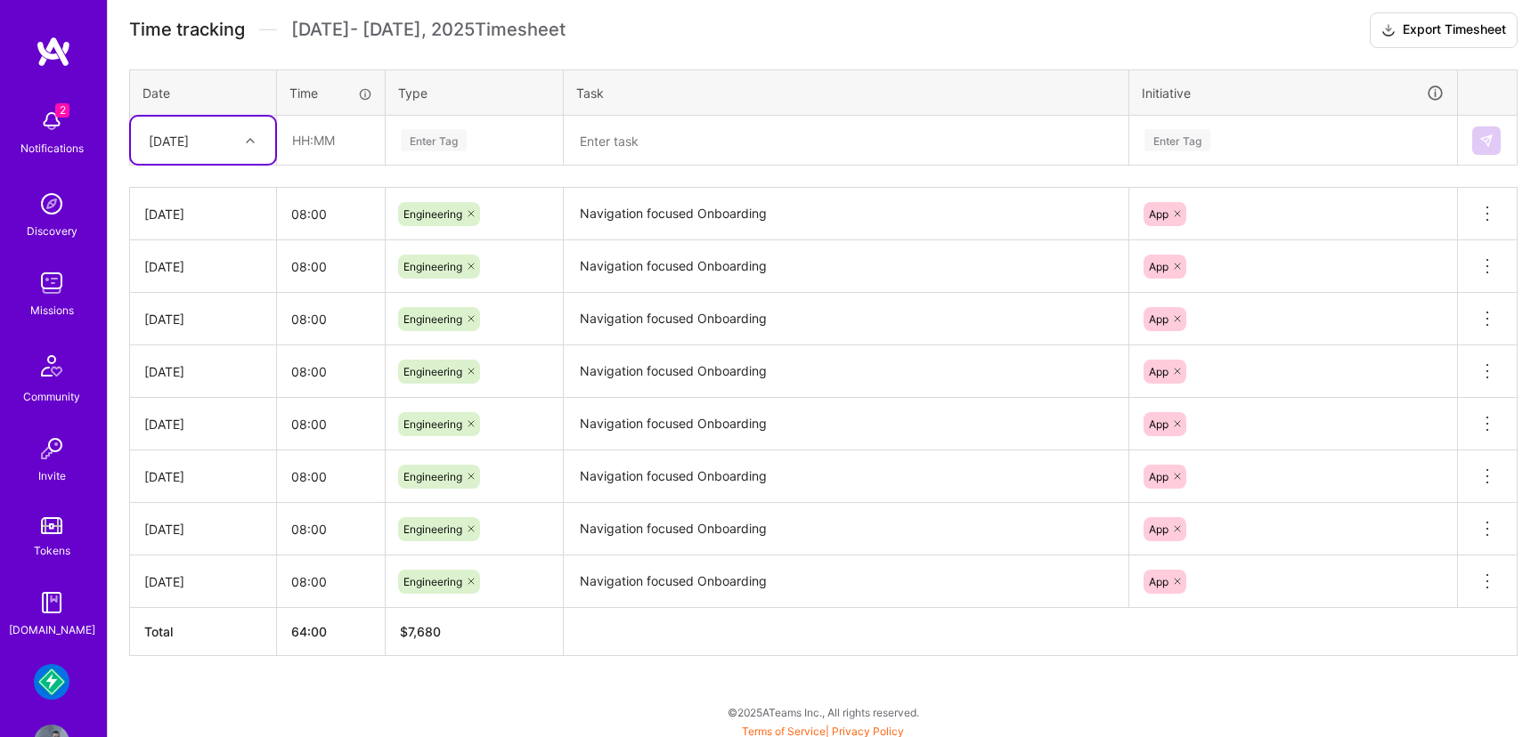
scroll to position [508, 0]
